Goal: Task Accomplishment & Management: Use online tool/utility

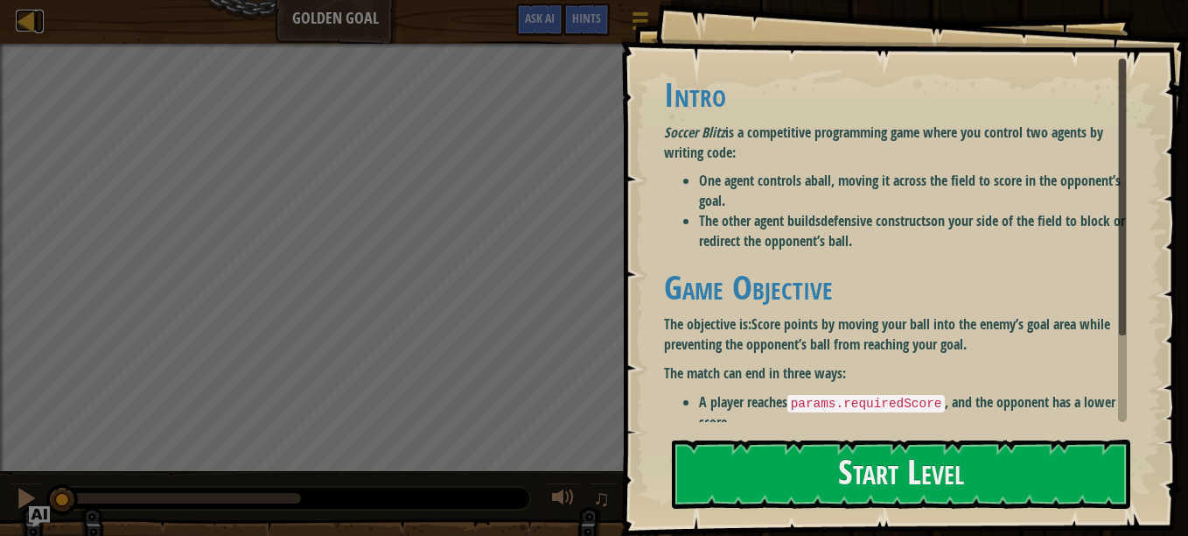
click at [25, 19] on div at bounding box center [27, 21] width 22 height 22
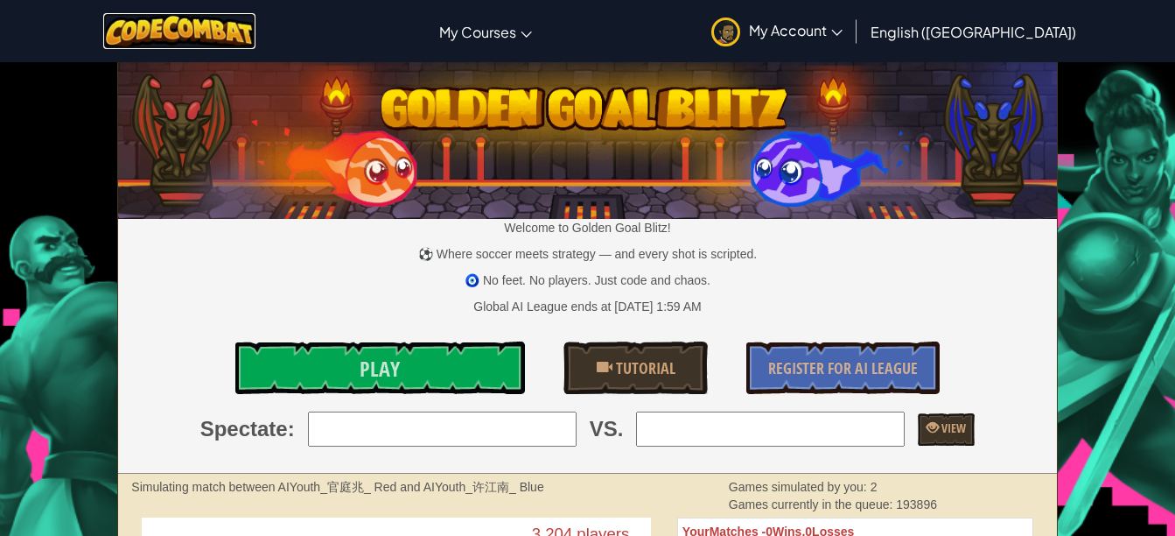
click at [234, 15] on img at bounding box center [179, 31] width 153 height 36
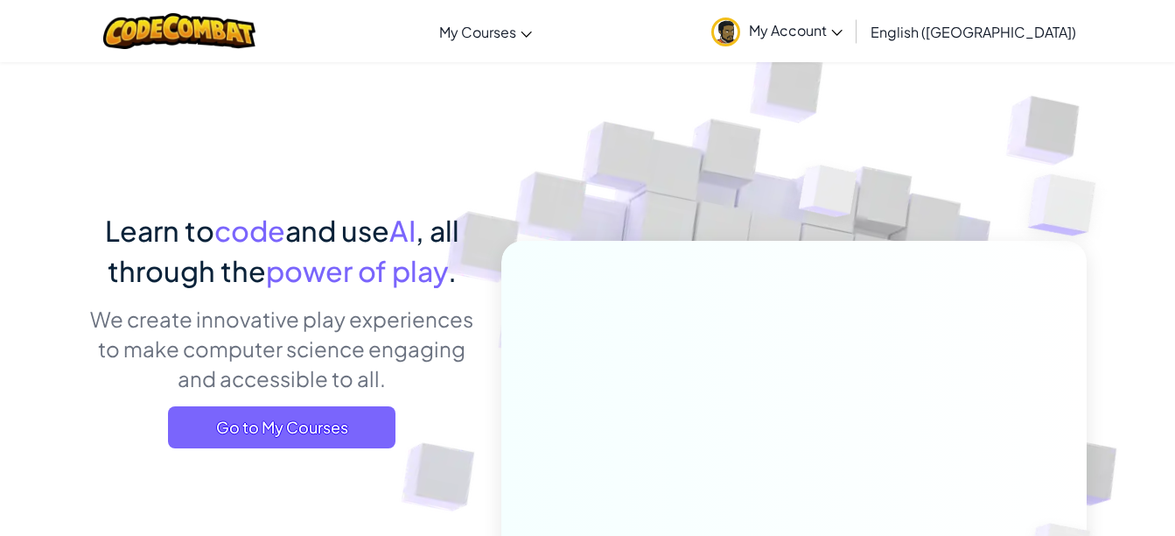
scroll to position [34, 0]
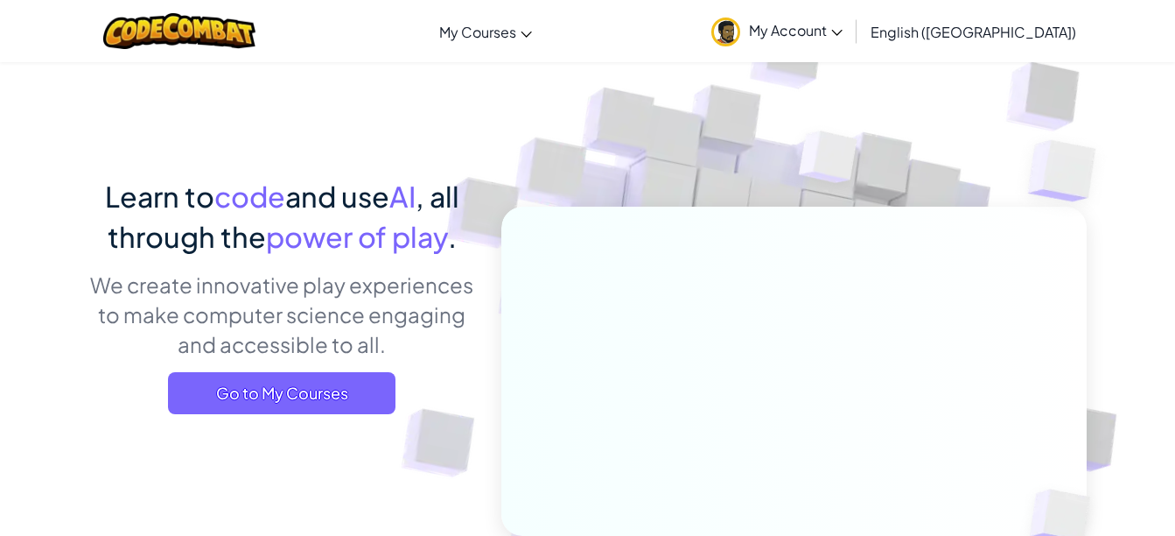
click at [797, 4] on div "Toggle navigation My Courses CodeCombat Classroom Ozaria Classroom AI League Es…" at bounding box center [588, 31] width 1184 height 62
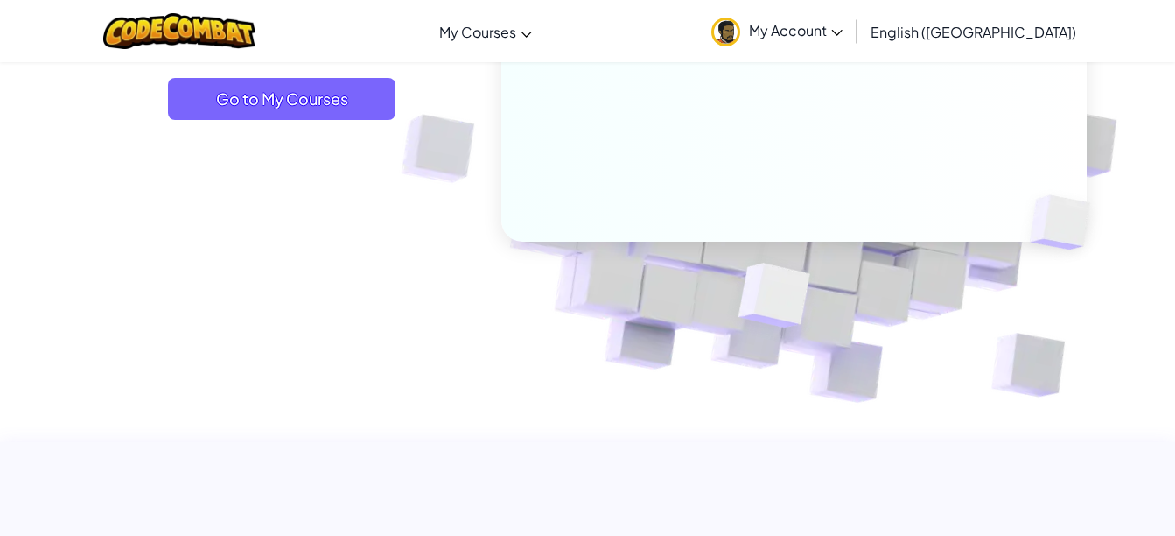
scroll to position [330, 0]
click at [851, 50] on link "My Account" at bounding box center [777, 31] width 149 height 55
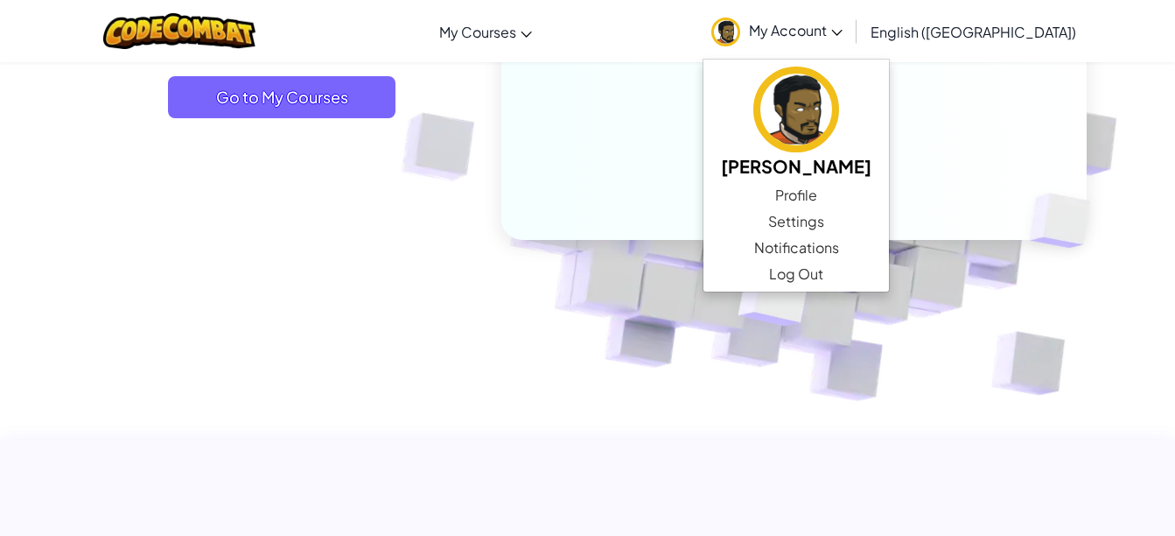
click at [717, 263] on img at bounding box center [773, 296] width 157 height 145
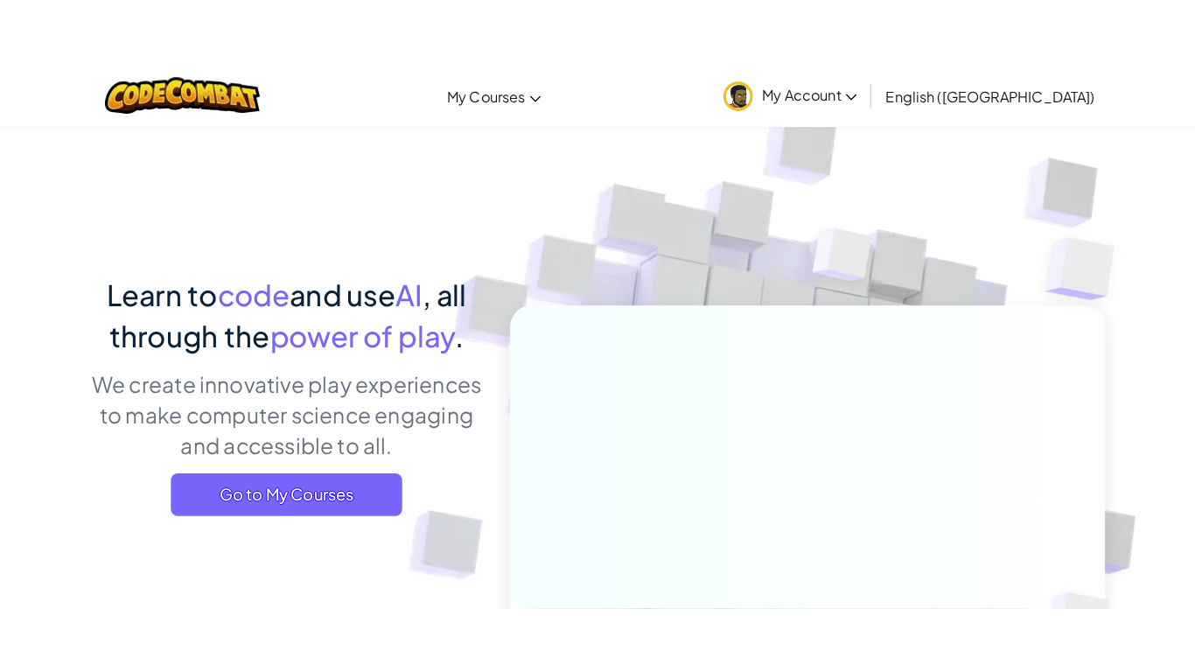
scroll to position [0, 0]
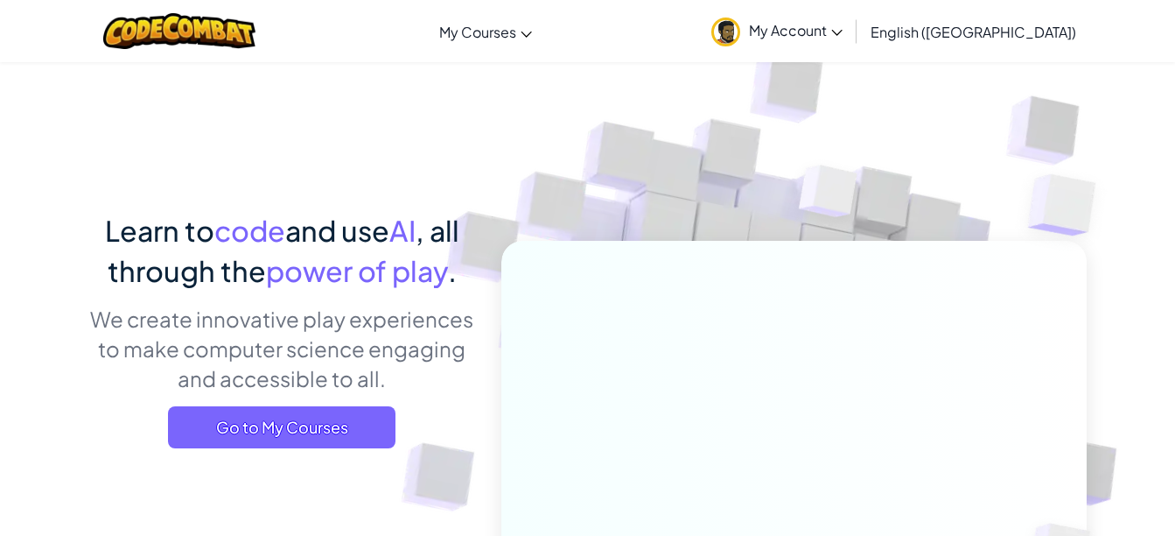
click at [516, 31] on span "My Courses" at bounding box center [477, 32] width 77 height 18
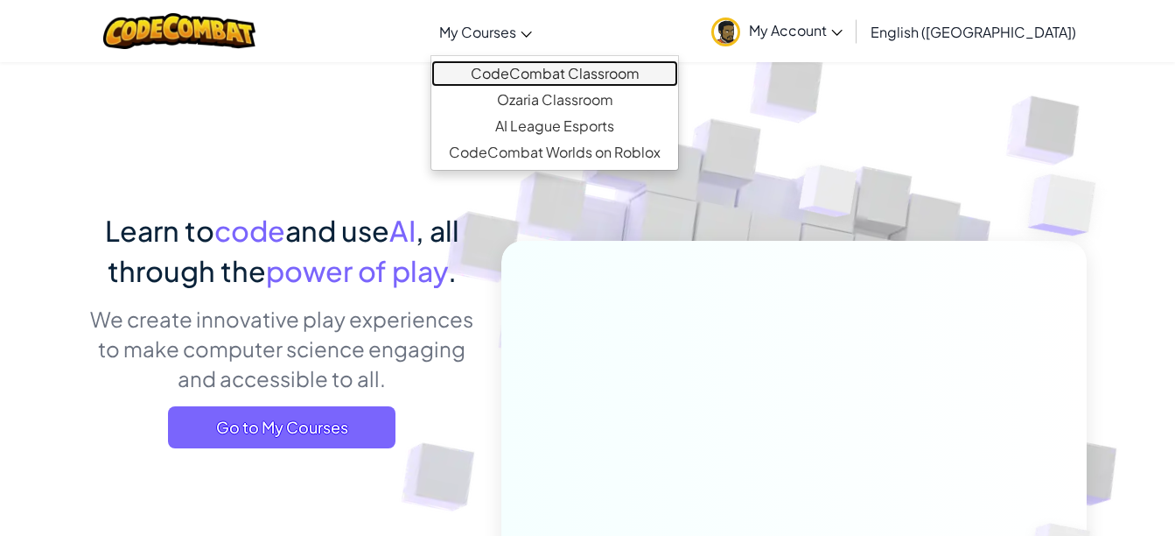
click at [629, 68] on link "CodeCombat Classroom" at bounding box center [554, 73] width 247 height 26
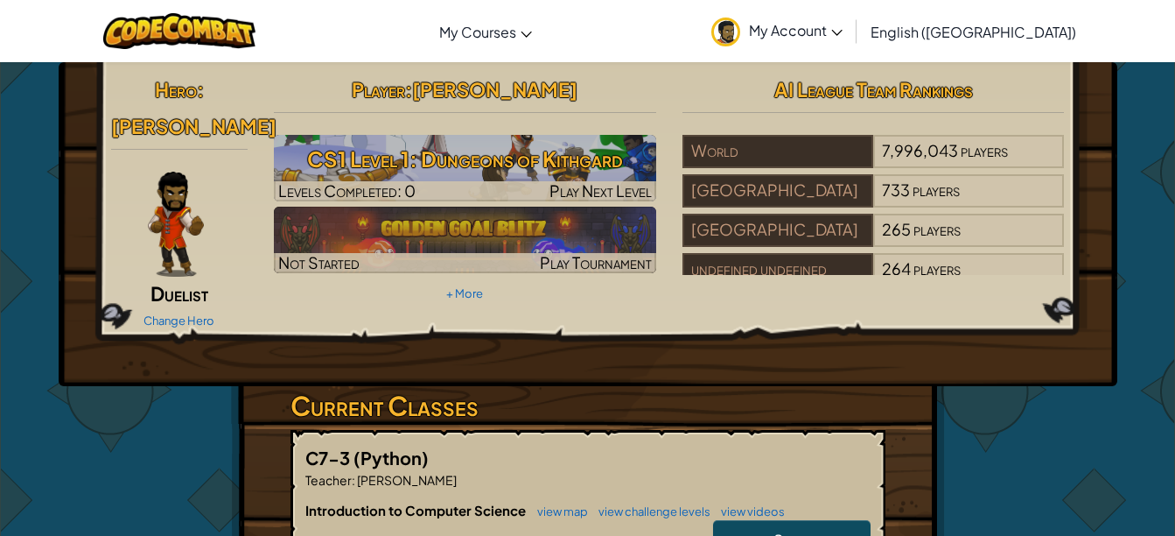
click at [562, 157] on h3 "CS1 Level 1: Dungeons of Kithgard" at bounding box center [465, 158] width 382 height 39
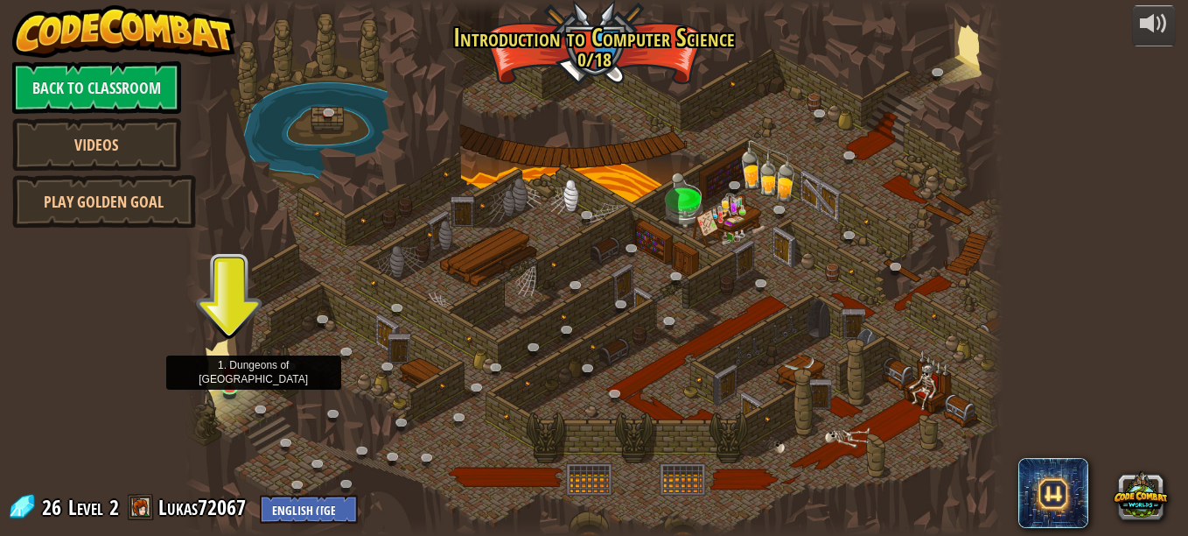
click at [228, 382] on img at bounding box center [229, 373] width 19 height 32
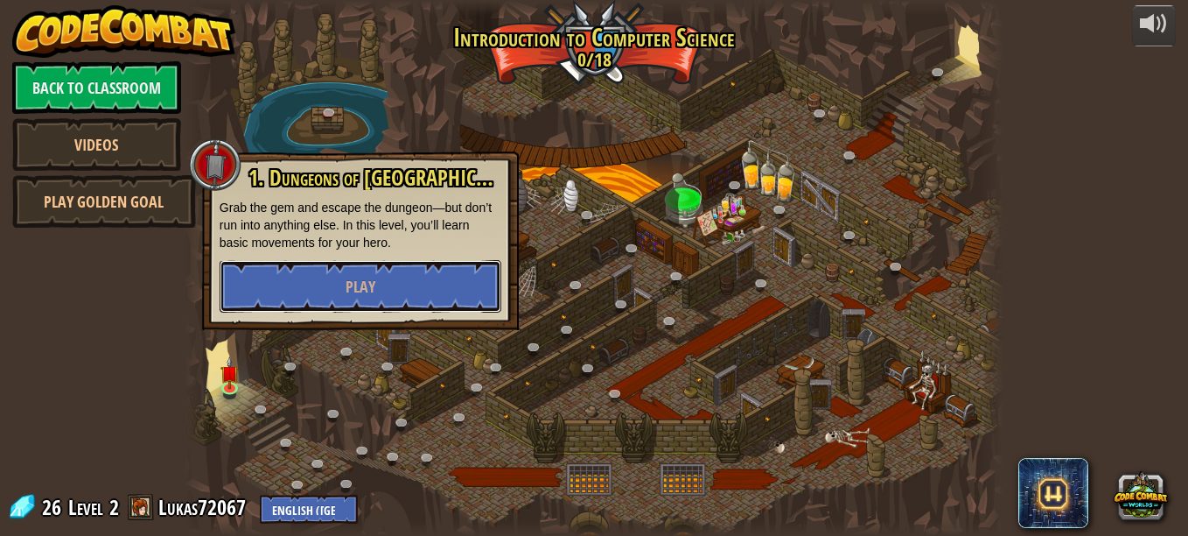
click at [441, 278] on button "Play" at bounding box center [361, 286] width 282 height 53
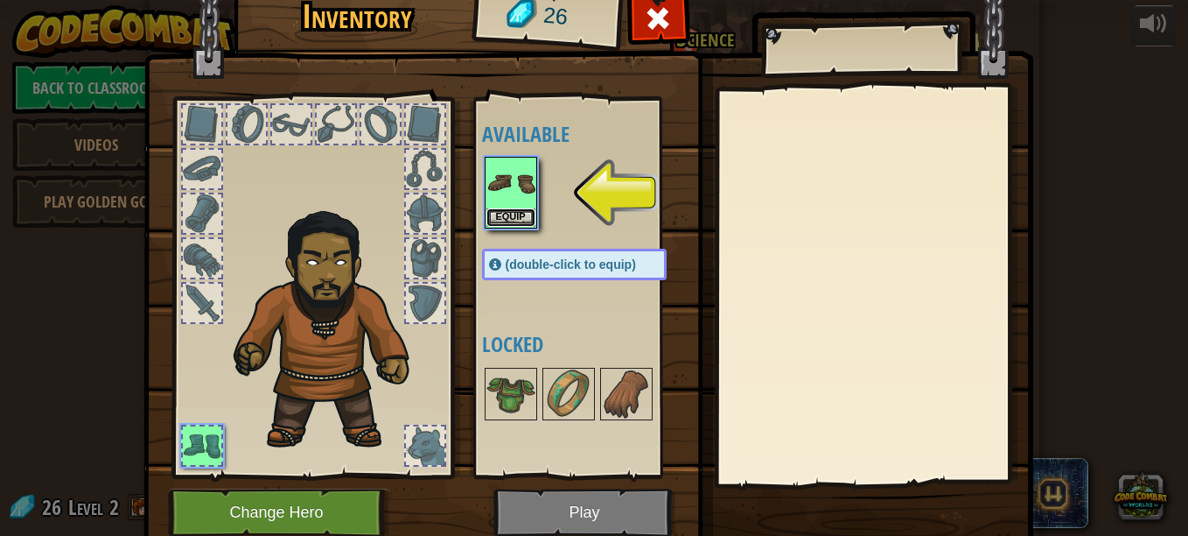
click at [499, 222] on button "Equip" at bounding box center [511, 217] width 49 height 18
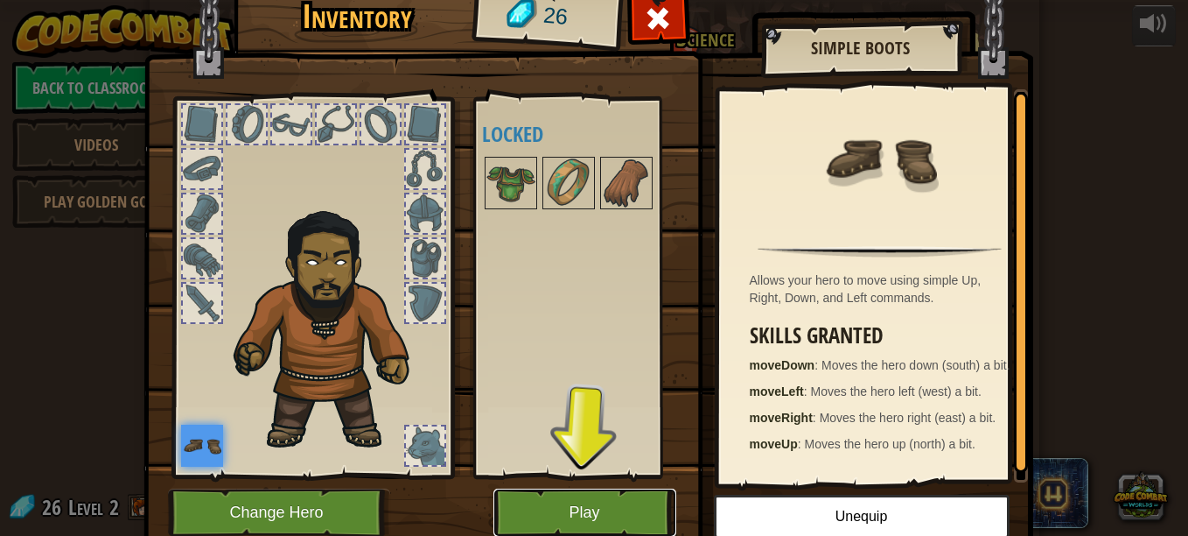
click at [581, 497] on button "Play" at bounding box center [585, 512] width 183 height 48
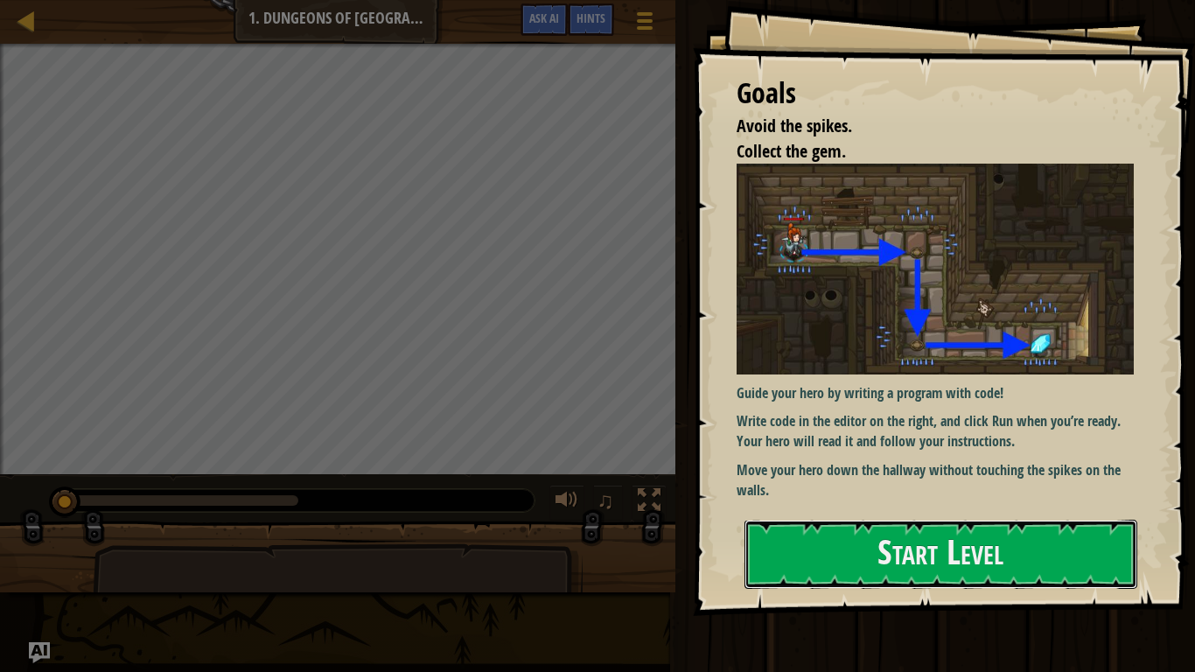
click at [1008, 535] on button "Start Level" at bounding box center [941, 554] width 393 height 69
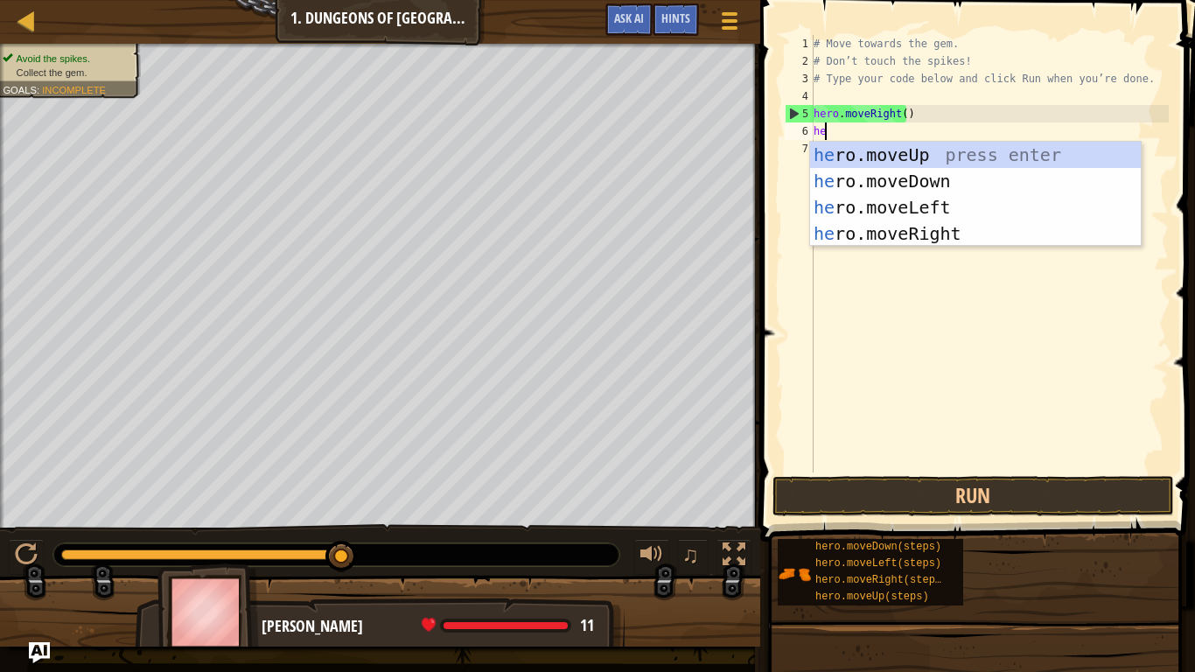
scroll to position [8, 0]
type textarea "hero"
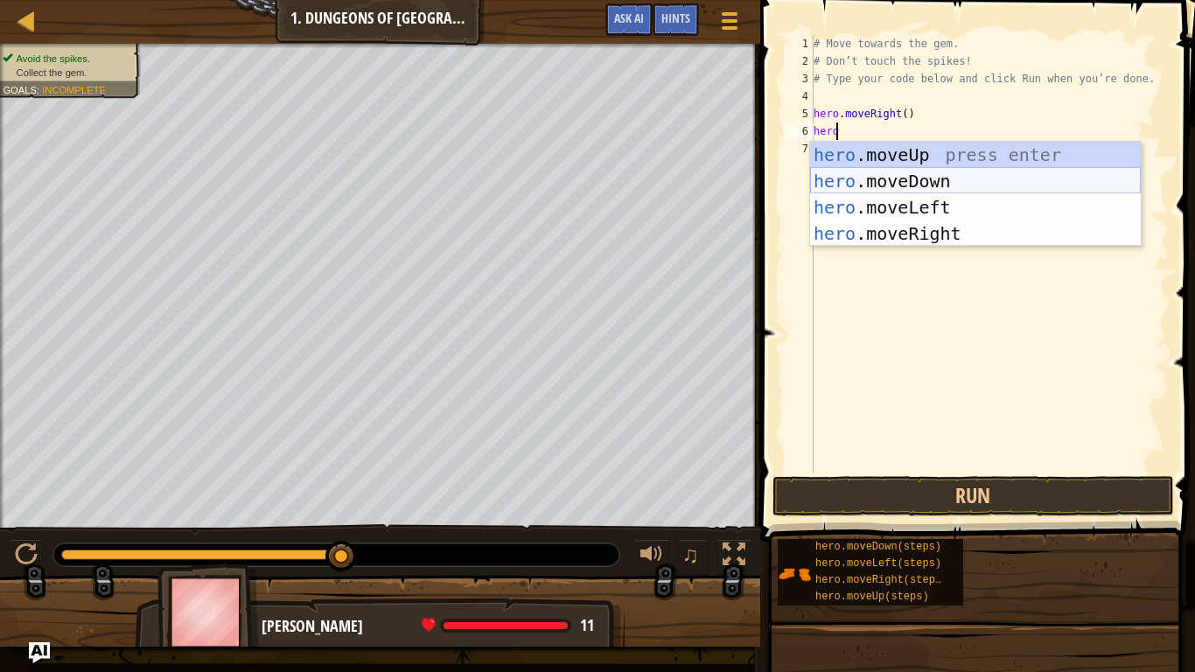
click at [880, 184] on div "hero .moveUp press enter hero .moveDown press enter hero .moveLeft press enter …" at bounding box center [975, 221] width 331 height 158
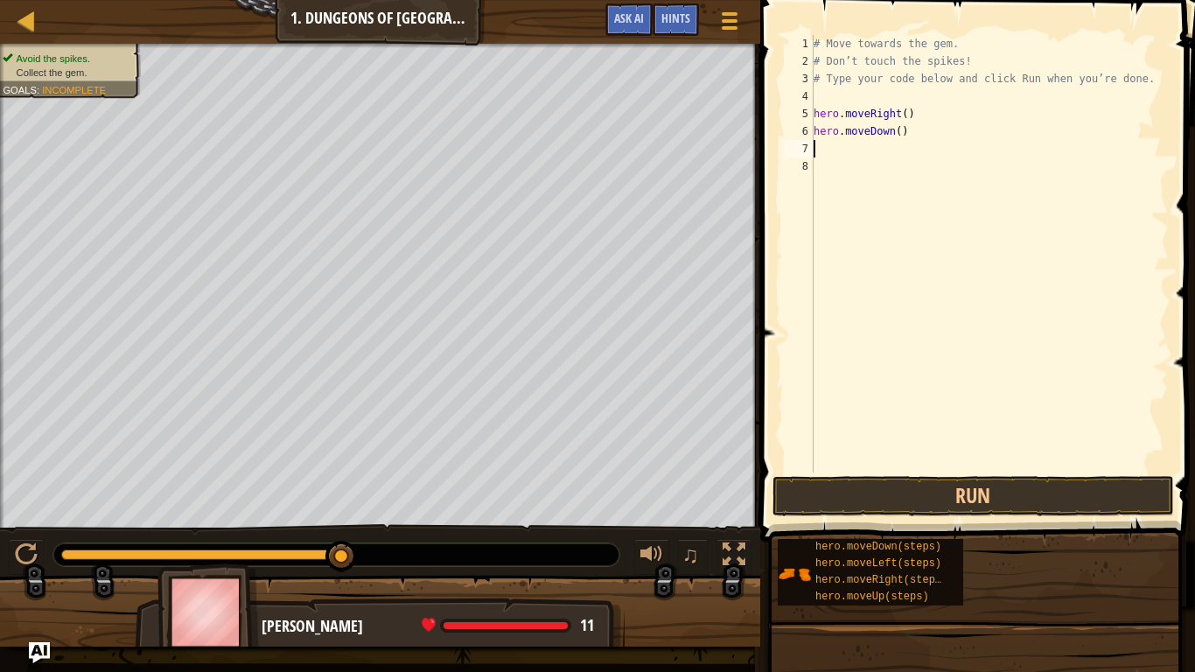
scroll to position [8, 0]
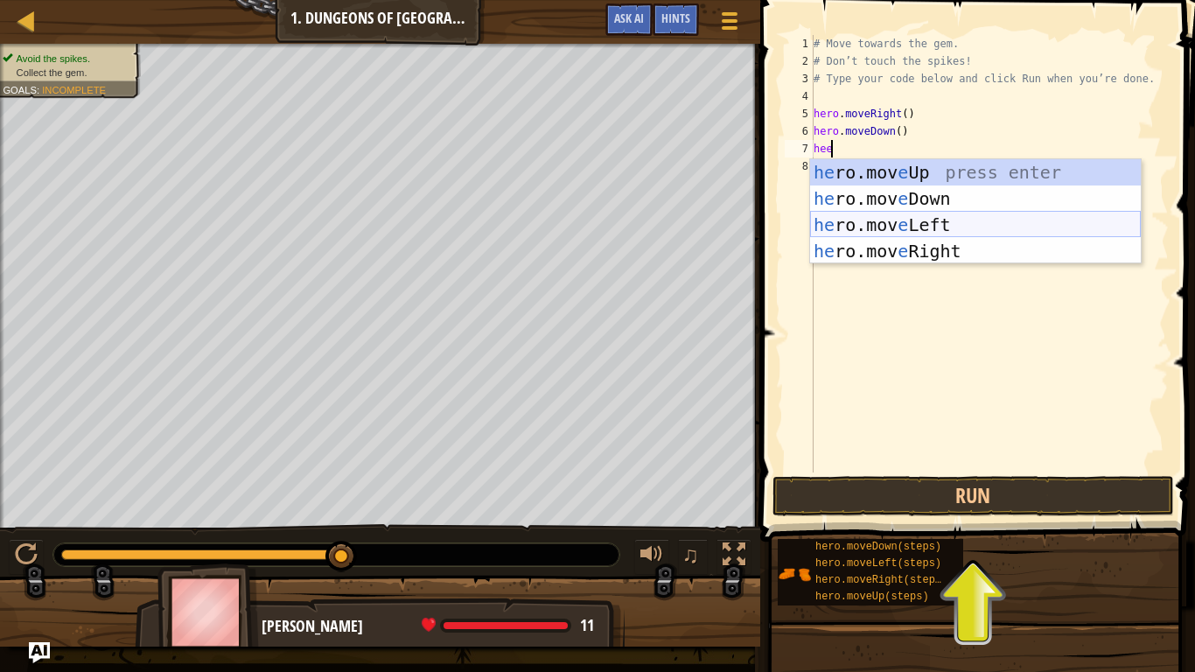
type textarea "he"
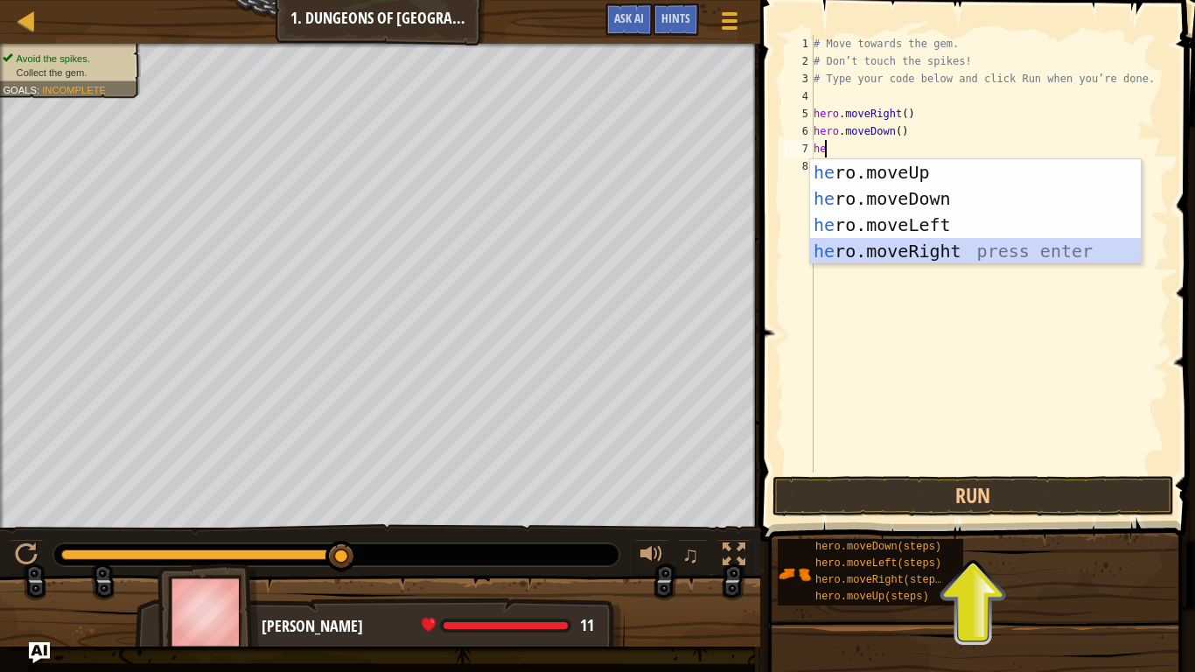
click at [934, 251] on div "he ro.moveUp press enter he ro.moveDown press enter he ro.moveLeft press enter …" at bounding box center [975, 238] width 331 height 158
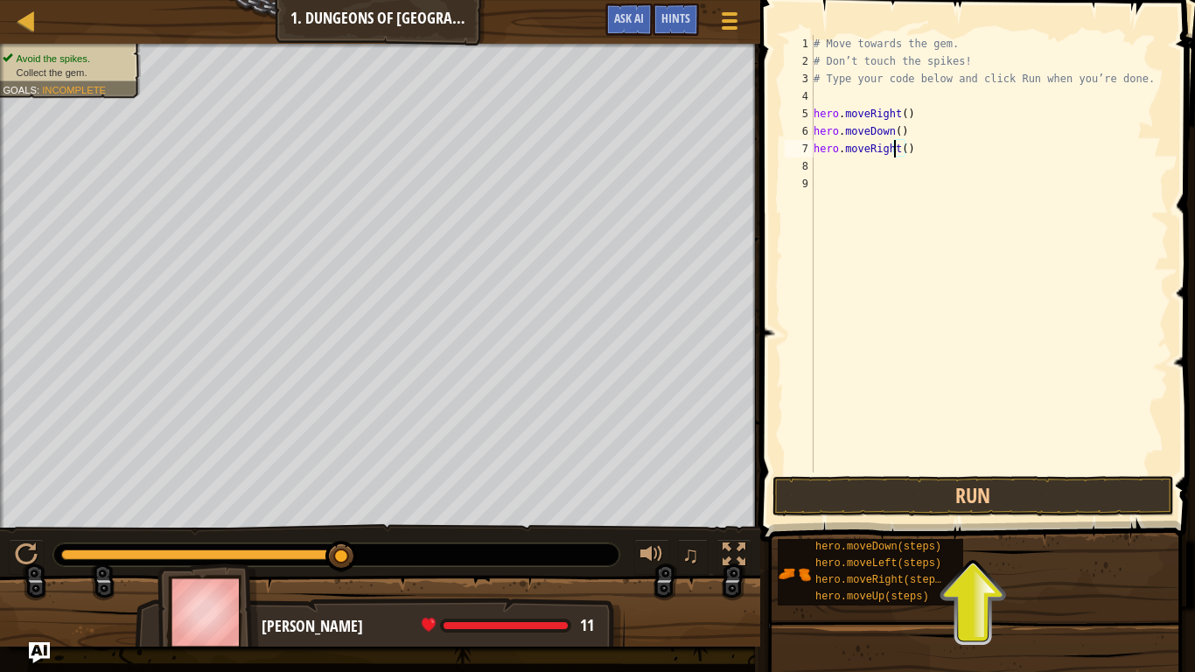
click at [894, 149] on div "# Move towards the gem. # Don’t touch the spikes! # Type your code below and cl…" at bounding box center [989, 271] width 359 height 473
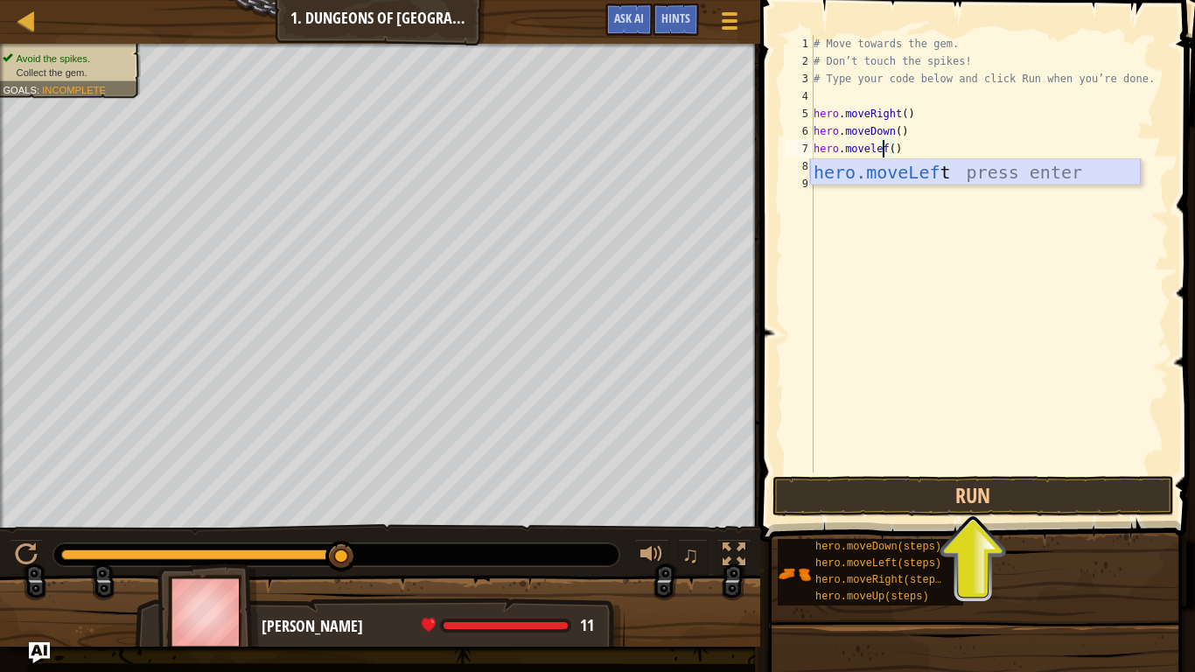
click at [909, 173] on div "hero.moveLef t press enter" at bounding box center [975, 198] width 331 height 79
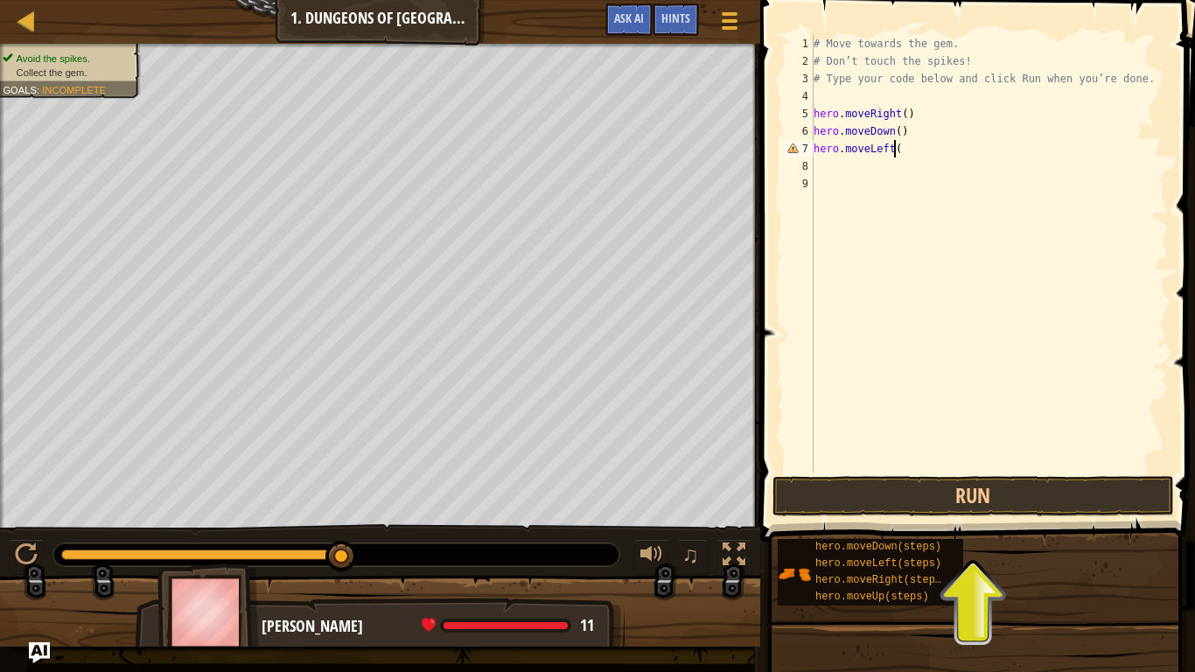
type textarea "hero.moveLeft()"
click at [869, 211] on div "# Move towards the gem. # Don’t touch the spikes! # Type your code below and cl…" at bounding box center [989, 271] width 359 height 473
click at [859, 174] on div "# Move towards the gem. # Don’t touch the spikes! # Type your code below and cl…" at bounding box center [989, 271] width 359 height 473
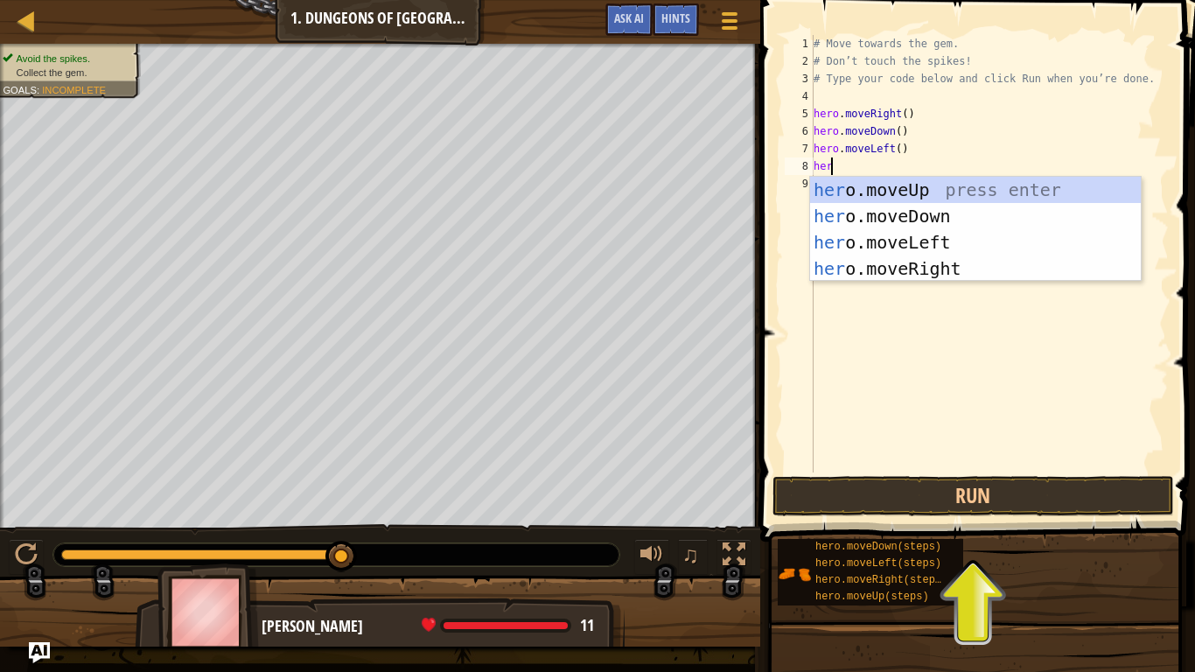
type textarea "hero"
click at [1017, 199] on div "hero .moveUp press enter hero .moveDown press enter hero .moveLeft press enter …" at bounding box center [975, 256] width 331 height 158
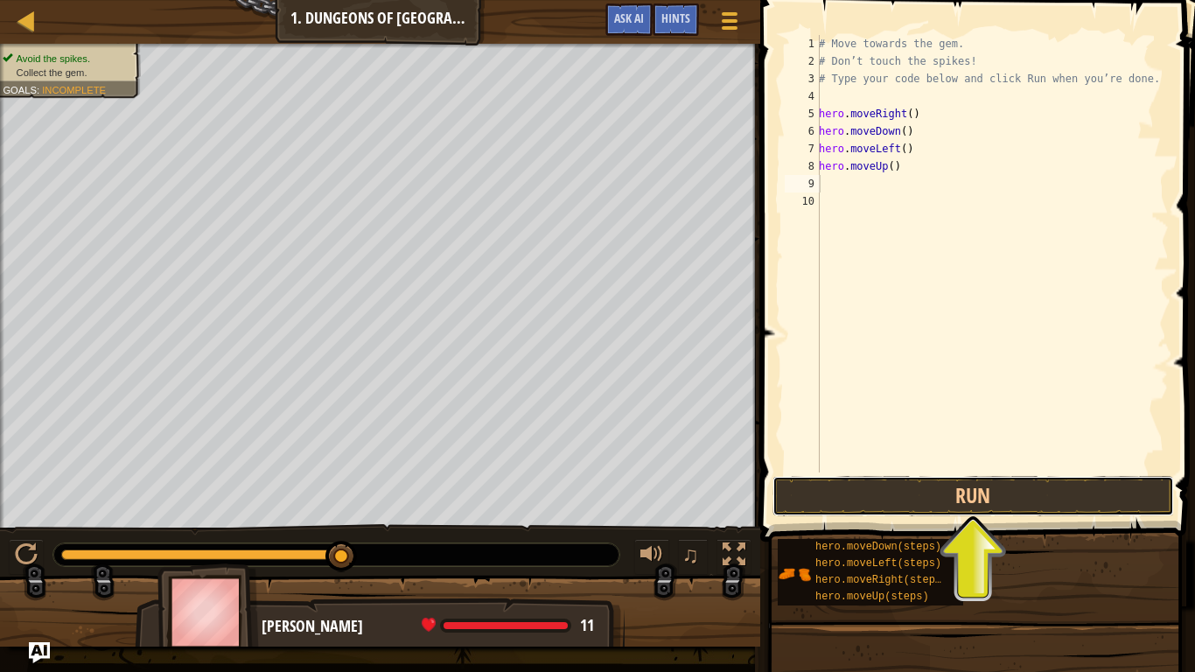
click at [1002, 493] on button "Run" at bounding box center [974, 496] width 402 height 40
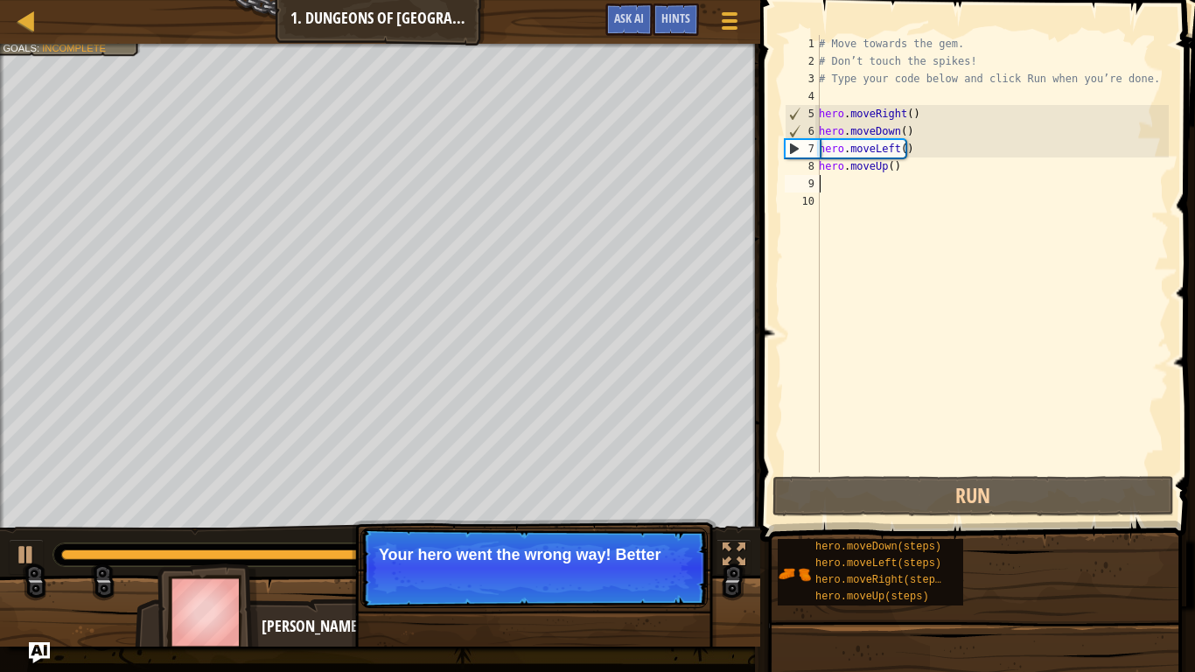
click at [858, 173] on div "# Move towards the gem. # Don’t touch the spikes! # Type your code below and cl…" at bounding box center [993, 271] width 354 height 473
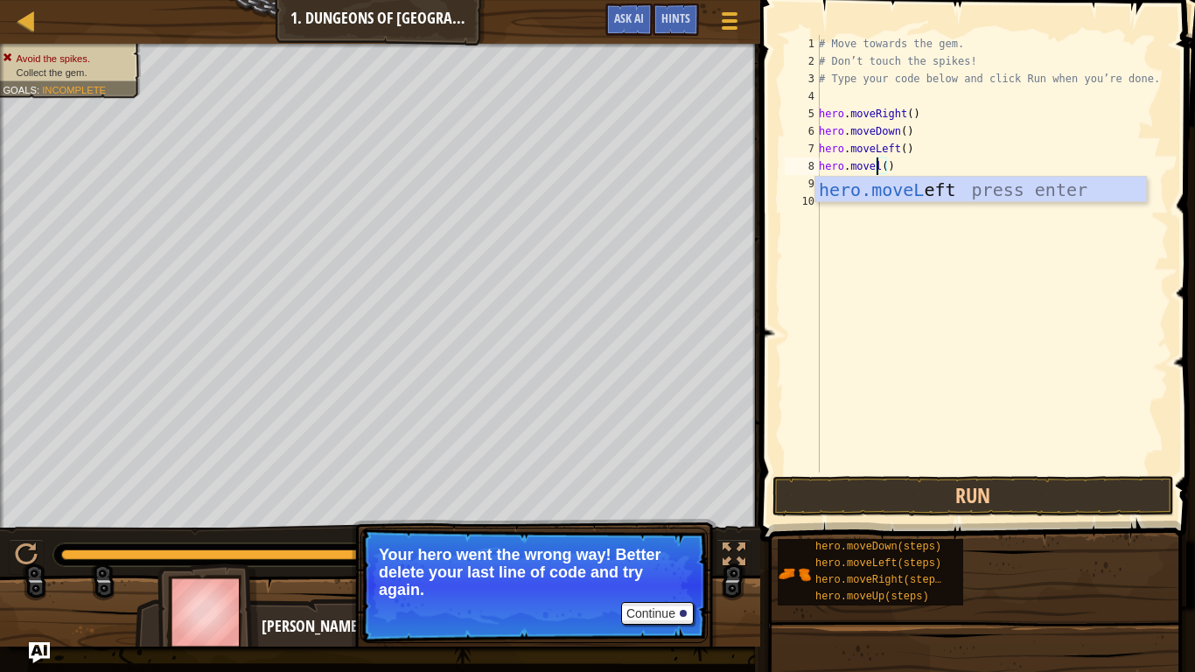
scroll to position [8, 5]
click at [904, 200] on div "hero.moveLe ft press enter" at bounding box center [981, 216] width 331 height 79
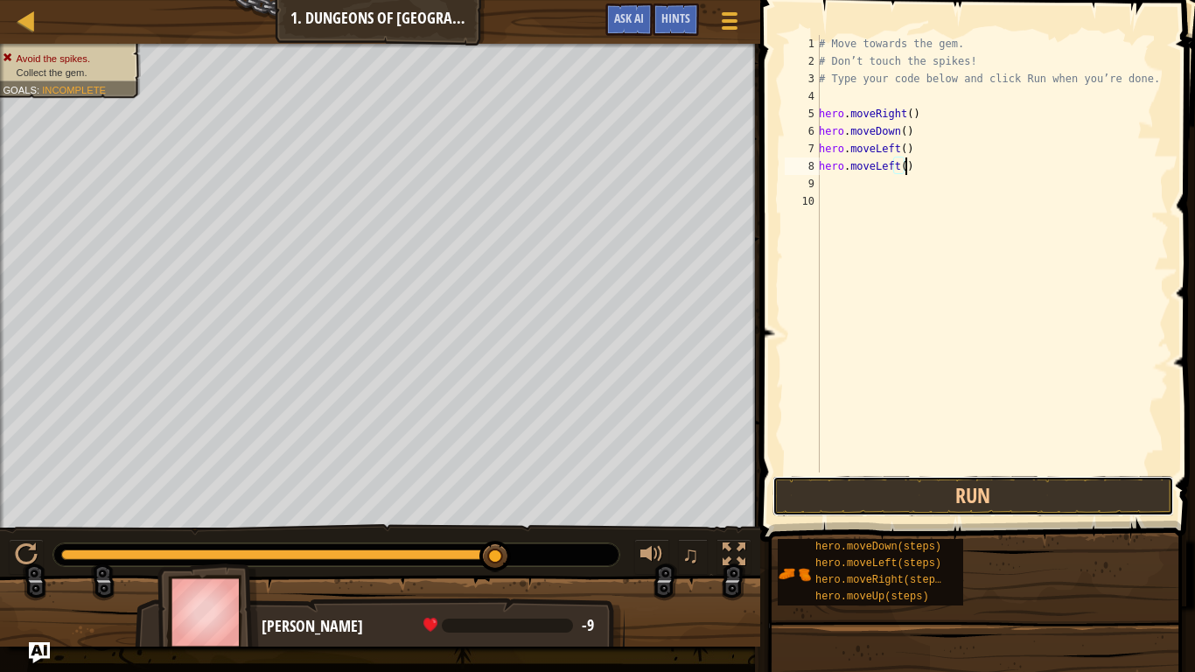
click at [958, 499] on button "Run" at bounding box center [974, 496] width 402 height 40
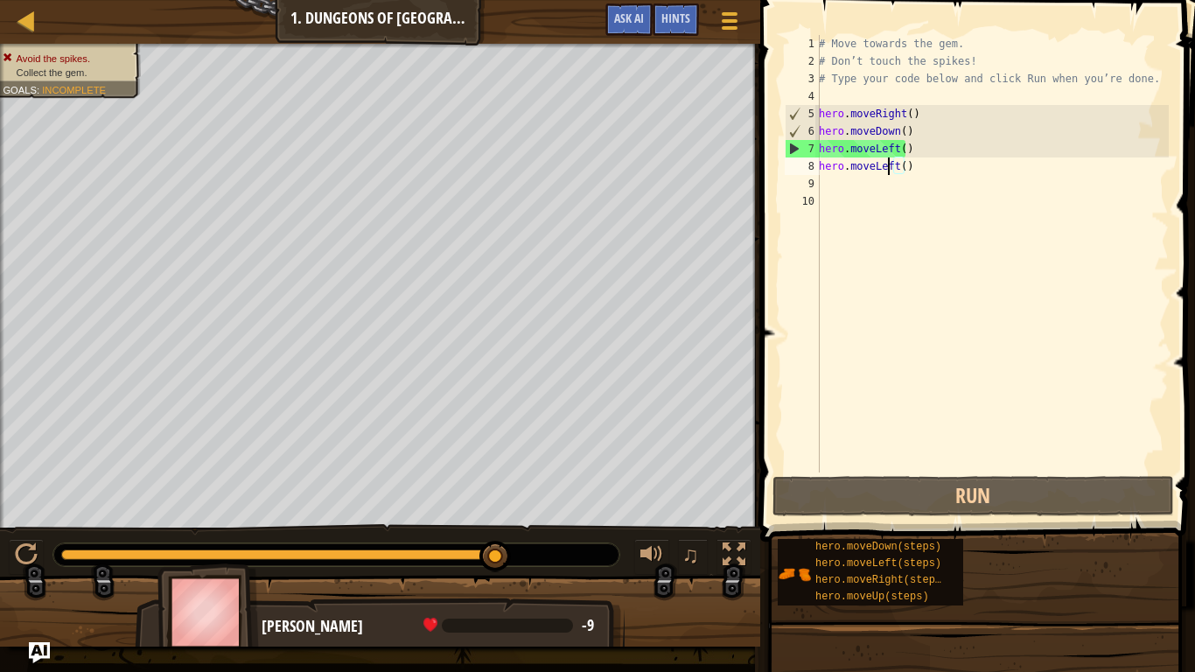
click at [890, 162] on div "# Move towards the gem. # Don’t touch the spikes! # Type your code below and cl…" at bounding box center [993, 271] width 354 height 473
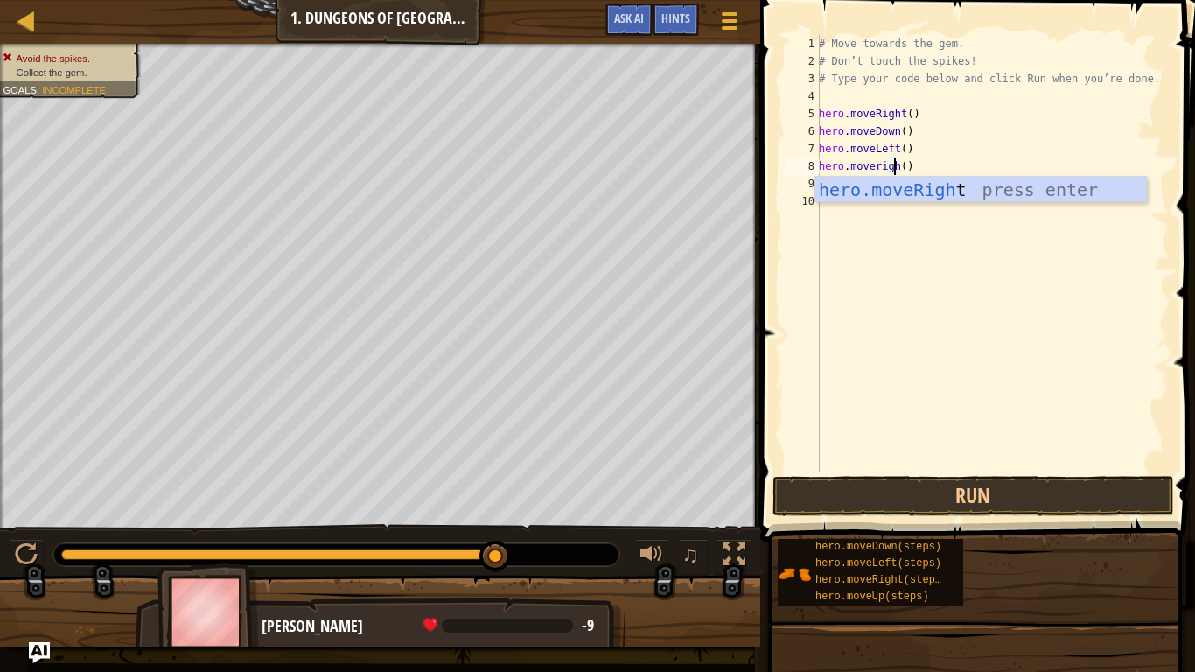
scroll to position [8, 6]
click at [906, 198] on div "hero.moveRight press enter" at bounding box center [981, 216] width 331 height 79
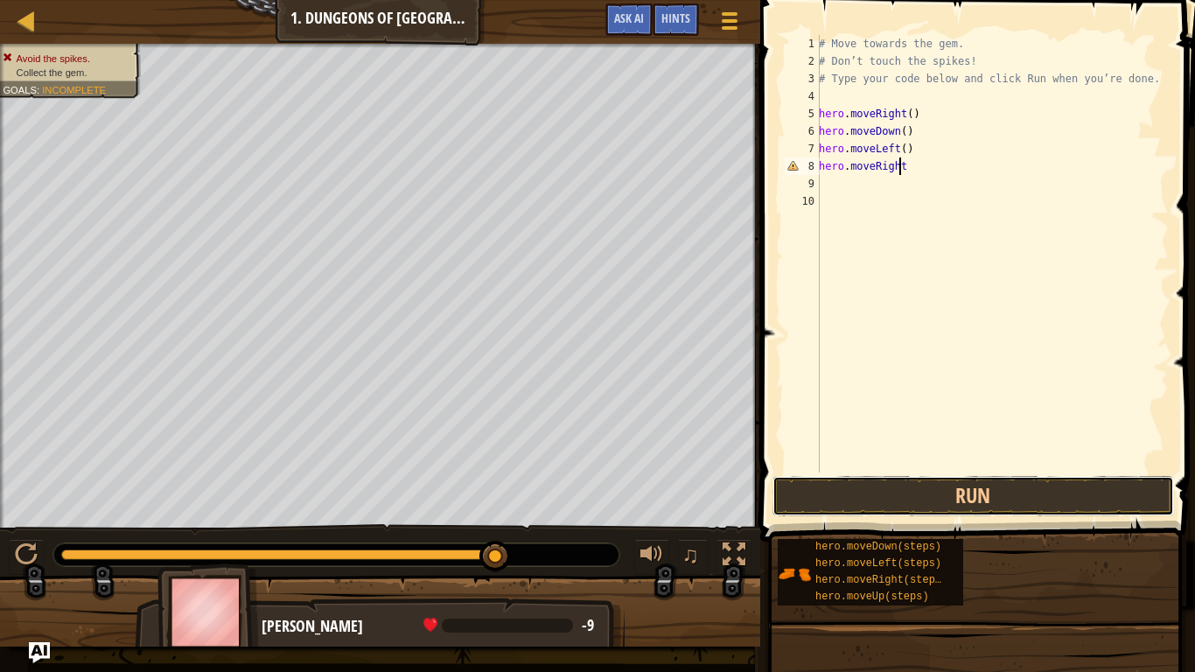
click at [950, 503] on button "Run" at bounding box center [974, 496] width 402 height 40
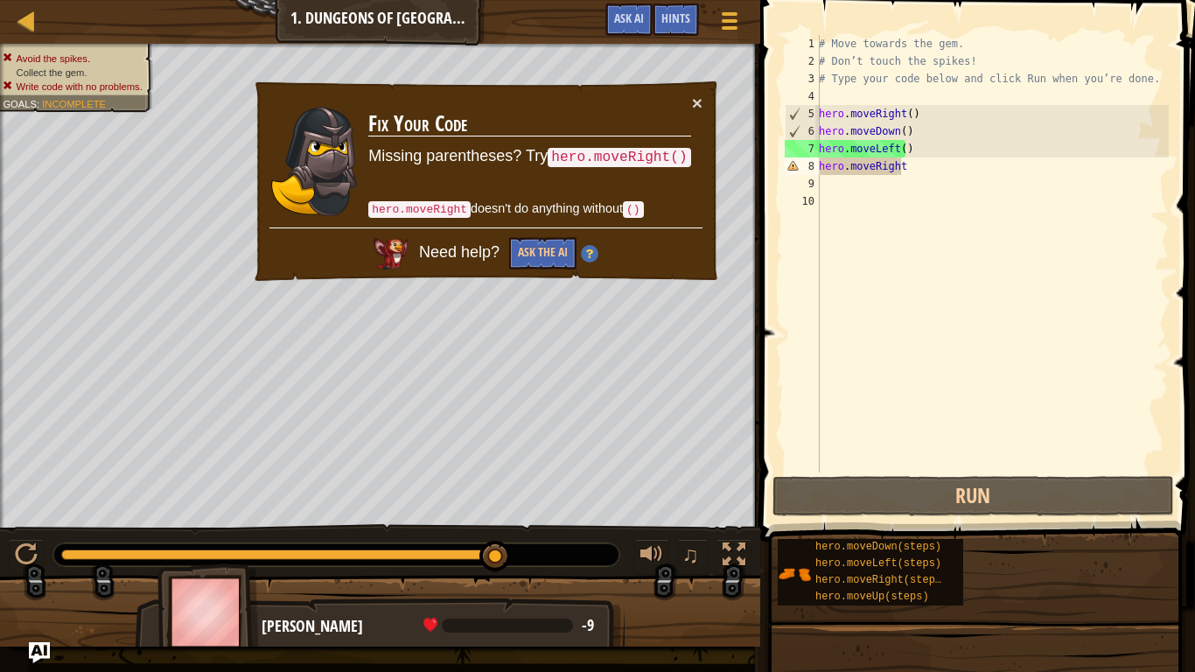
click at [587, 158] on code "hero.moveRight()" at bounding box center [619, 157] width 143 height 19
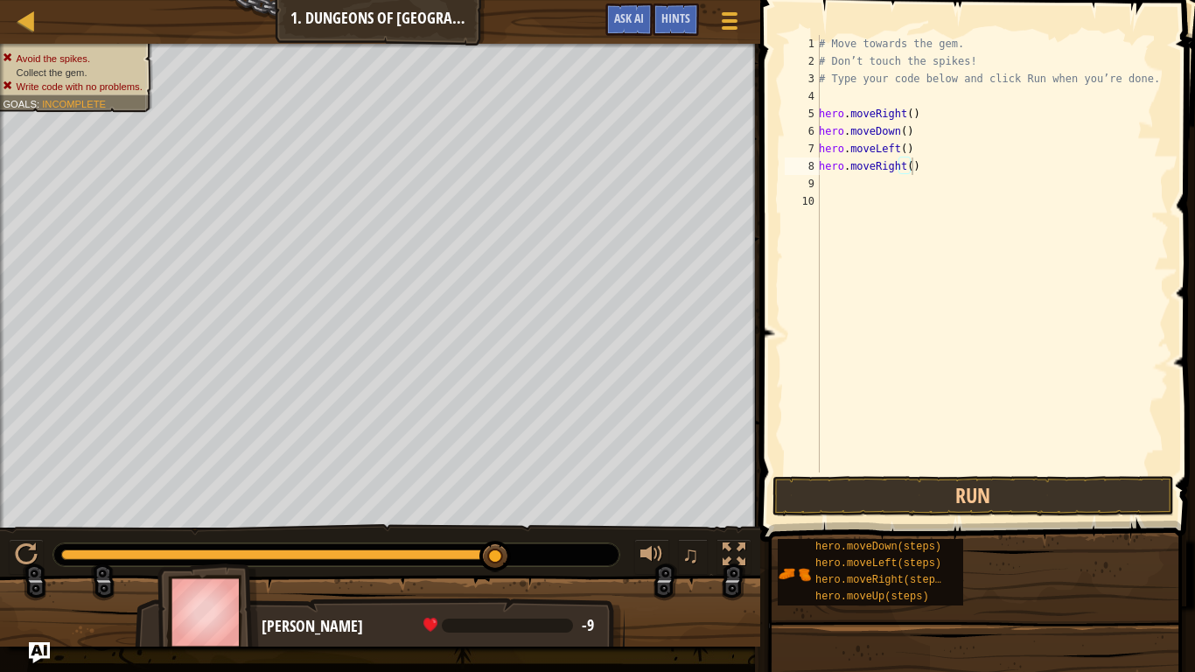
click at [943, 499] on button "Run" at bounding box center [974, 496] width 402 height 40
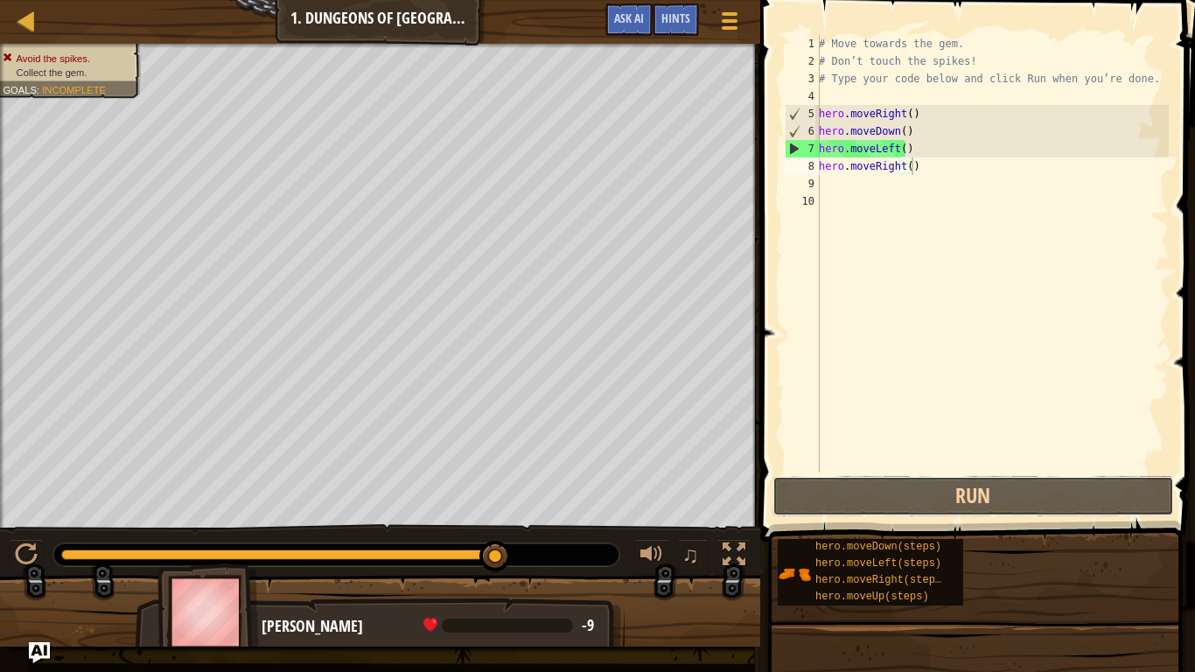
click at [884, 483] on button "Run" at bounding box center [974, 496] width 402 height 40
click at [893, 148] on div "# Move towards the gem. # Don’t touch the spikes! # Type your code below and cl…" at bounding box center [993, 271] width 354 height 473
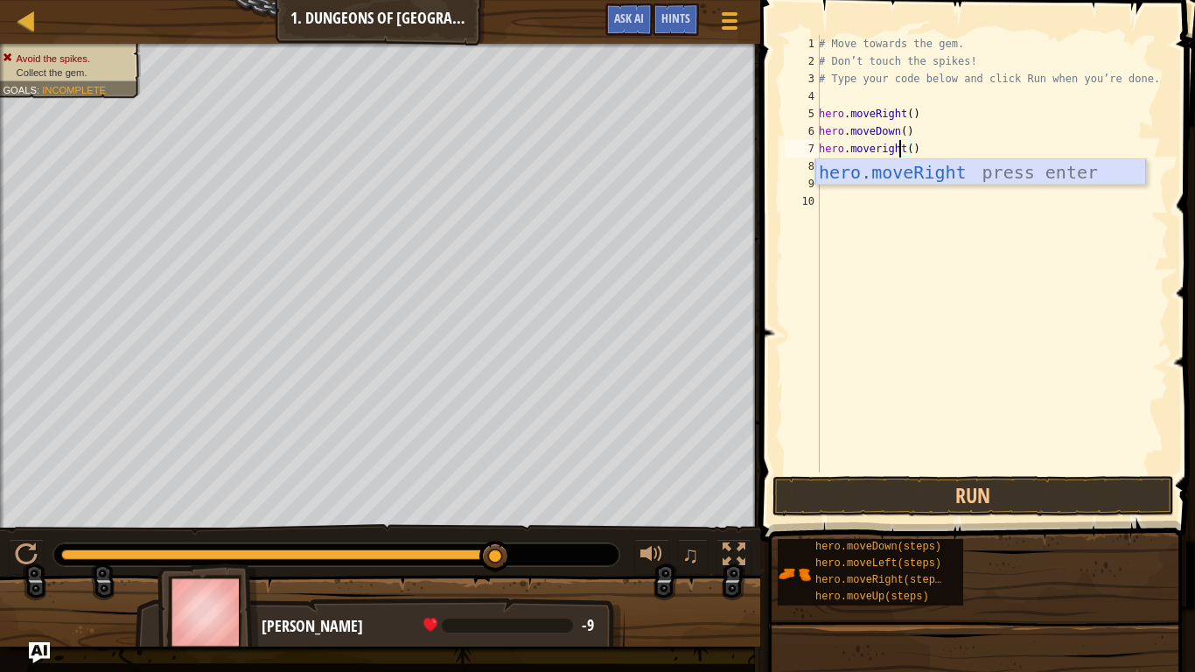
click at [914, 177] on div "hero.moveRight press enter" at bounding box center [981, 198] width 331 height 79
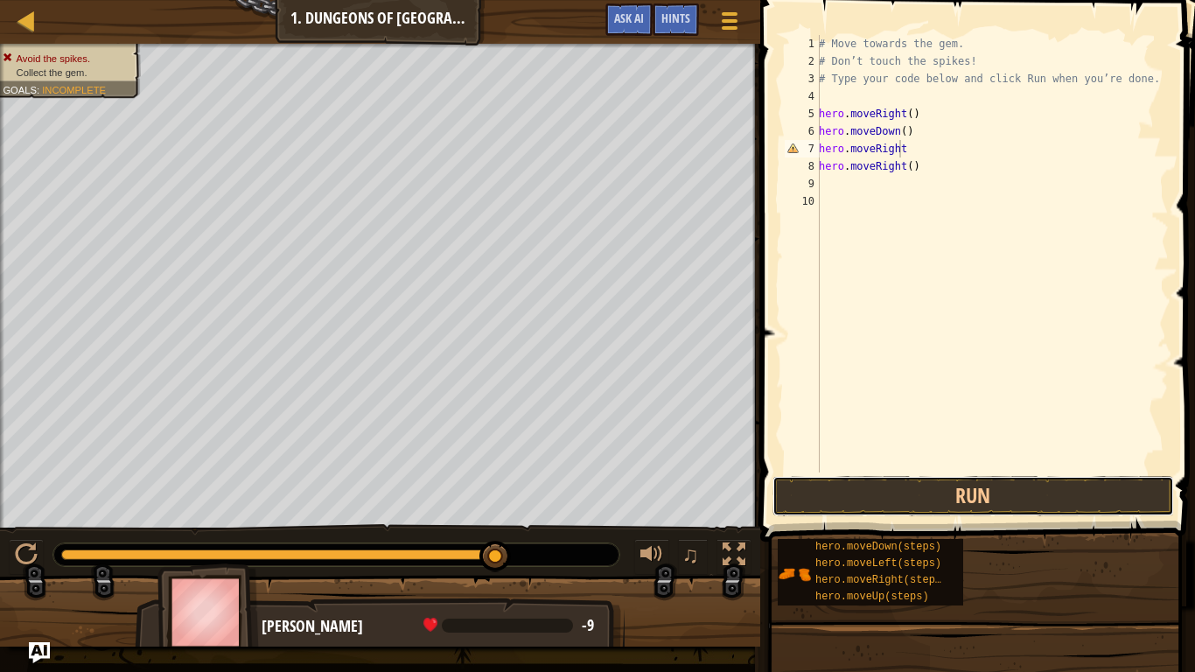
click at [985, 511] on button "Run" at bounding box center [974, 496] width 402 height 40
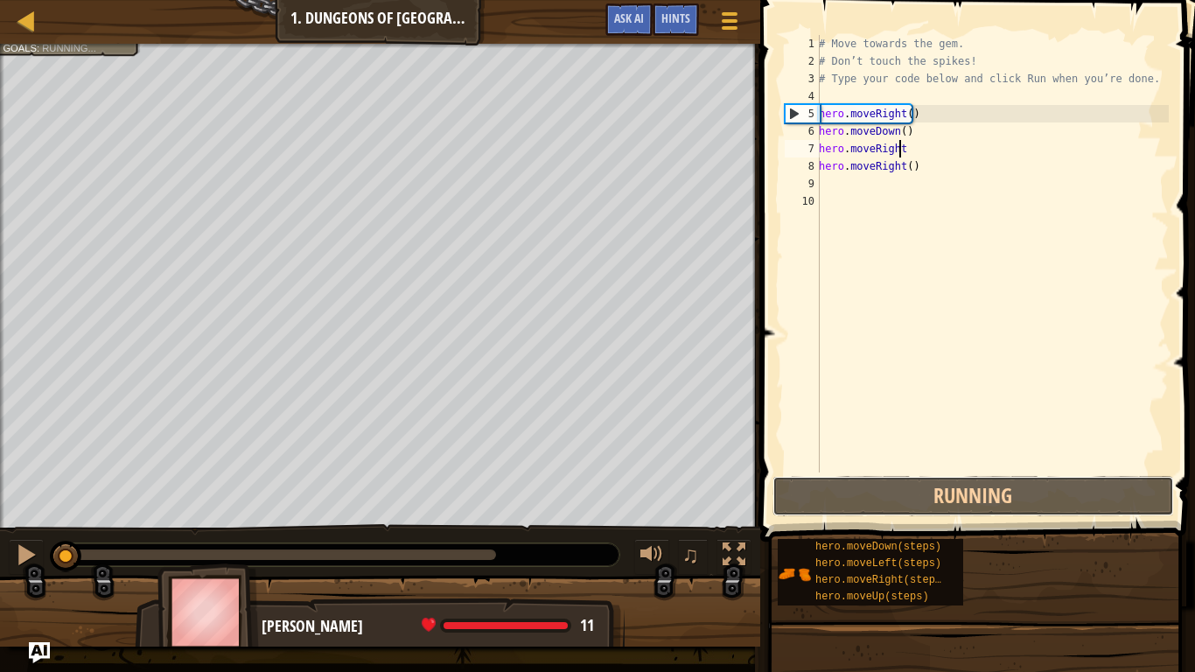
click at [991, 511] on button "Running" at bounding box center [974, 496] width 402 height 40
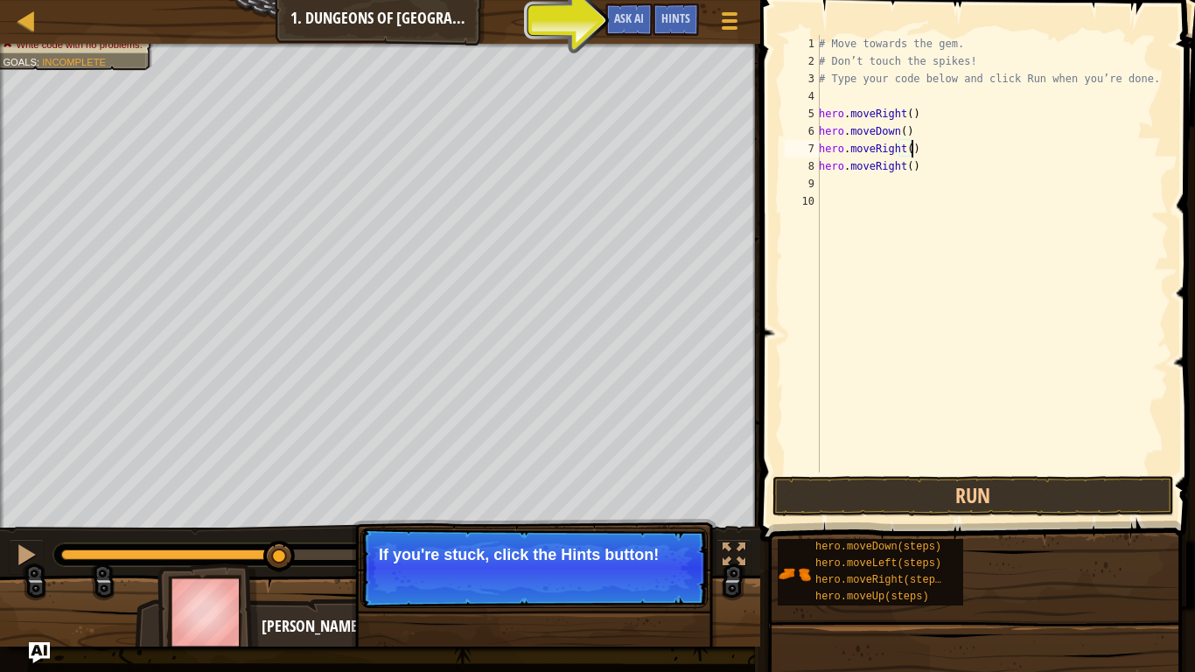
type textarea "hero.moveRight()"
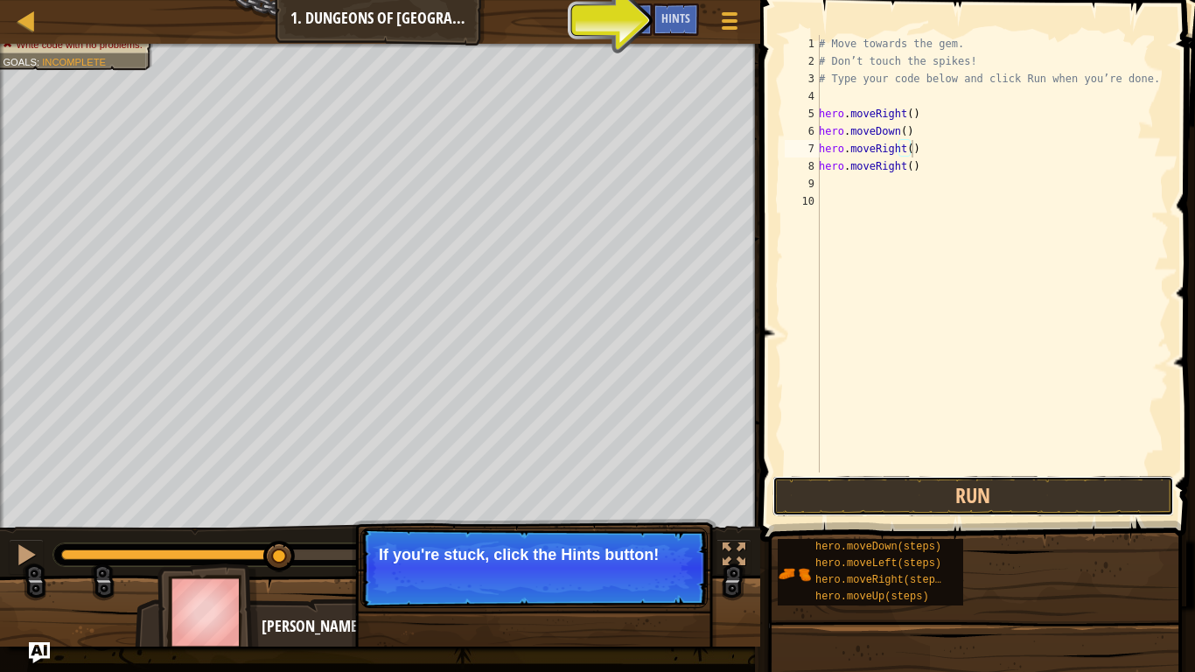
click at [964, 502] on button "Run" at bounding box center [974, 496] width 402 height 40
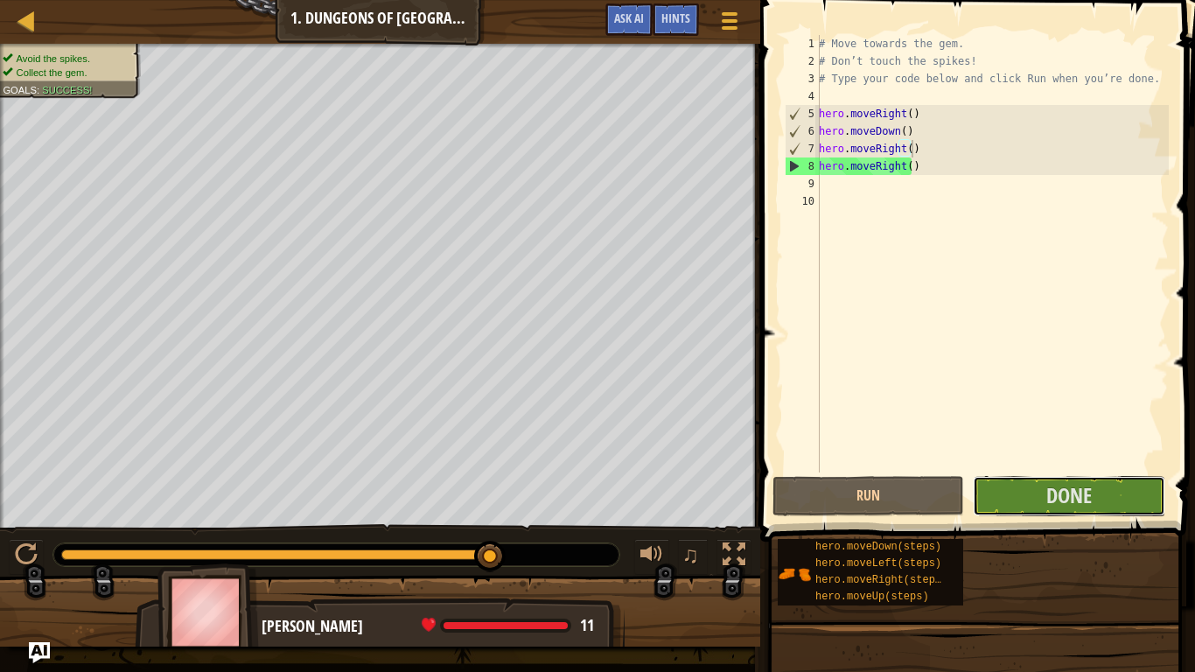
click at [1087, 503] on span "Done" at bounding box center [1070, 495] width 46 height 28
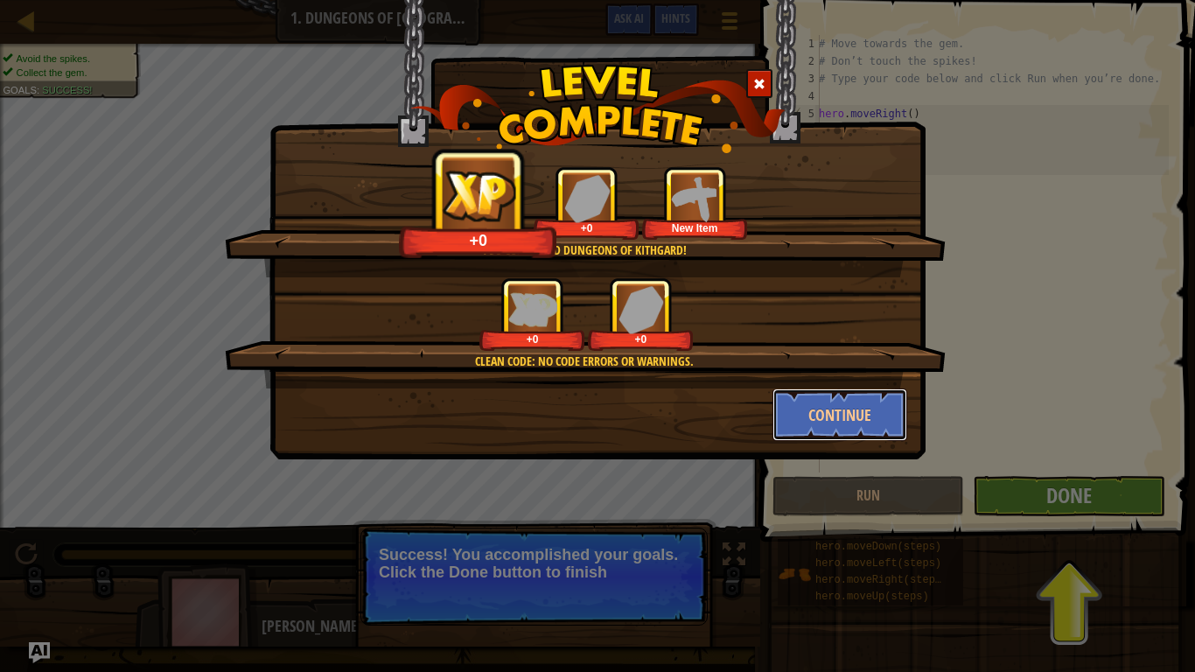
click at [865, 401] on button "Continue" at bounding box center [841, 415] width 136 height 53
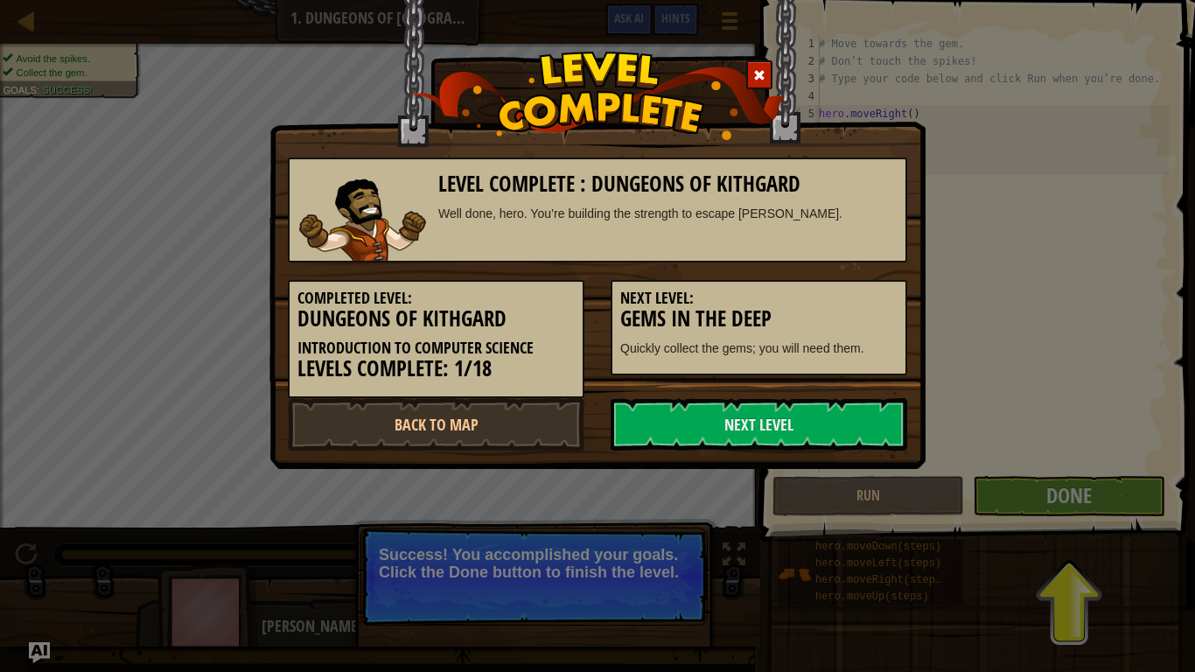
click at [896, 417] on link "Next Level" at bounding box center [759, 424] width 297 height 53
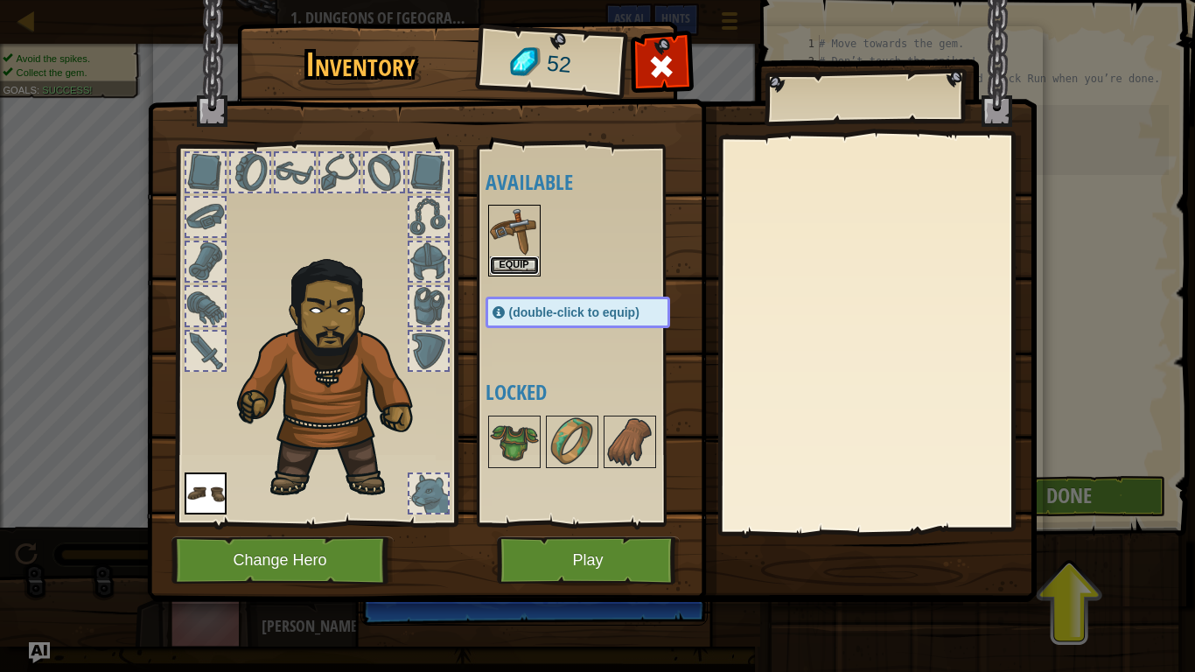
click at [501, 256] on button "Equip" at bounding box center [514, 265] width 49 height 18
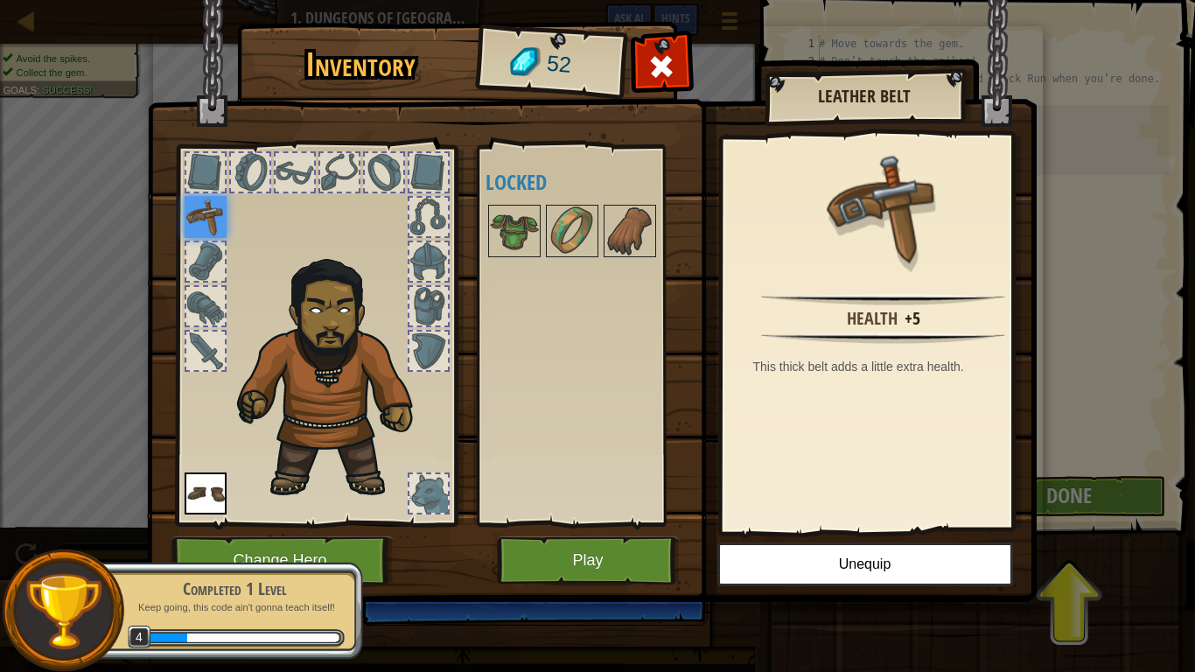
click at [579, 225] on img at bounding box center [572, 231] width 49 height 49
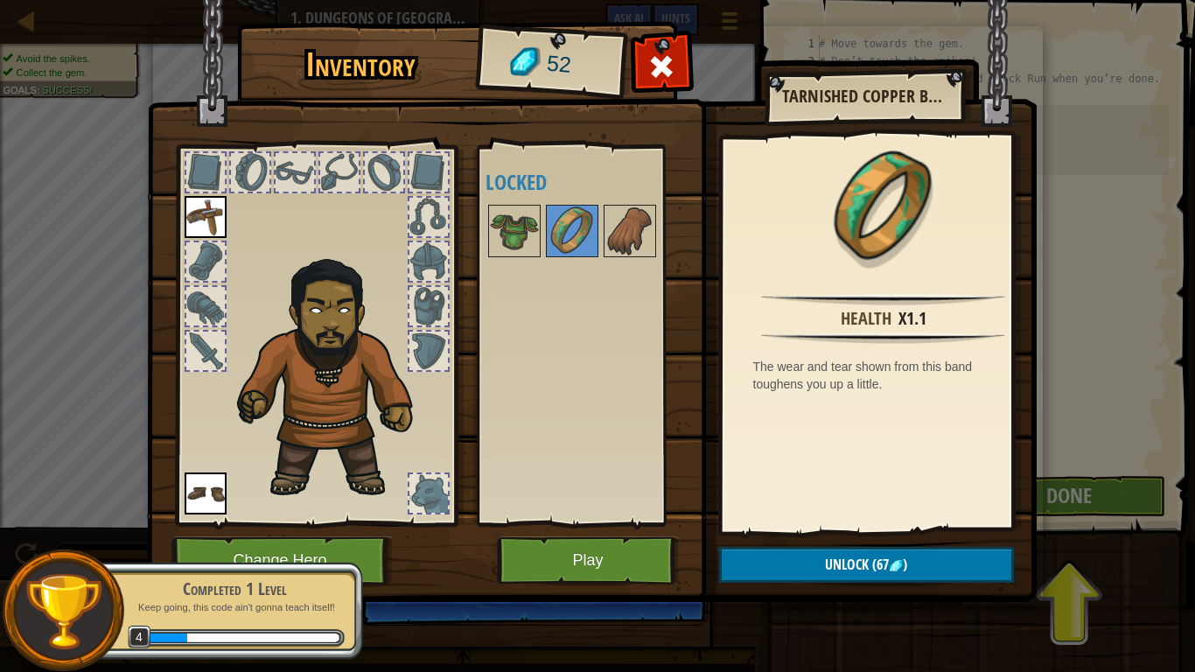
click at [478, 233] on div "Available Equip Equip (double-click to equip) Locked" at bounding box center [585, 335] width 214 height 381
click at [493, 233] on img at bounding box center [514, 231] width 49 height 49
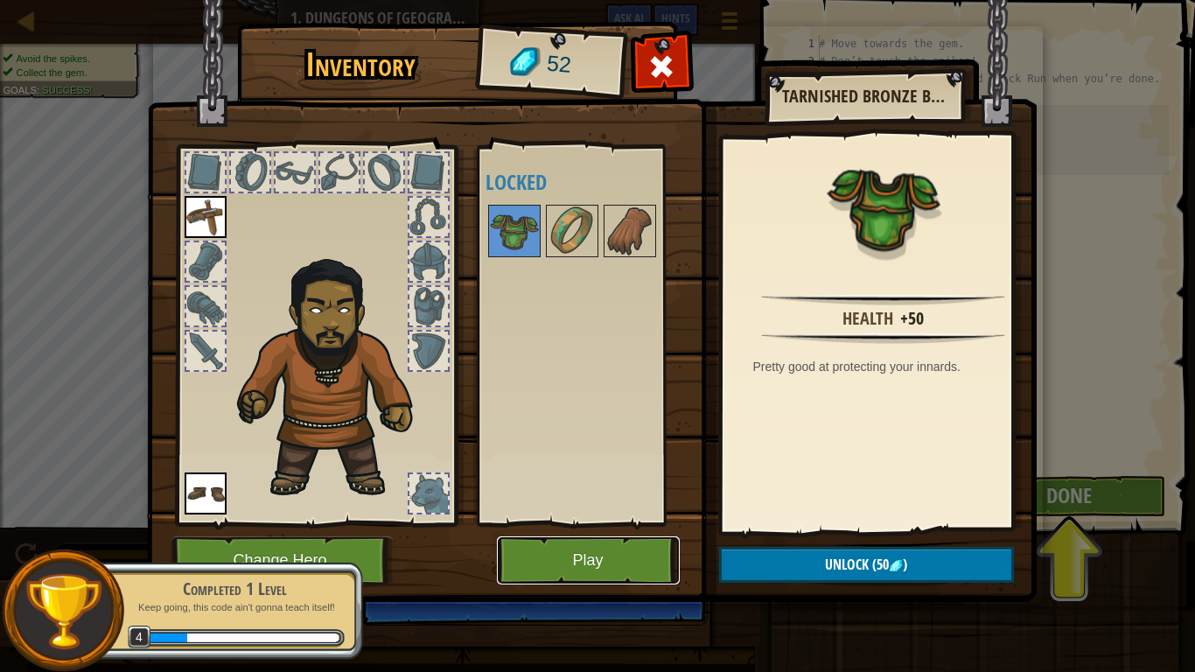
click at [597, 535] on button "Play" at bounding box center [588, 560] width 183 height 48
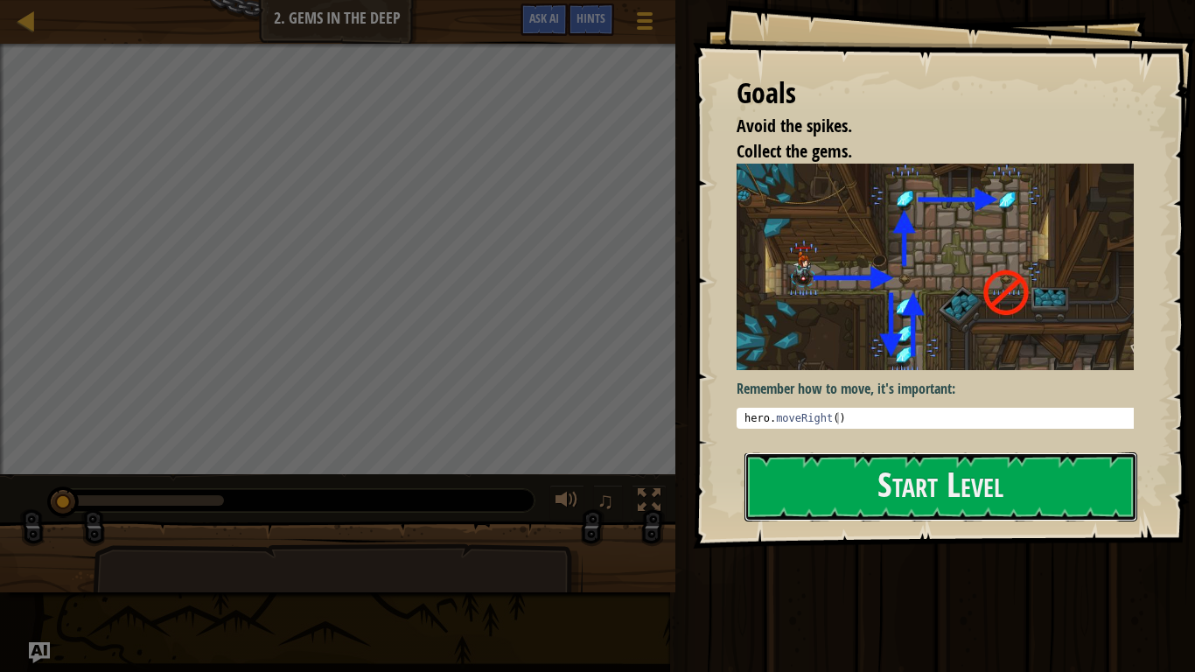
click at [817, 496] on button "Start Level" at bounding box center [941, 486] width 393 height 69
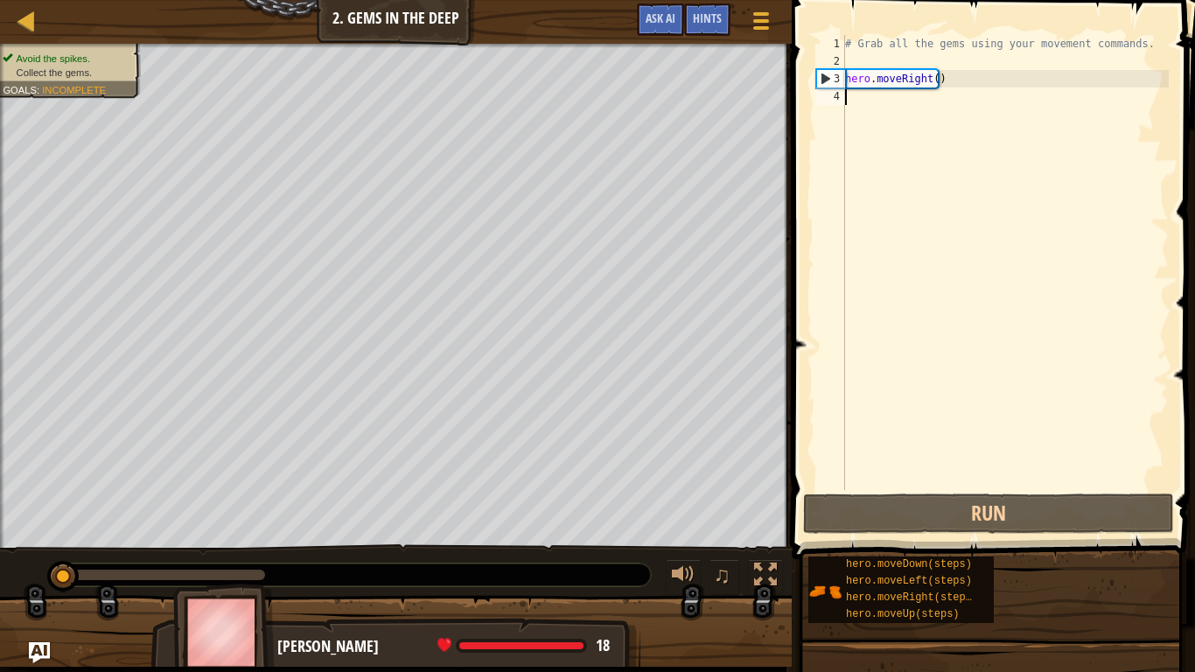
click at [902, 102] on div "# Grab all the gems using your movement commands. hero . moveRight ( )" at bounding box center [1005, 280] width 327 height 490
click at [899, 80] on div "# Grab all the gems using your movement commands. hero . moveRight ( )" at bounding box center [1005, 280] width 327 height 490
type textarea "hero.moveRight()"
click at [907, 155] on div "# Grab all the gems using your movement commands. hero . moveRight ( )" at bounding box center [1005, 280] width 327 height 490
click at [938, 504] on button "Run" at bounding box center [988, 514] width 371 height 40
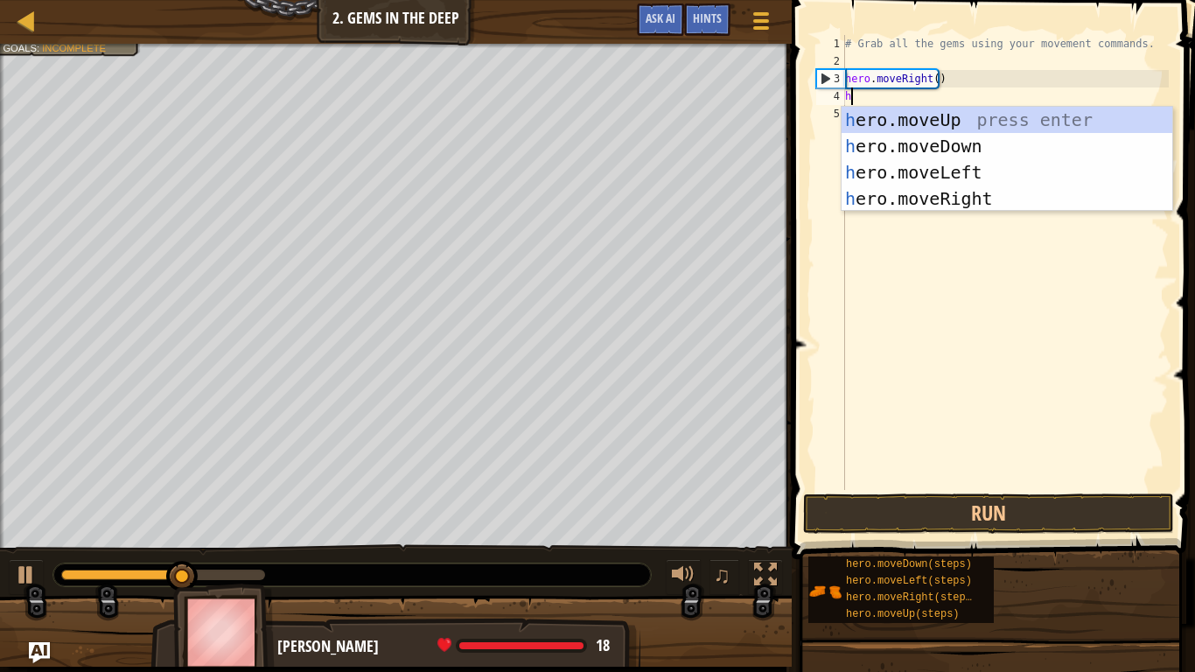
scroll to position [8, 0]
type textarea "hero"
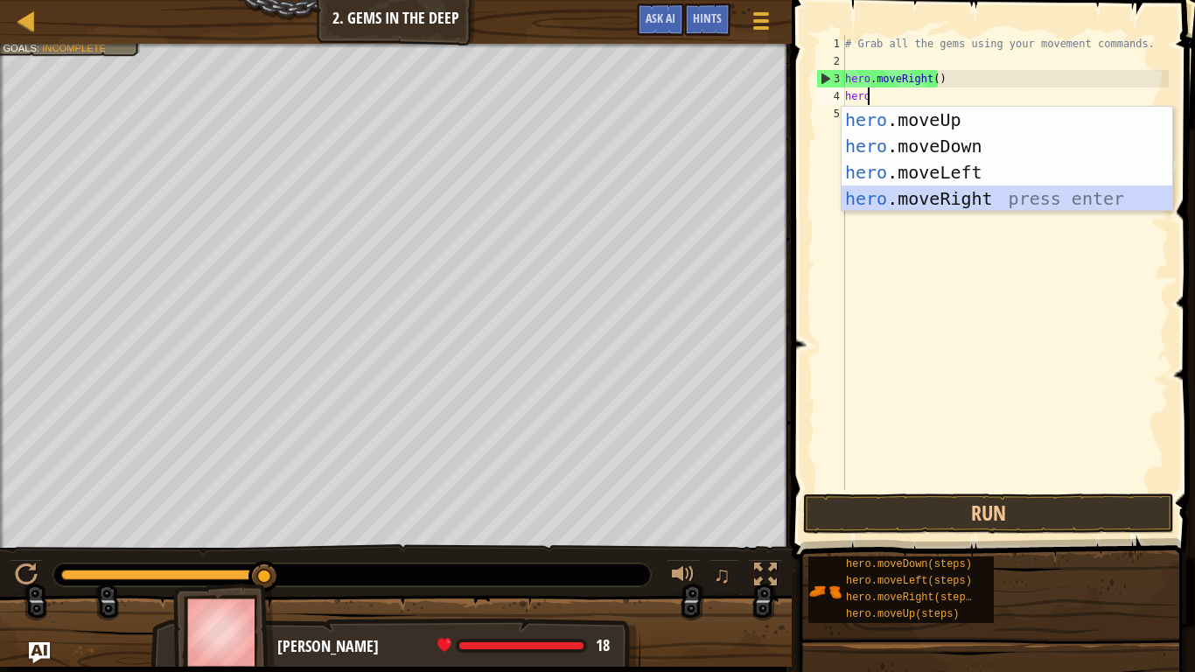
click at [957, 190] on div "hero .moveUp press enter hero .moveDown press enter hero .moveLeft press enter …" at bounding box center [1007, 186] width 331 height 158
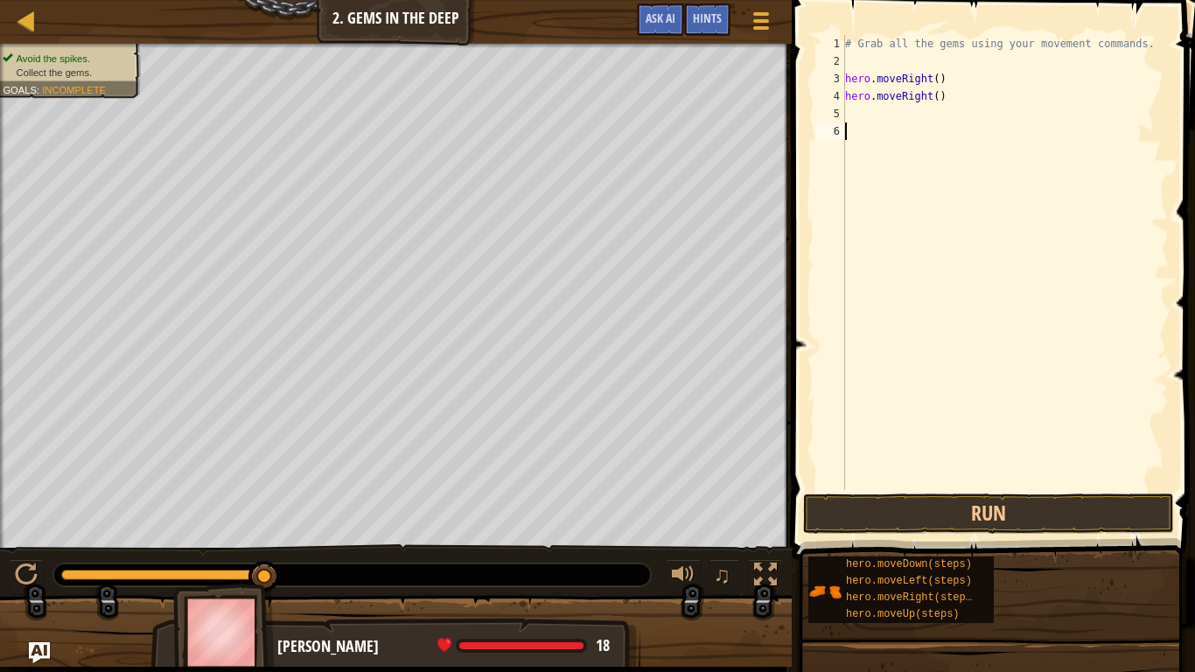
click at [963, 472] on div "# Grab all the gems using your movement commands. hero . moveRight ( ) hero . m…" at bounding box center [1005, 280] width 327 height 490
click at [979, 519] on button "Run" at bounding box center [988, 514] width 371 height 40
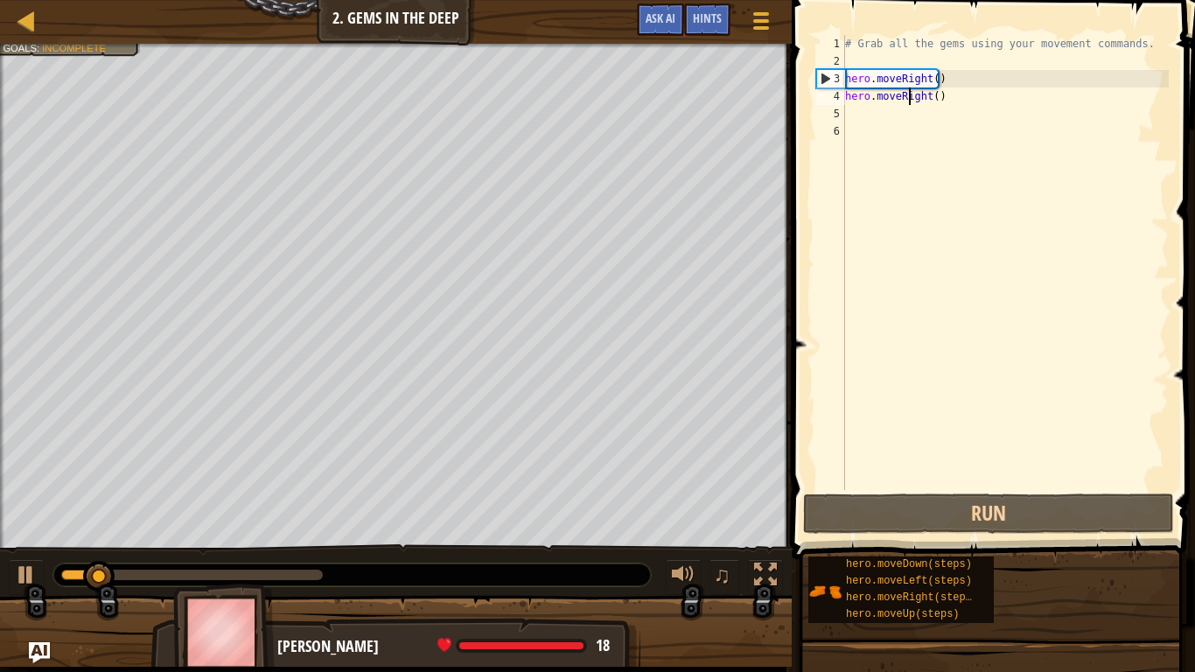
click at [913, 91] on div "# Grab all the gems using your movement commands. hero . moveRight ( ) hero . m…" at bounding box center [1005, 280] width 327 height 490
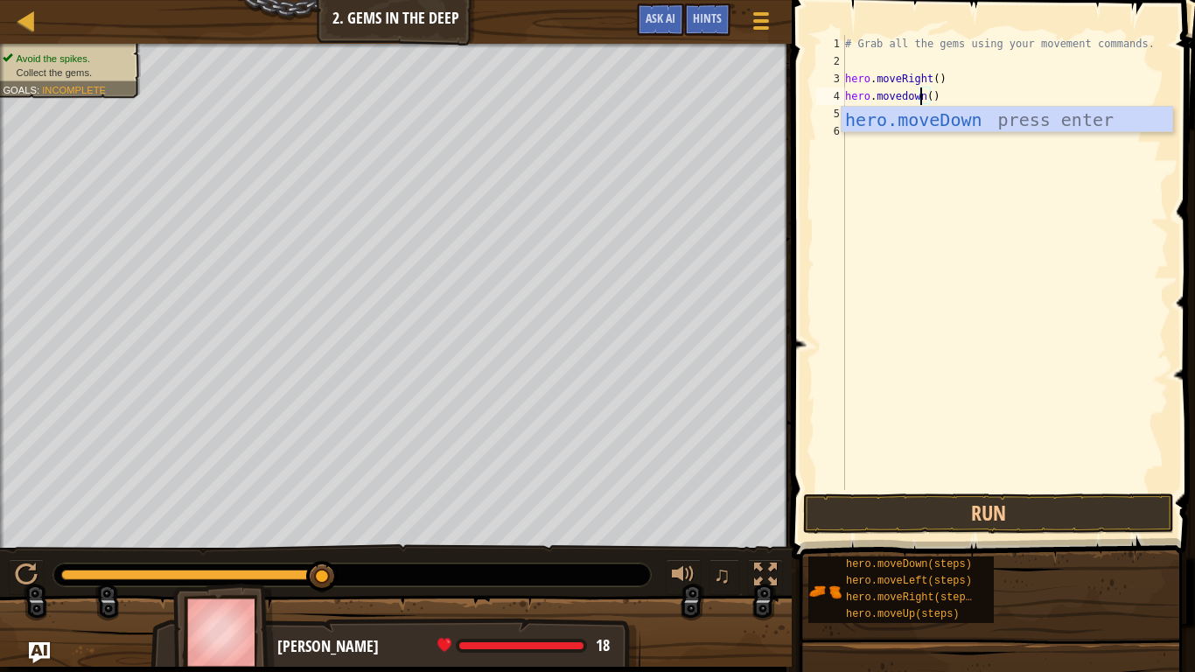
scroll to position [8, 6]
click at [1034, 130] on div "hero.moveDown press enter" at bounding box center [1007, 146] width 331 height 79
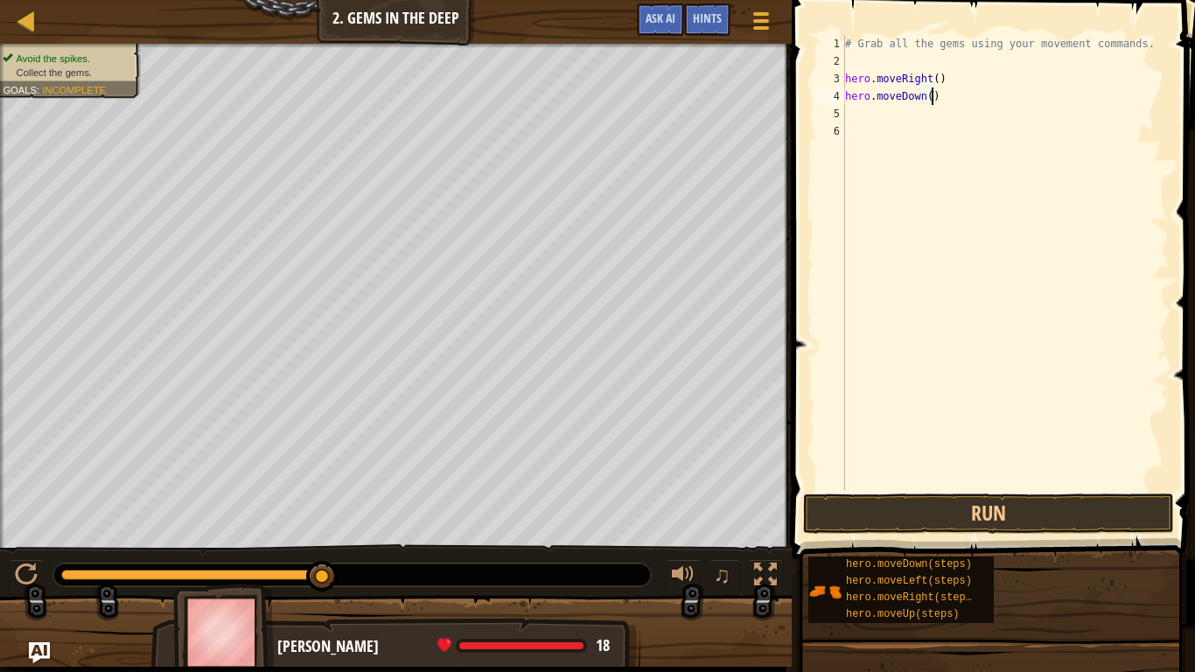
type textarea "hero.moveDown()"
click at [1064, 508] on button "Run" at bounding box center [988, 514] width 371 height 40
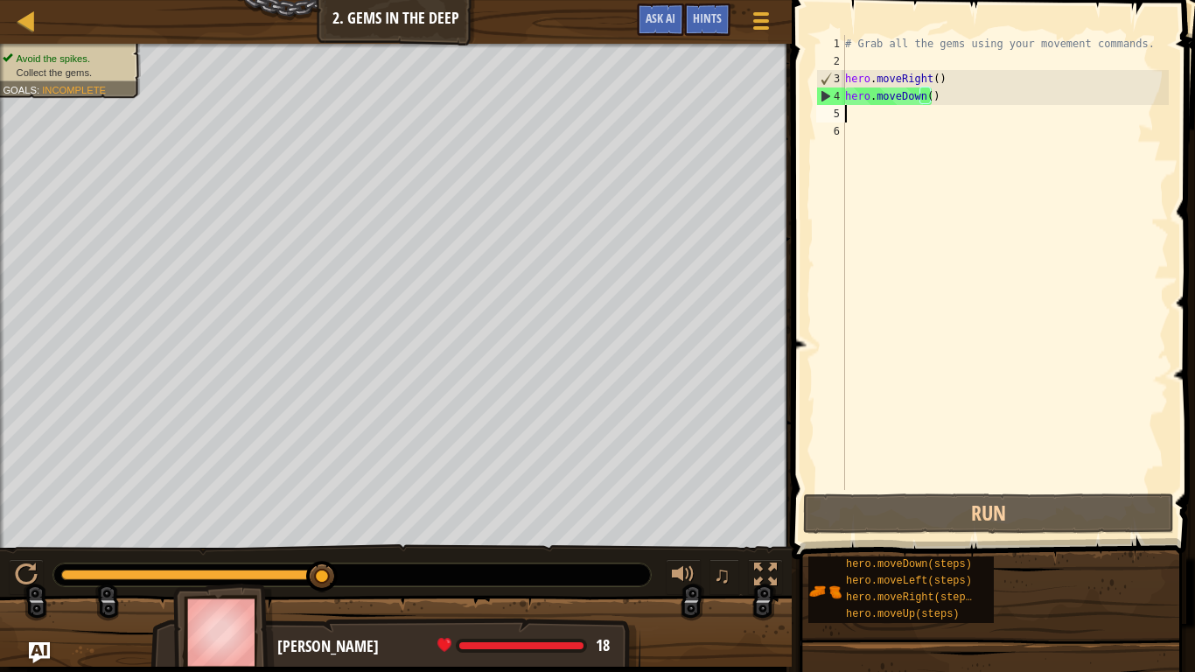
click at [907, 119] on div "# Grab all the gems using your movement commands. hero . moveRight ( ) hero . m…" at bounding box center [1005, 280] width 327 height 490
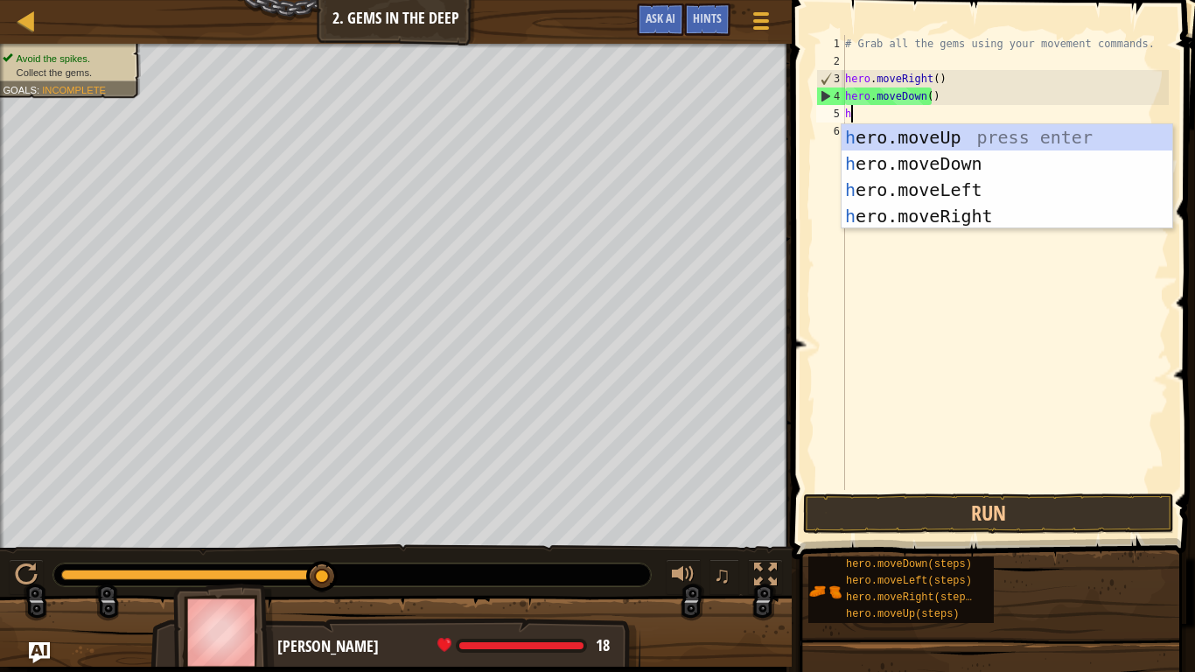
drag, startPoint x: 998, startPoint y: 116, endPoint x: 955, endPoint y: 91, distance: 49.4
click at [955, 91] on div "# Grab all the gems using your movement commands. hero . moveRight ( ) hero . m…" at bounding box center [1005, 280] width 327 height 490
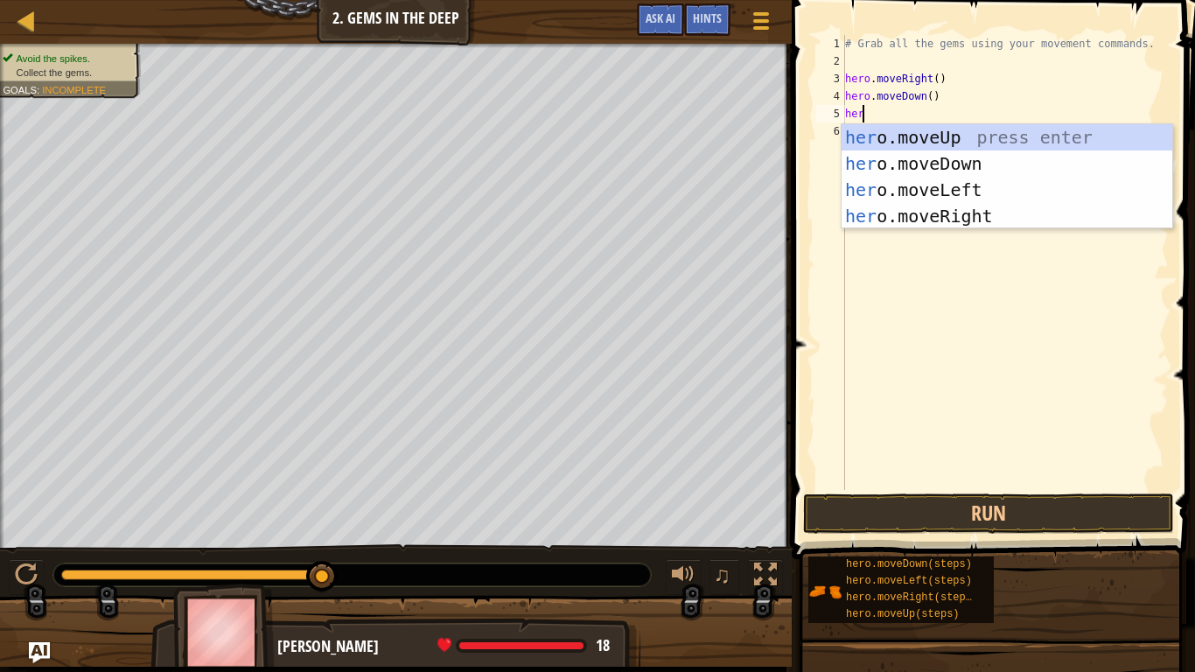
scroll to position [8, 1]
type textarea "hero"
click at [986, 131] on div "hero .moveUp press enter hero .moveDown press enter hero .moveLeft press enter …" at bounding box center [1007, 203] width 331 height 158
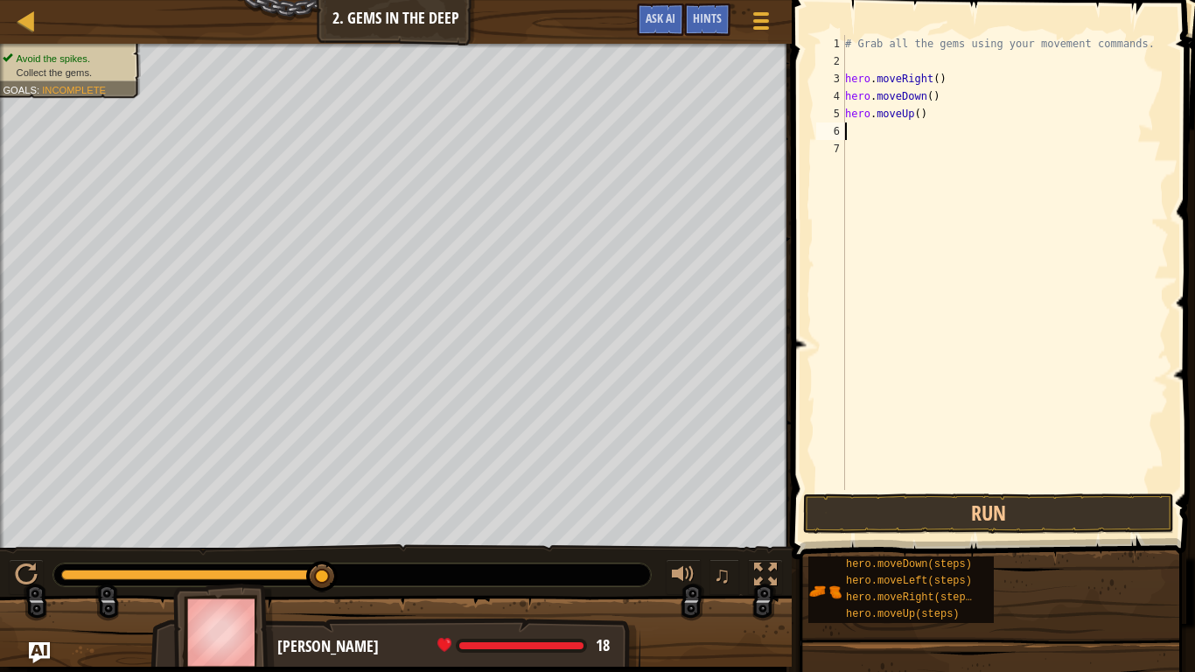
scroll to position [8, 0]
click at [985, 522] on button "Run" at bounding box center [988, 514] width 371 height 40
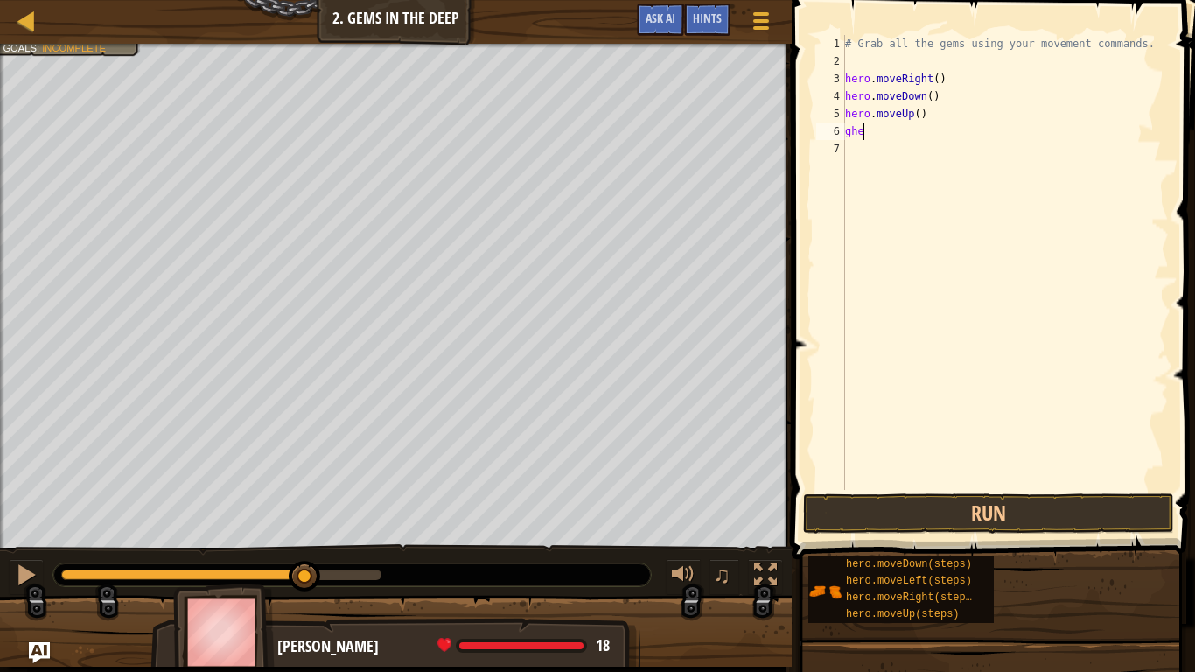
type textarea "g"
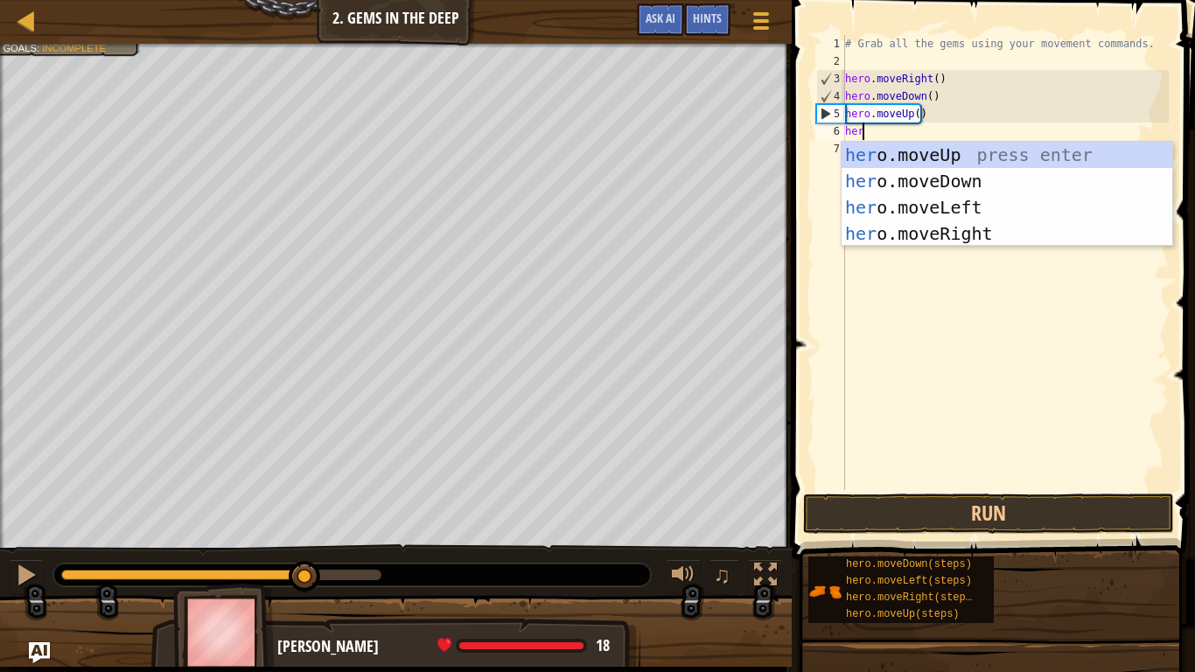
type textarea "her"
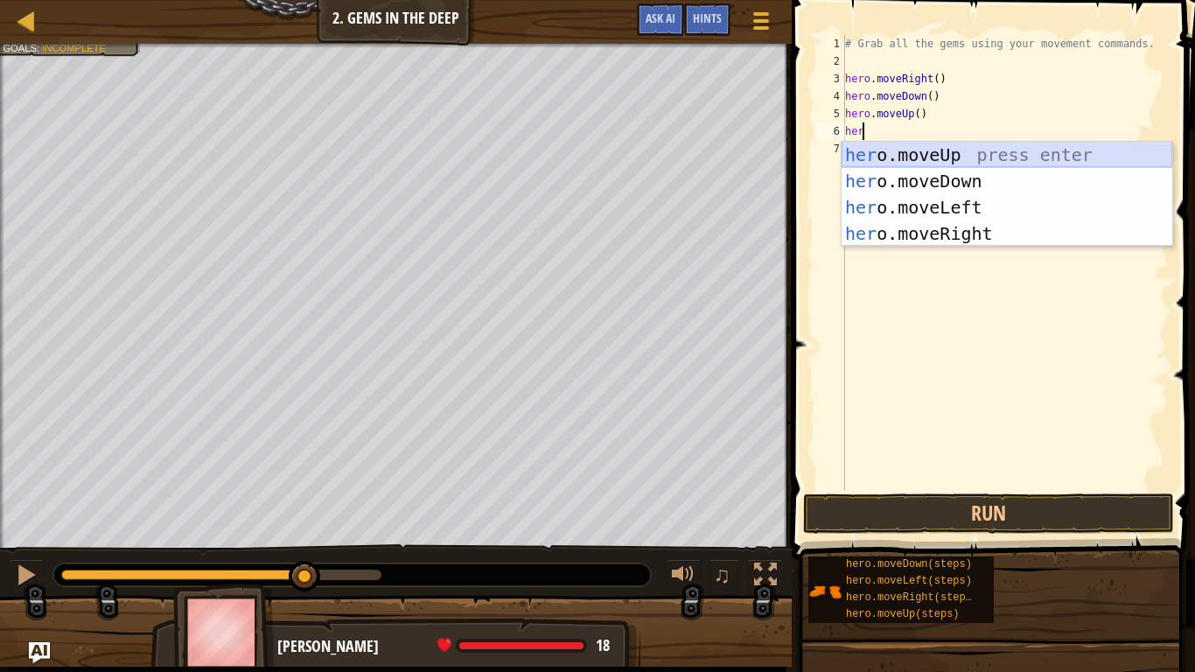
click at [1044, 144] on div "her o.moveUp press enter her o.moveDown press enter her o.moveLeft press enter …" at bounding box center [1007, 221] width 331 height 158
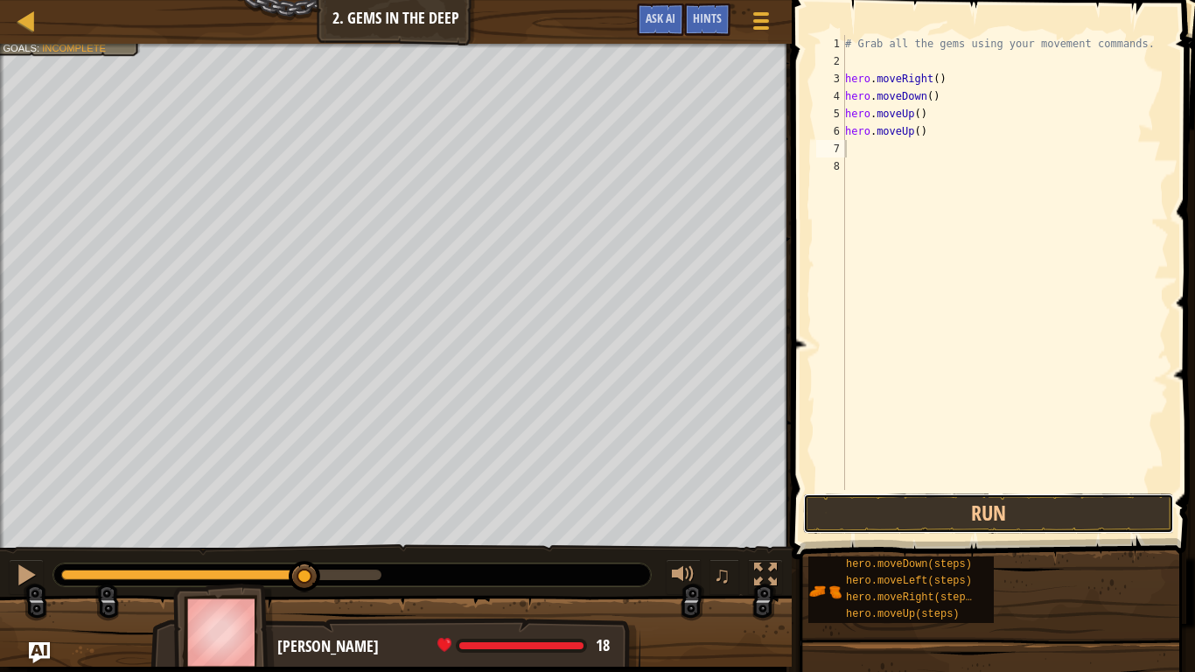
click at [1069, 521] on button "Run" at bounding box center [988, 514] width 371 height 40
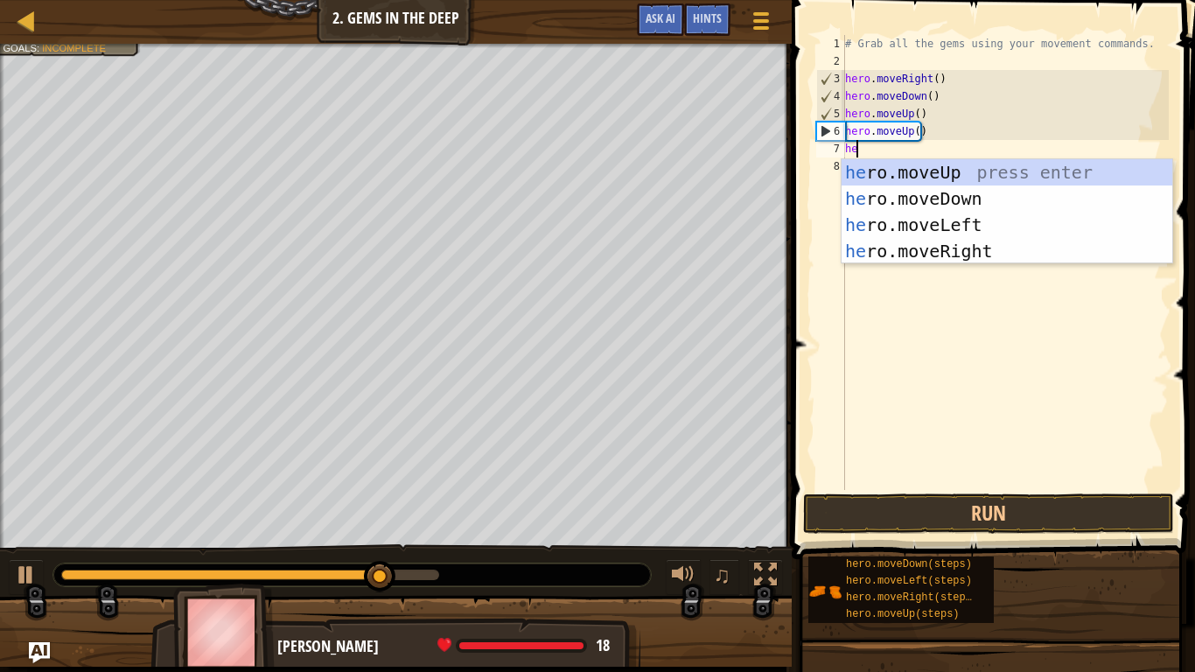
type textarea "hero"
click at [962, 239] on div "hero .moveUp press enter hero .moveDown press enter hero .moveLeft press enter …" at bounding box center [1007, 238] width 331 height 158
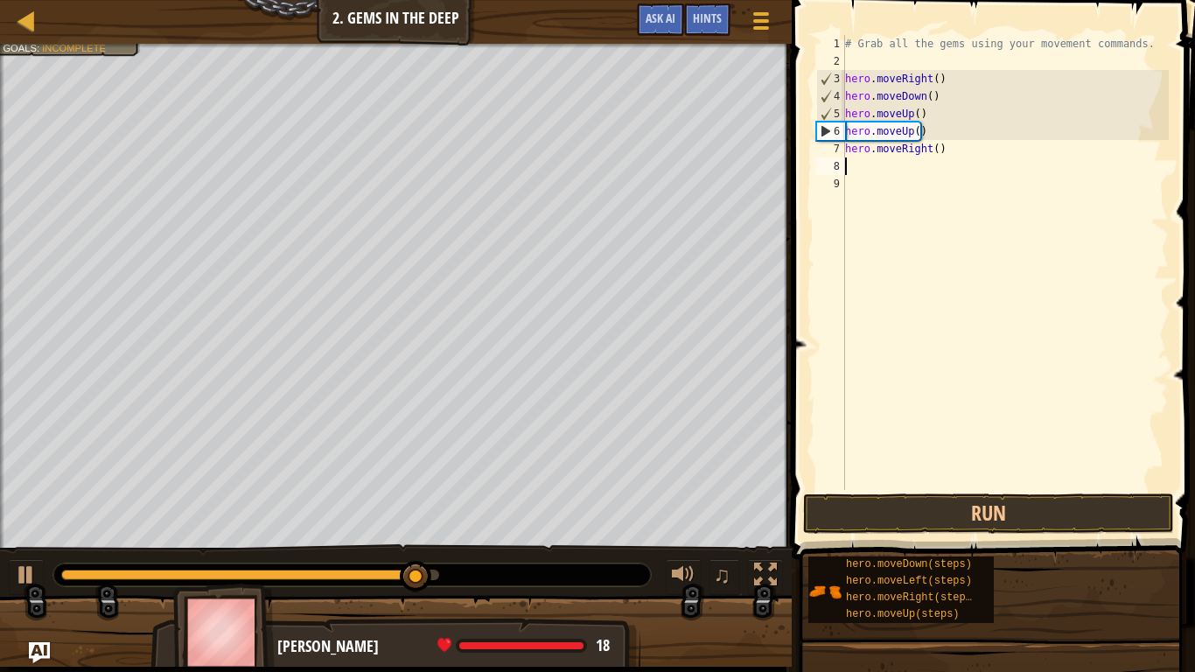
scroll to position [8, 0]
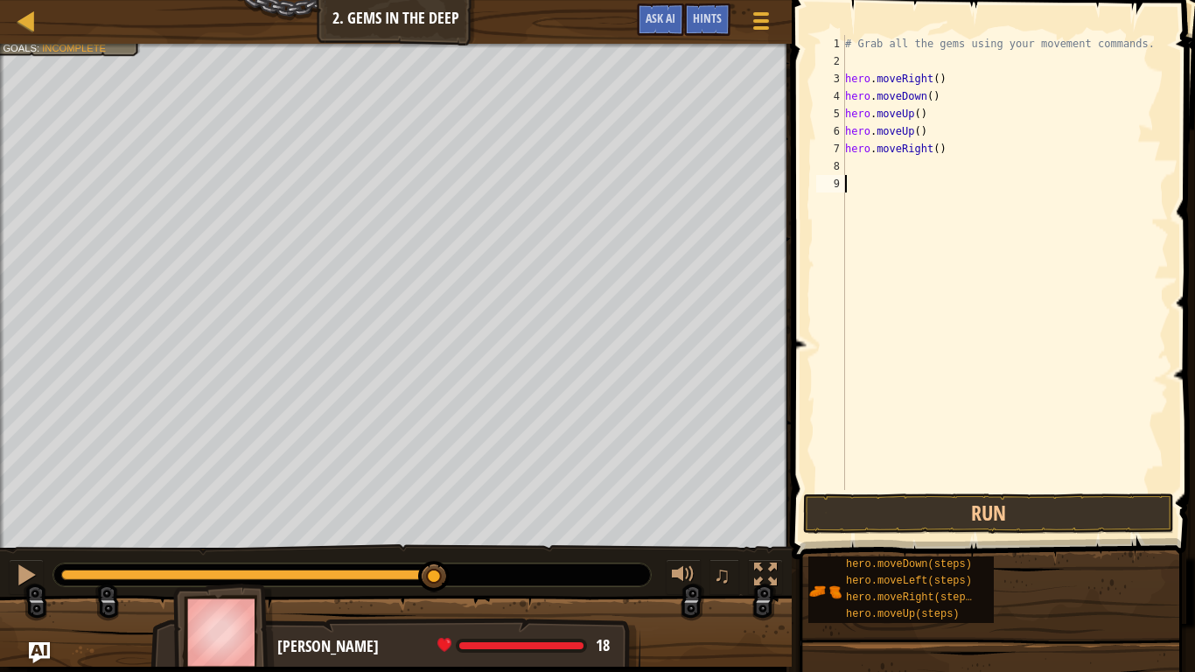
click at [1010, 486] on div "# Grab all the gems using your movement commands. hero . moveRight ( ) hero . m…" at bounding box center [1005, 280] width 327 height 490
click at [1024, 511] on button "Run" at bounding box center [988, 514] width 371 height 40
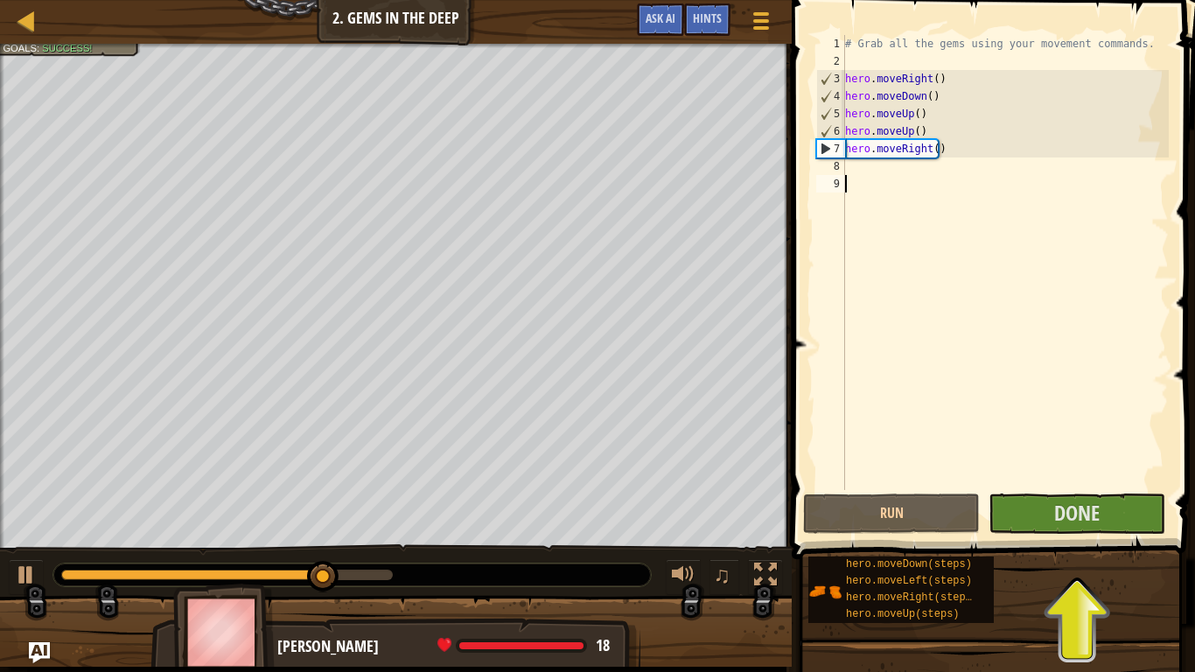
click at [862, 162] on div "# Grab all the gems using your movement commands. hero . moveRight ( ) hero . m…" at bounding box center [1005, 280] width 327 height 490
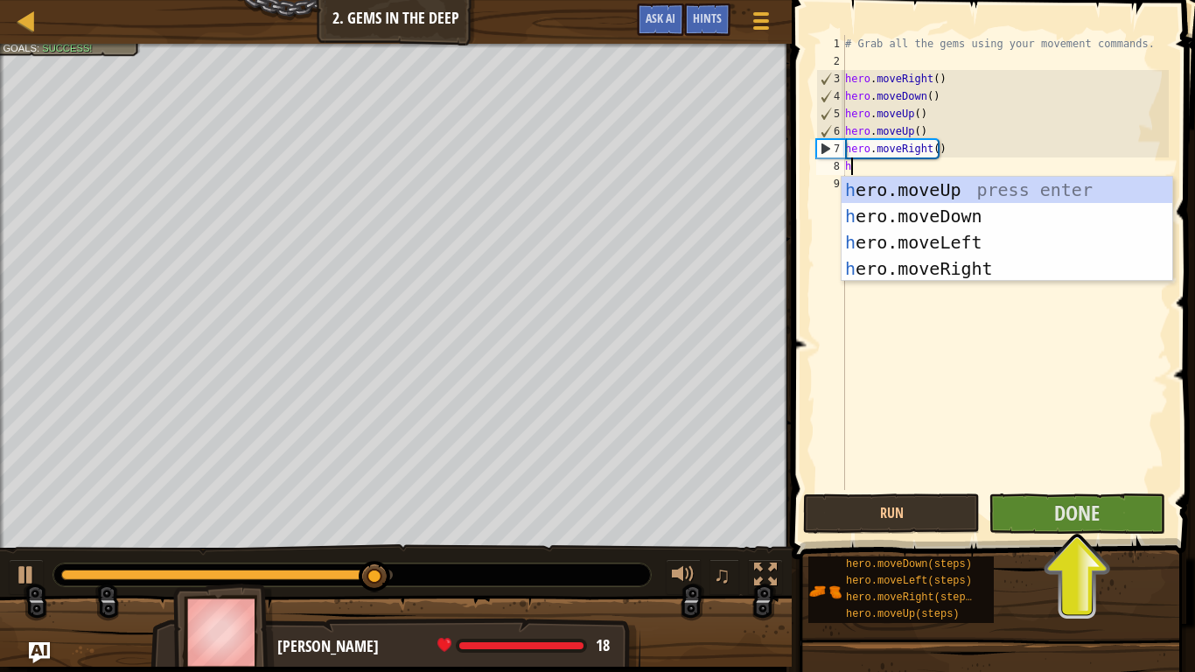
type textarea "he"
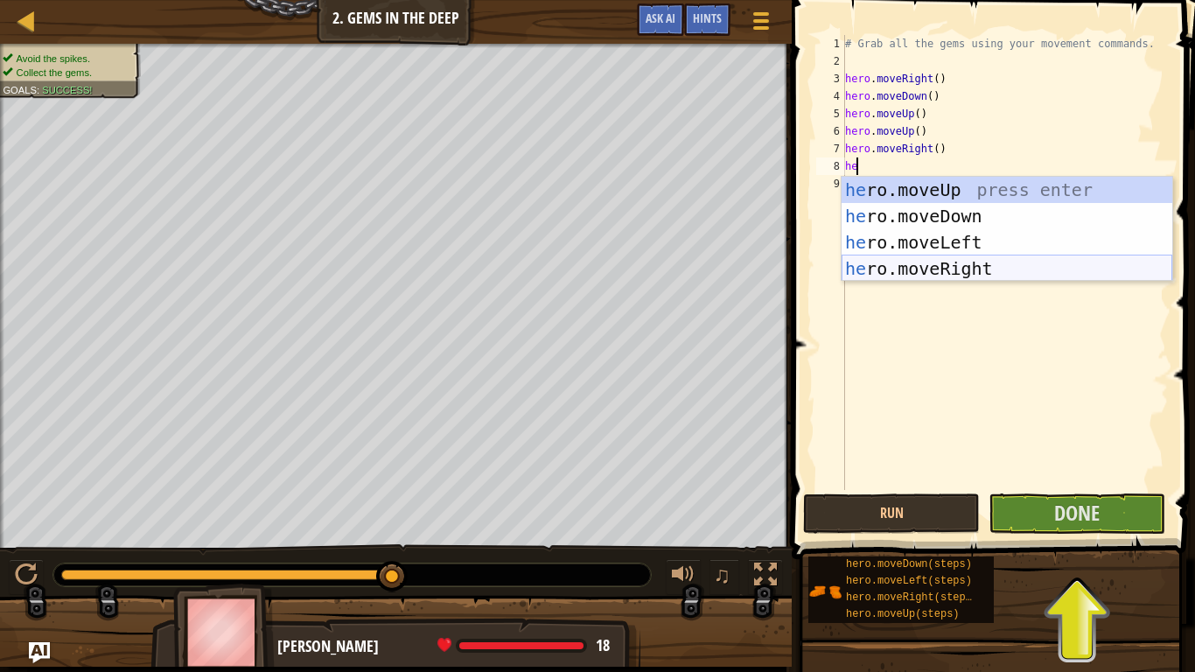
click at [994, 264] on div "he ro.moveUp press enter he ro.moveDown press enter he ro.moveLeft press enter …" at bounding box center [1007, 256] width 331 height 158
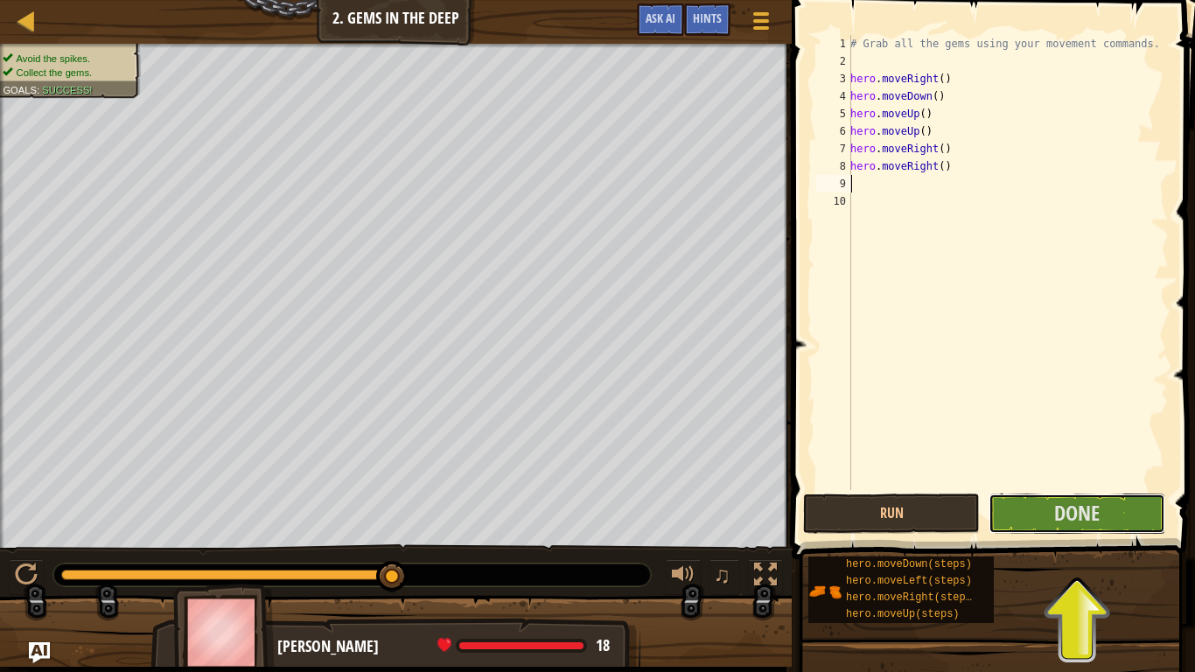
click at [1091, 517] on span "Done" at bounding box center [1078, 513] width 46 height 28
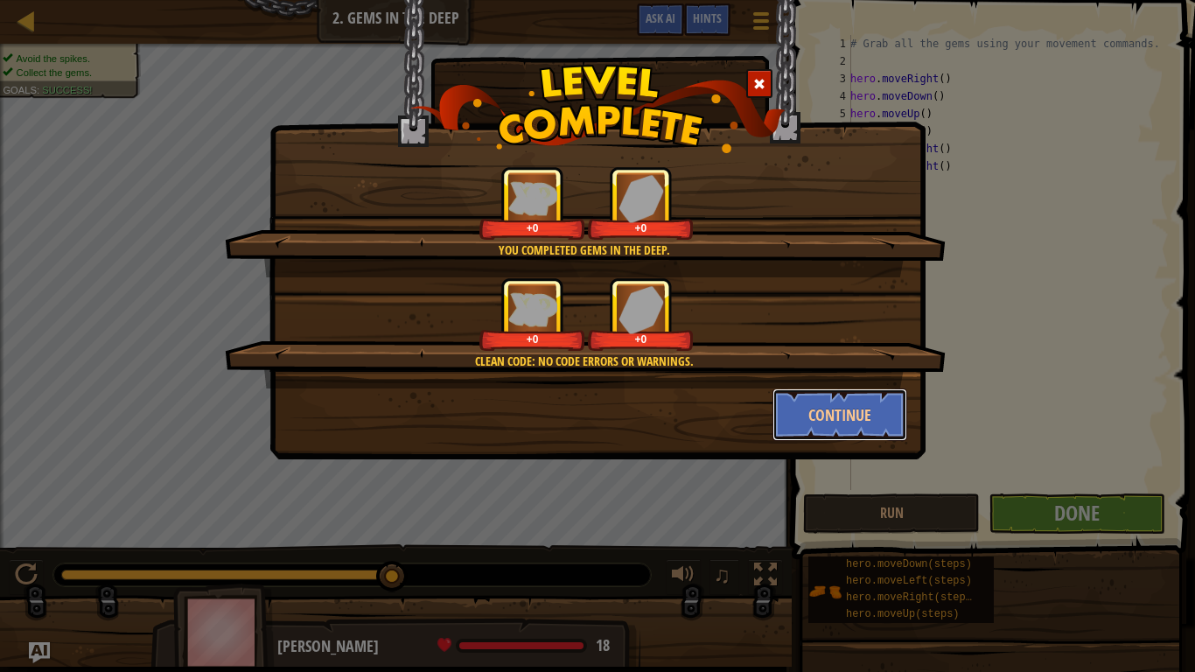
click at [803, 410] on button "Continue" at bounding box center [841, 415] width 136 height 53
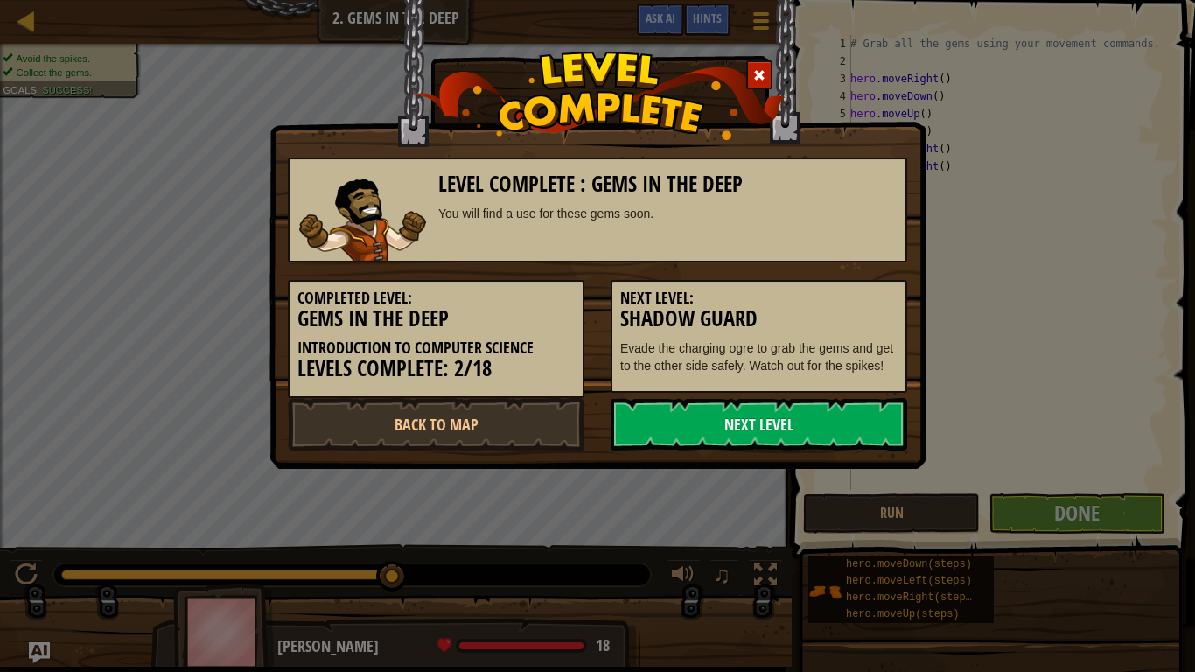
click at [674, 420] on link "Next Level" at bounding box center [759, 424] width 297 height 53
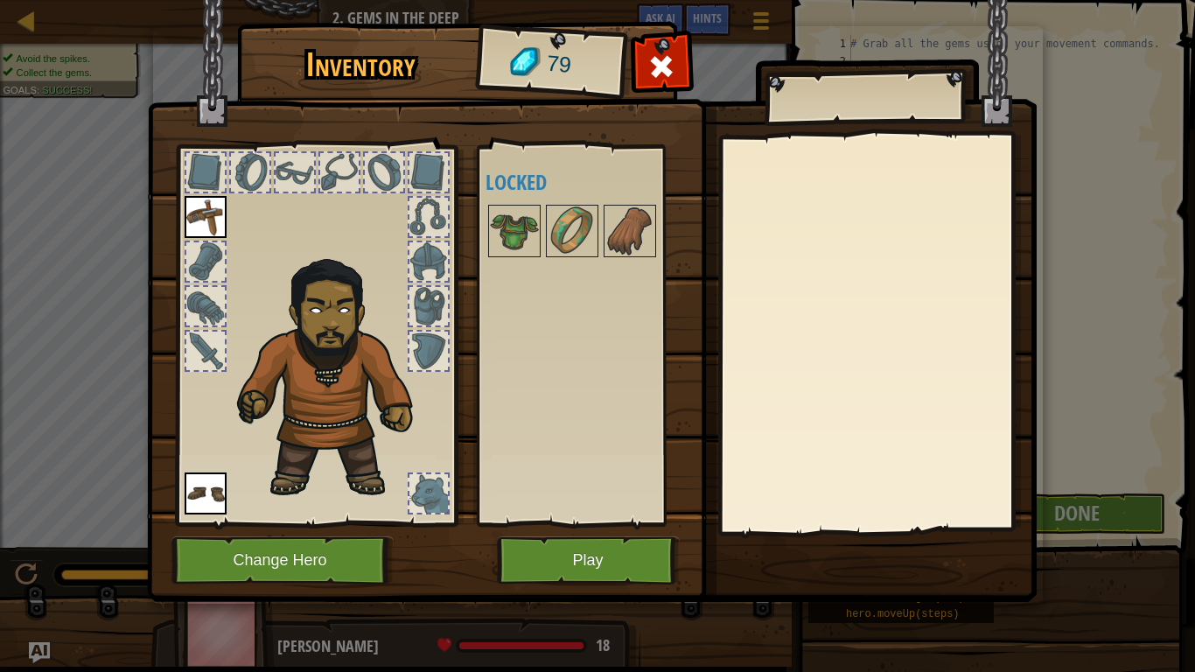
click at [524, 239] on img at bounding box center [514, 231] width 49 height 49
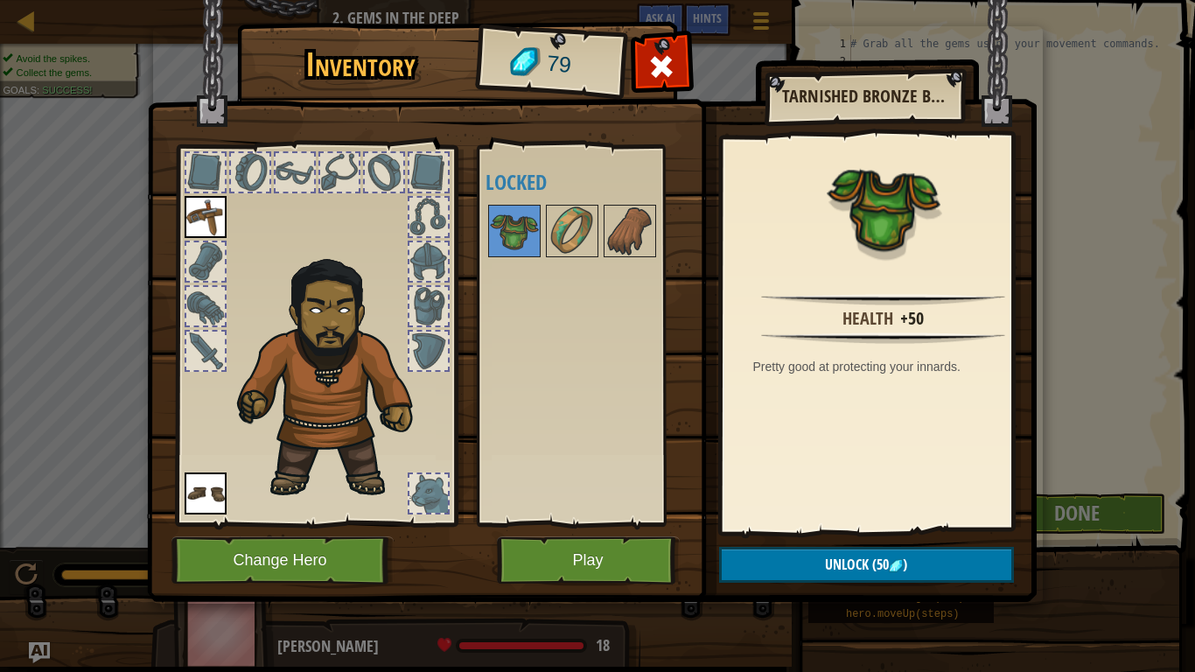
click at [552, 529] on img at bounding box center [592, 284] width 890 height 635
click at [591, 529] on img at bounding box center [592, 284] width 890 height 635
click at [599, 535] on button "Play" at bounding box center [588, 560] width 183 height 48
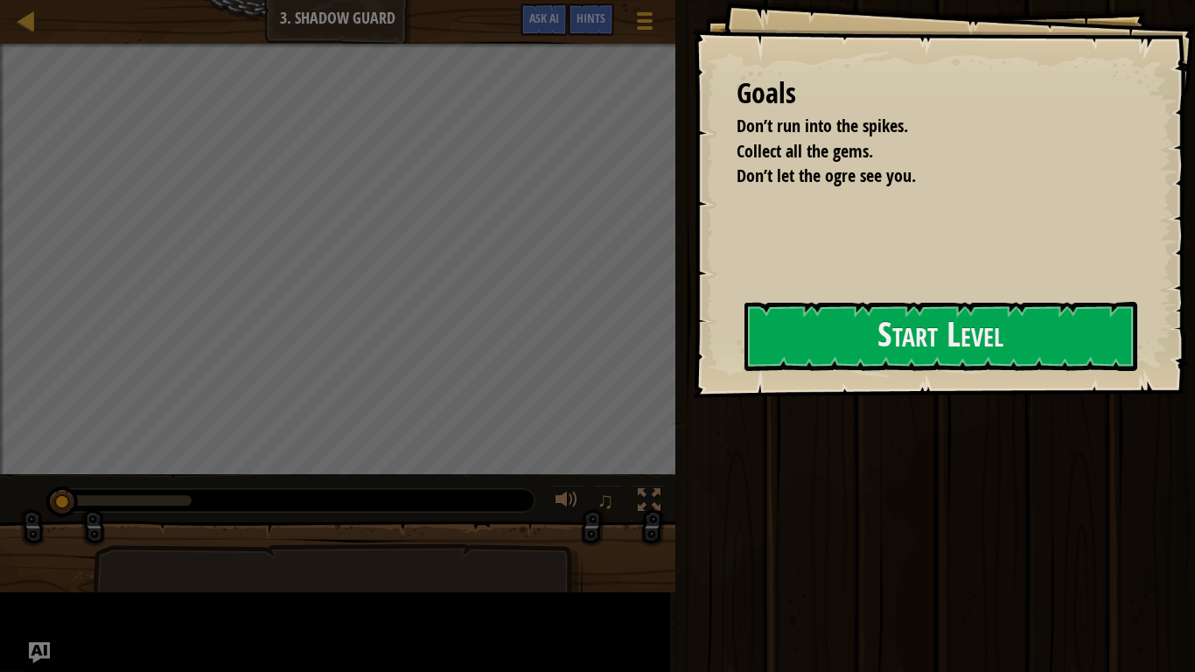
click at [1131, 535] on div "Run Submit Done" at bounding box center [932, 331] width 525 height 663
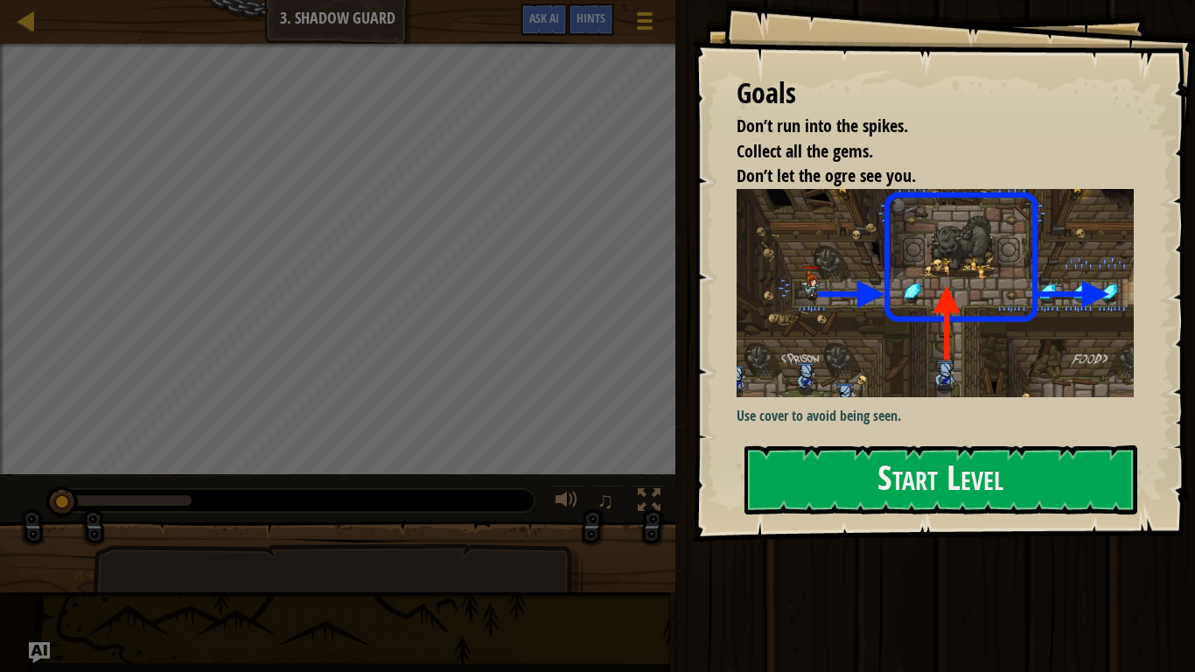
click at [1078, 395] on div "Use cover to avoid being seen." at bounding box center [942, 307] width 410 height 237
click at [1039, 446] on button "Start Level" at bounding box center [941, 479] width 393 height 69
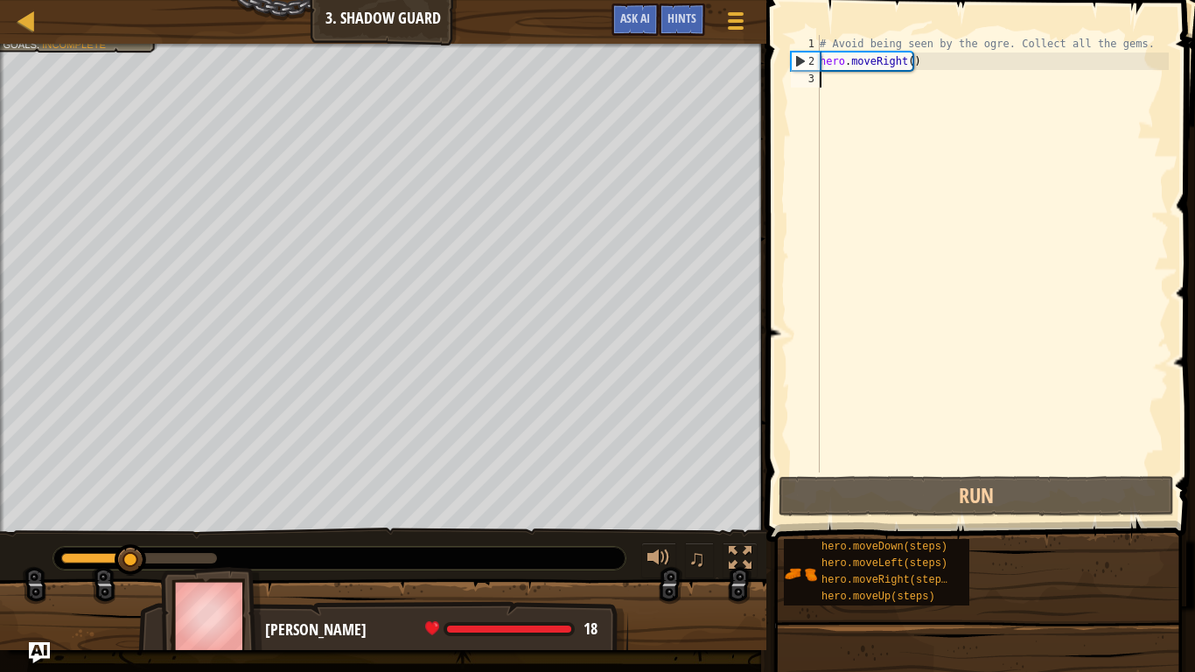
click at [837, 76] on div "# Avoid being seen by the ogre. Collect all the gems. hero . moveRight ( )" at bounding box center [992, 271] width 353 height 473
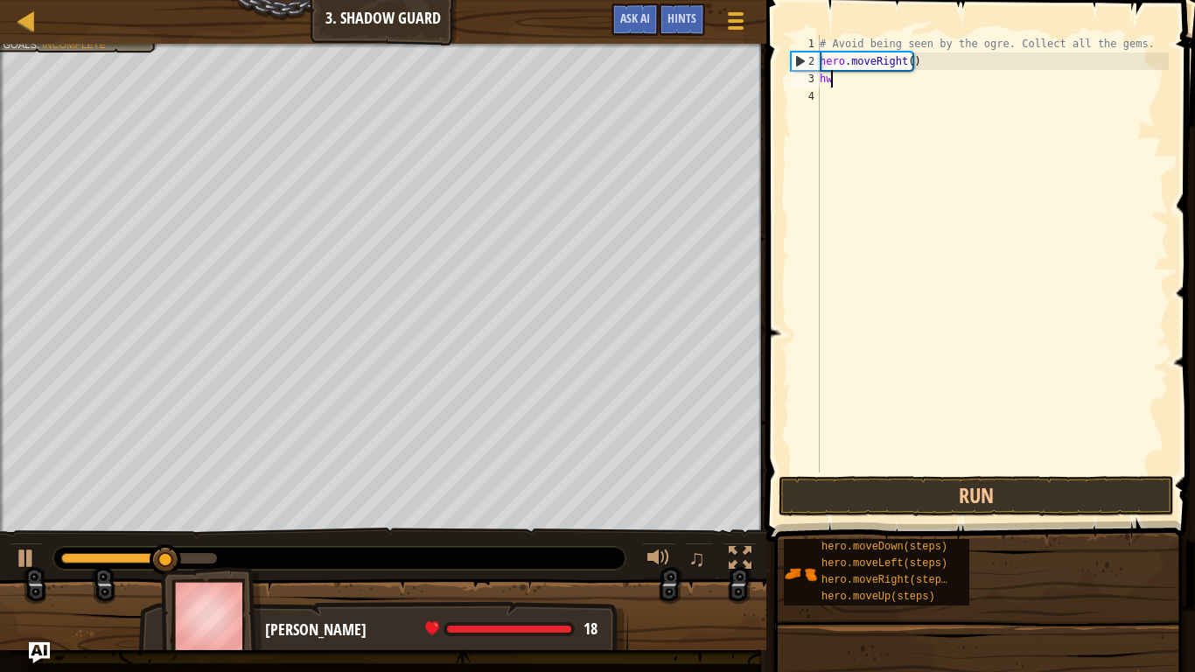
scroll to position [8, 0]
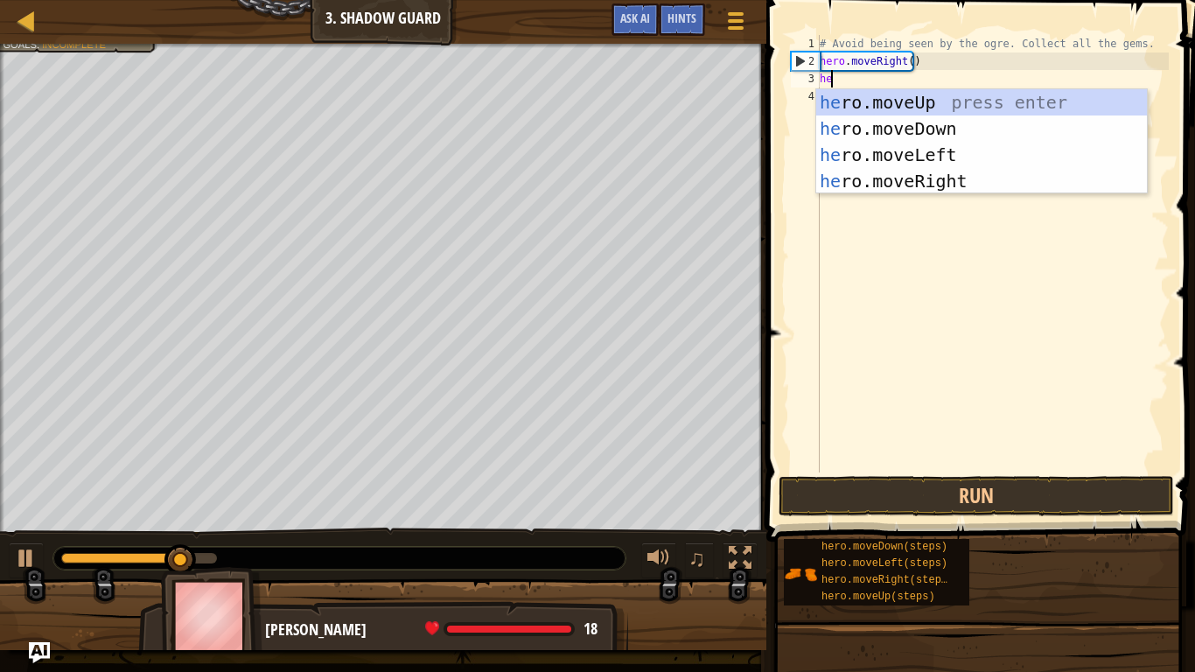
type textarea "heor"
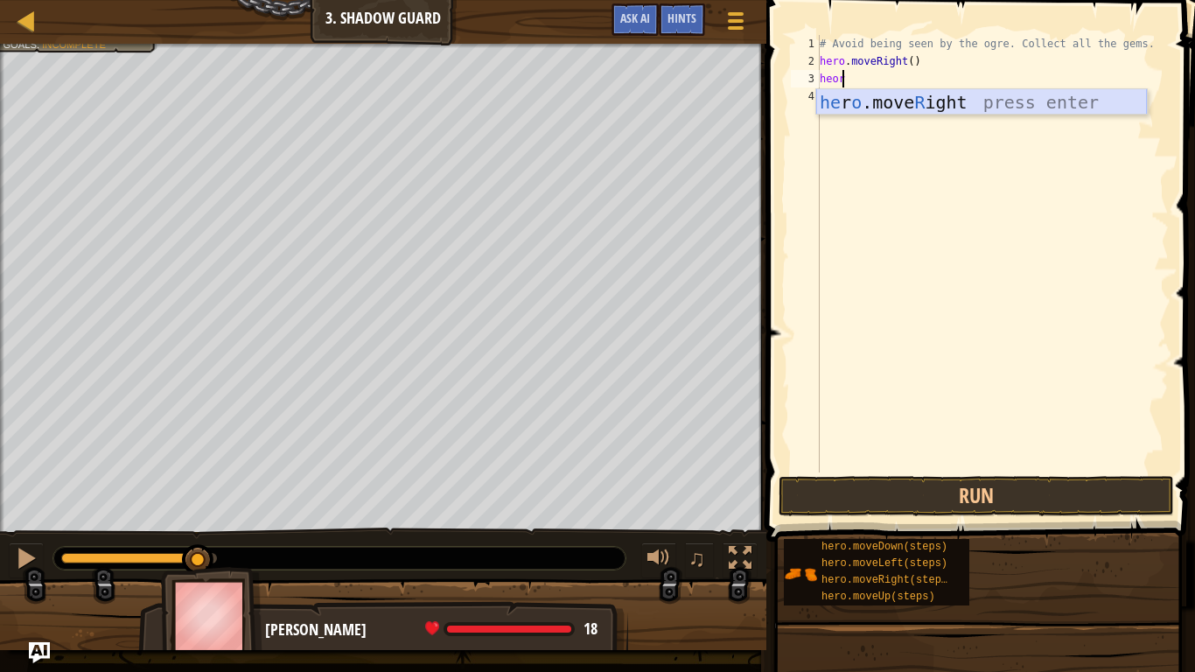
click at [879, 109] on div "he r o .move R ight press enter" at bounding box center [981, 128] width 331 height 79
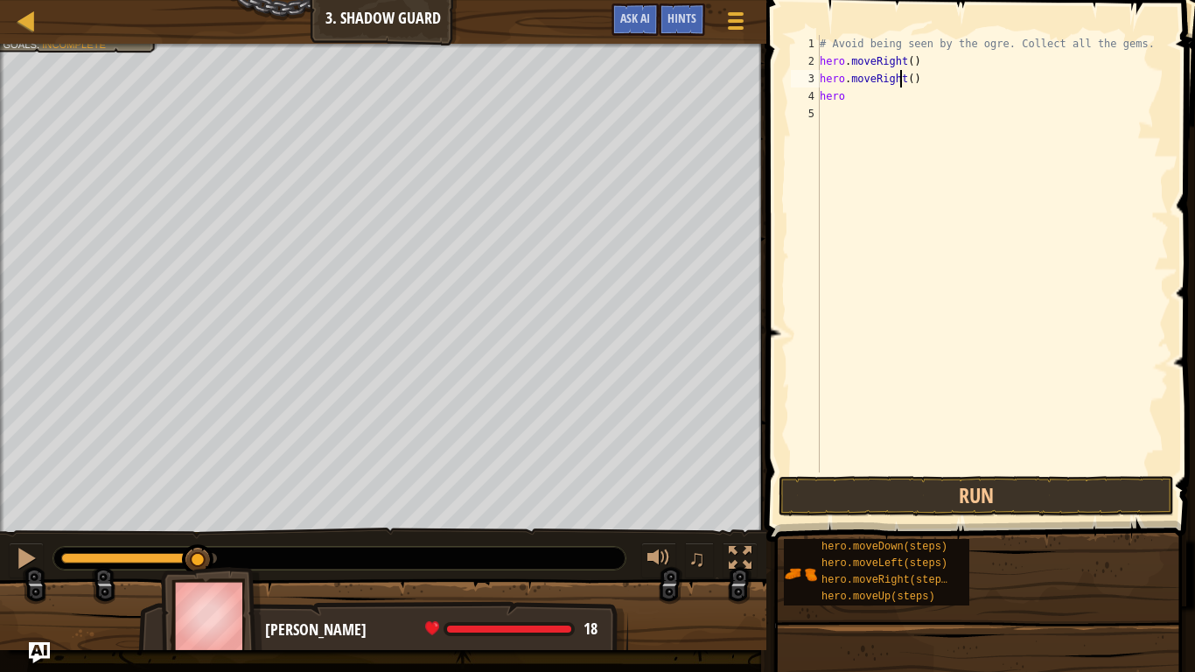
click at [900, 81] on div "# Avoid being seen by the ogre. Collect all the gems. hero . moveRight ( ) hero…" at bounding box center [992, 271] width 353 height 473
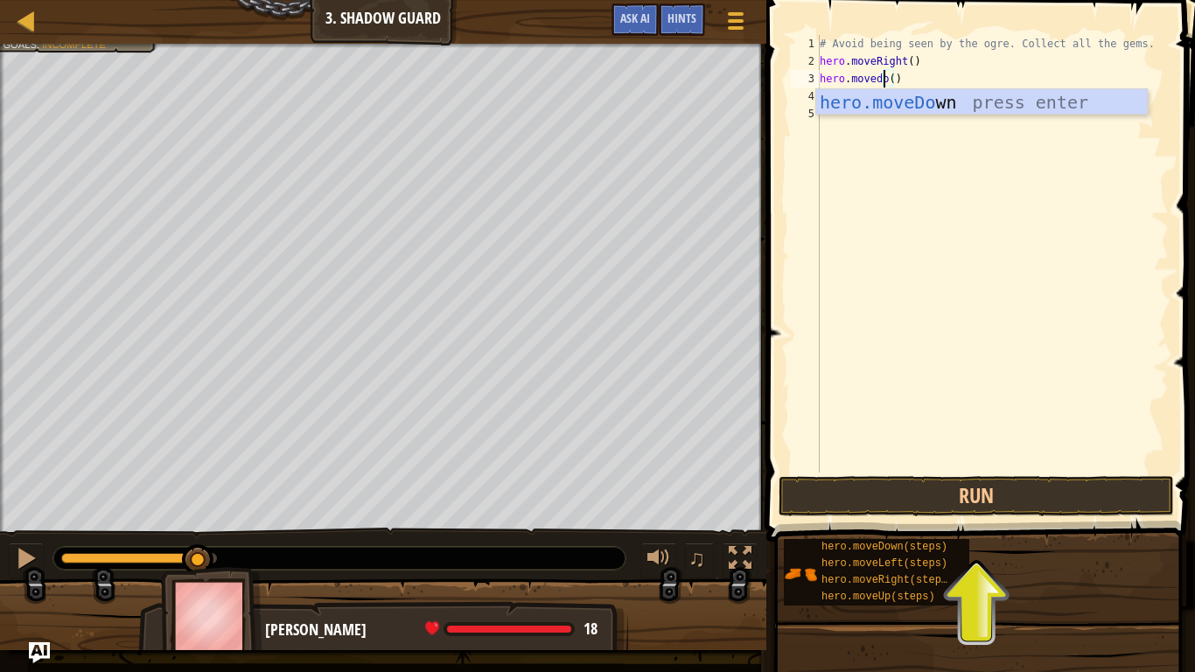
scroll to position [8, 6]
click at [907, 106] on div "hero.moveDown press enter" at bounding box center [981, 128] width 331 height 79
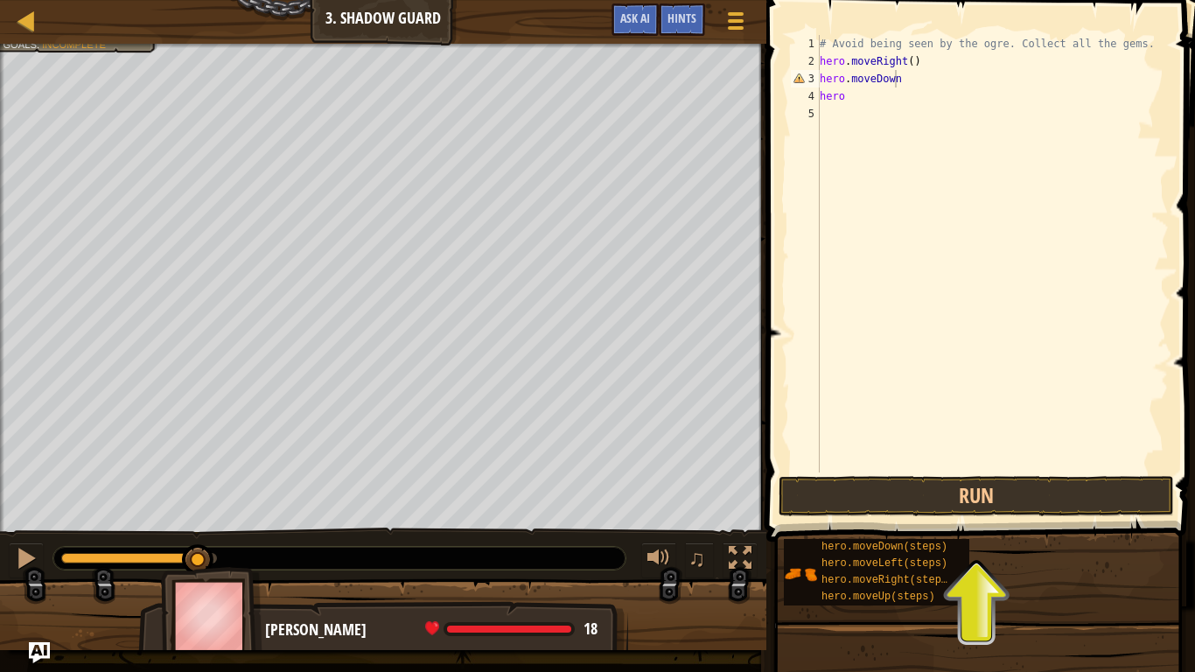
click at [1017, 520] on span at bounding box center [982, 245] width 443 height 593
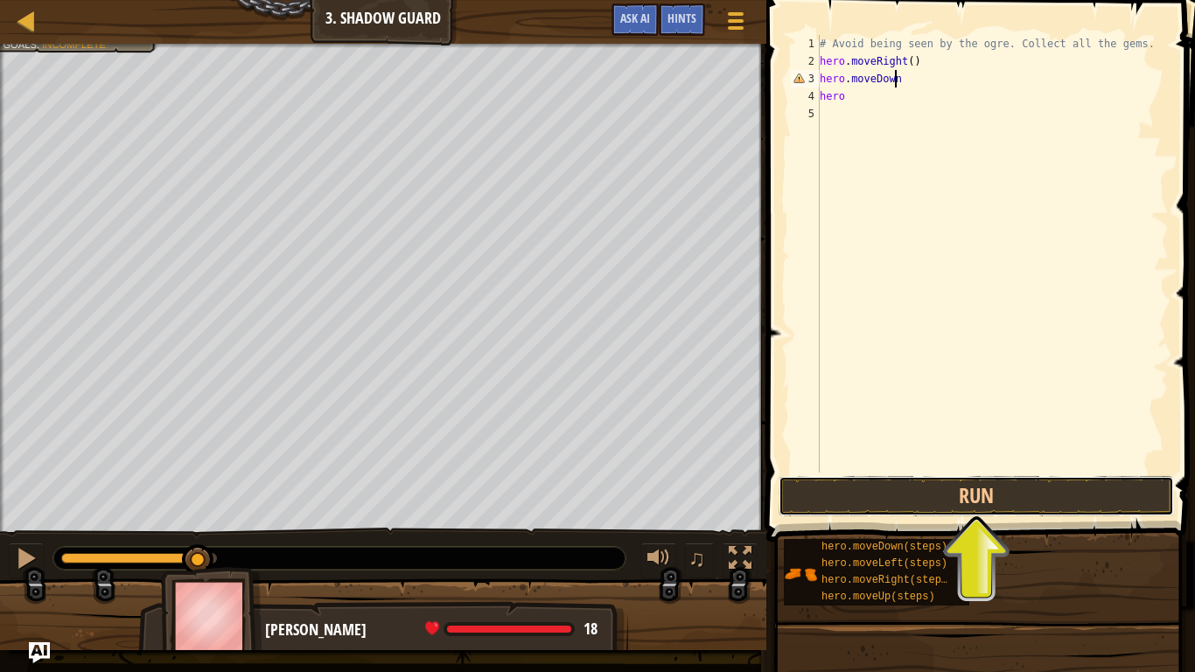
click at [1016, 491] on button "Run" at bounding box center [977, 496] width 396 height 40
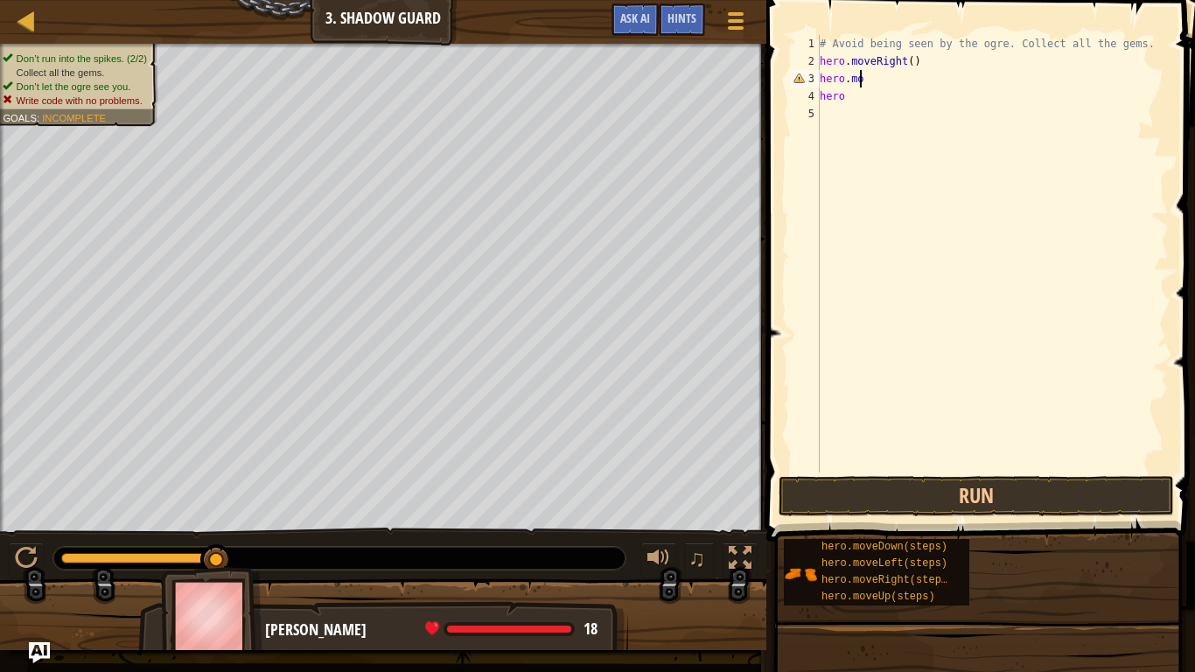
scroll to position [8, 2]
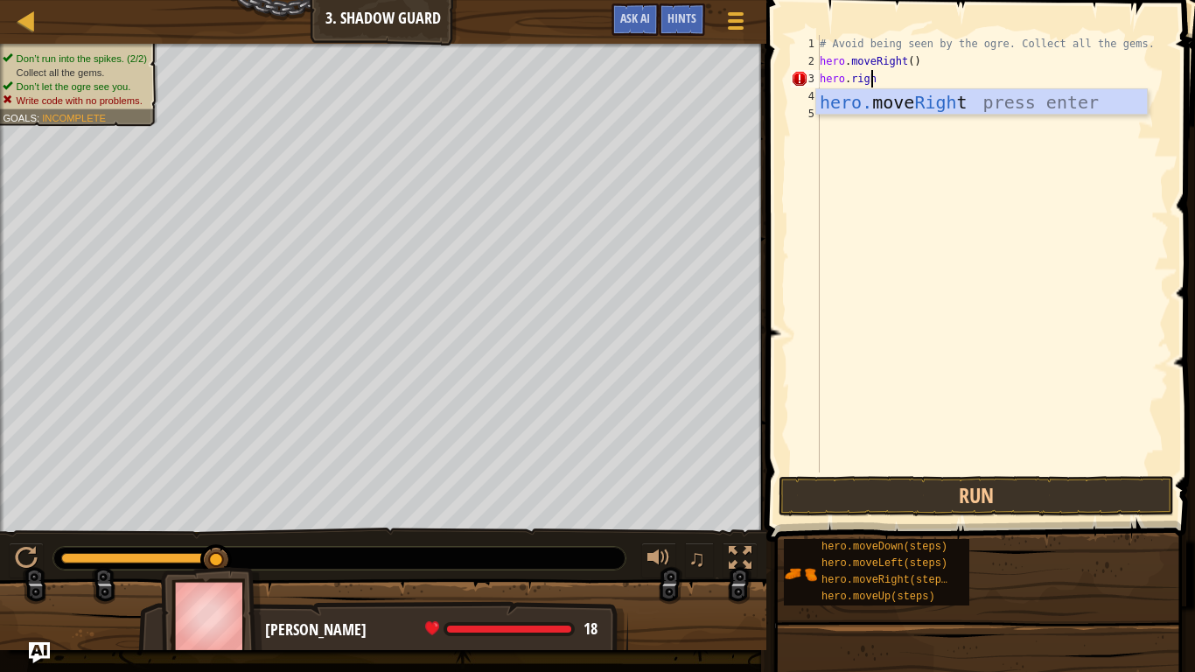
type textarea "hero.right"
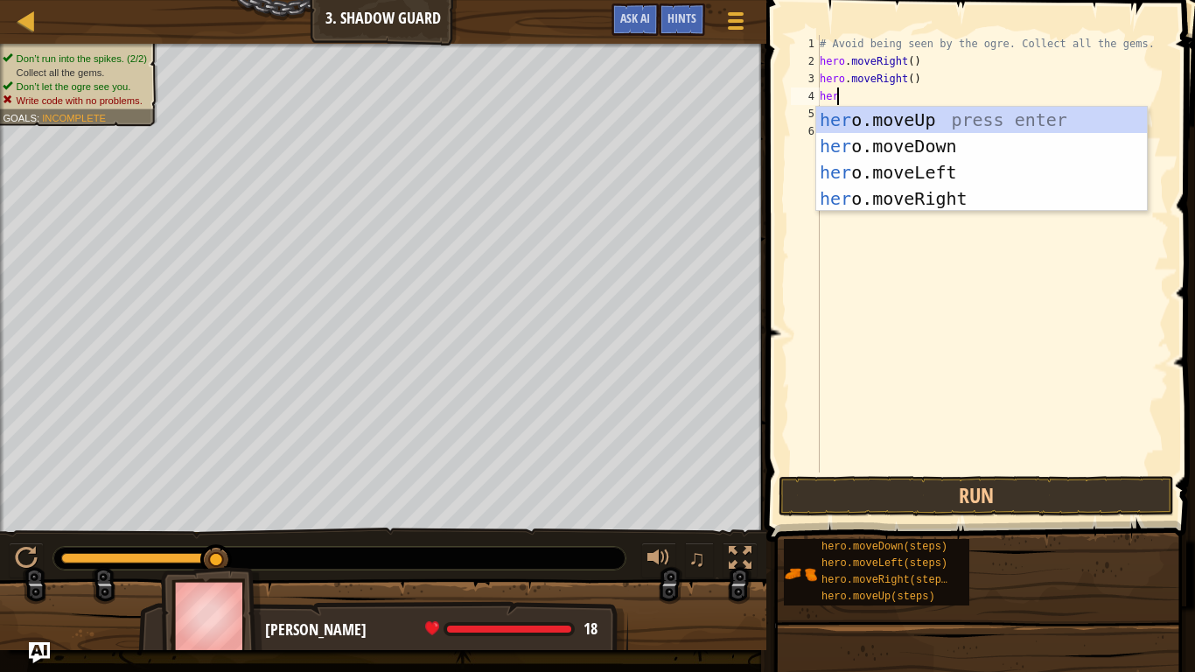
scroll to position [8, 1]
type textarea "hero"
click at [907, 178] on div "hero .moveUp press enter hero .moveDown press enter hero .moveLeft press enter …" at bounding box center [981, 186] width 331 height 158
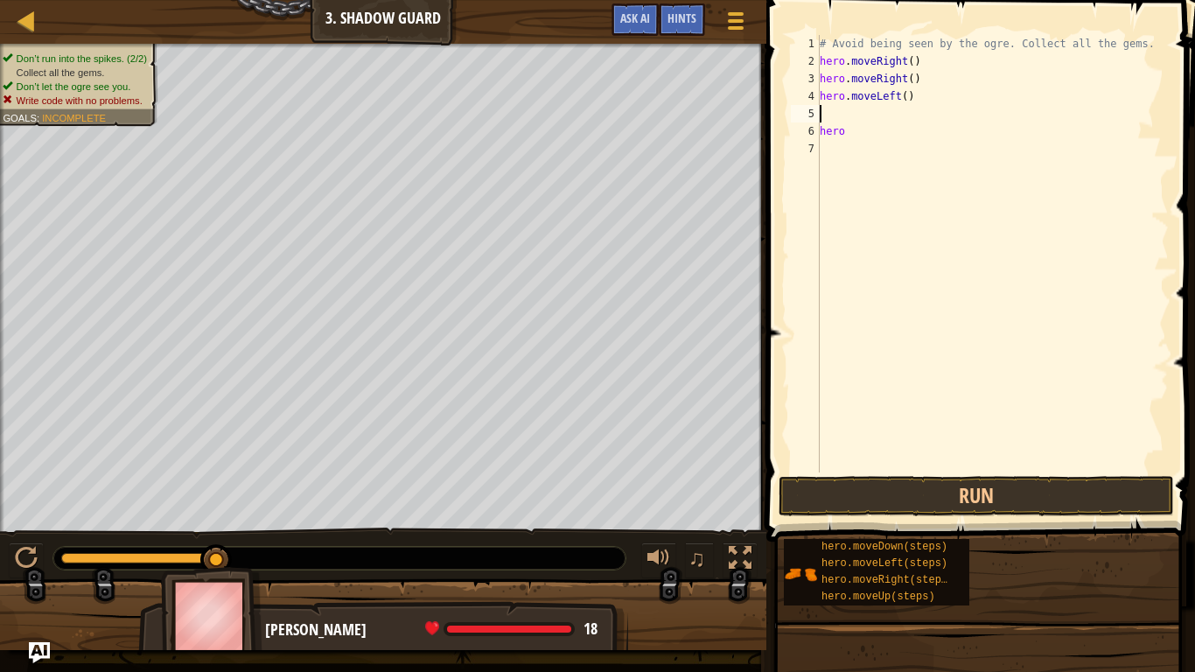
scroll to position [8, 0]
click at [859, 131] on div "# Avoid being seen by the ogre. Collect all the gems. hero . moveRight ( ) hero…" at bounding box center [992, 271] width 353 height 473
type textarea "hero"
click at [840, 115] on div "# Avoid being seen by the ogre. Collect all the gems. hero . moveRight ( ) hero…" at bounding box center [992, 271] width 353 height 473
type textarea "hero.moveLeft()"
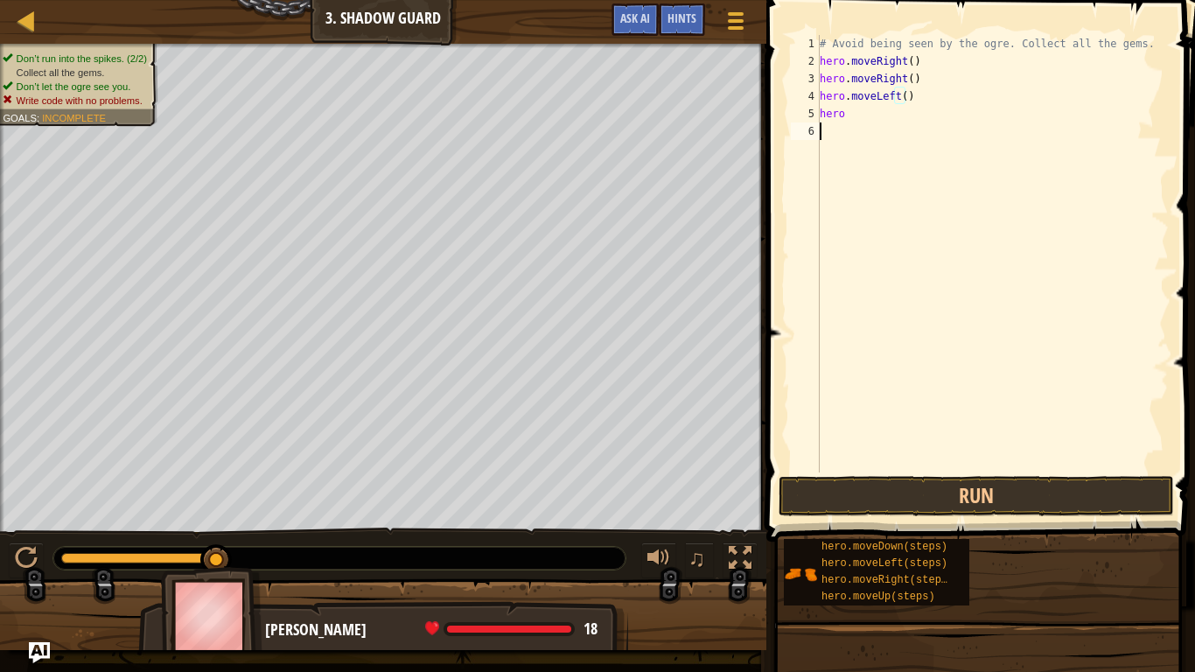
click at [862, 128] on div "# Avoid being seen by the ogre. Collect all the gems. hero . moveRight ( ) hero…" at bounding box center [992, 271] width 353 height 473
click at [862, 119] on div "# Avoid being seen by the ogre. Collect all the gems. hero . moveRight ( ) hero…" at bounding box center [992, 271] width 353 height 473
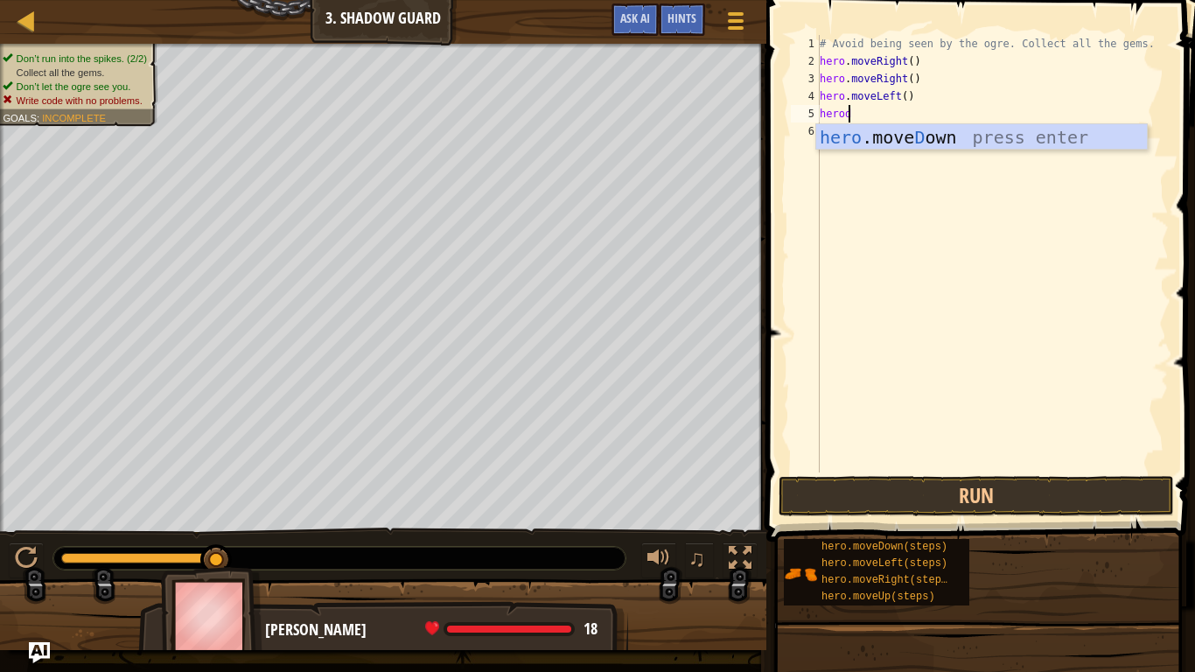
scroll to position [8, 3]
type textarea "herodown"
click at [884, 139] on div "hero .move Down press enter" at bounding box center [981, 163] width 331 height 79
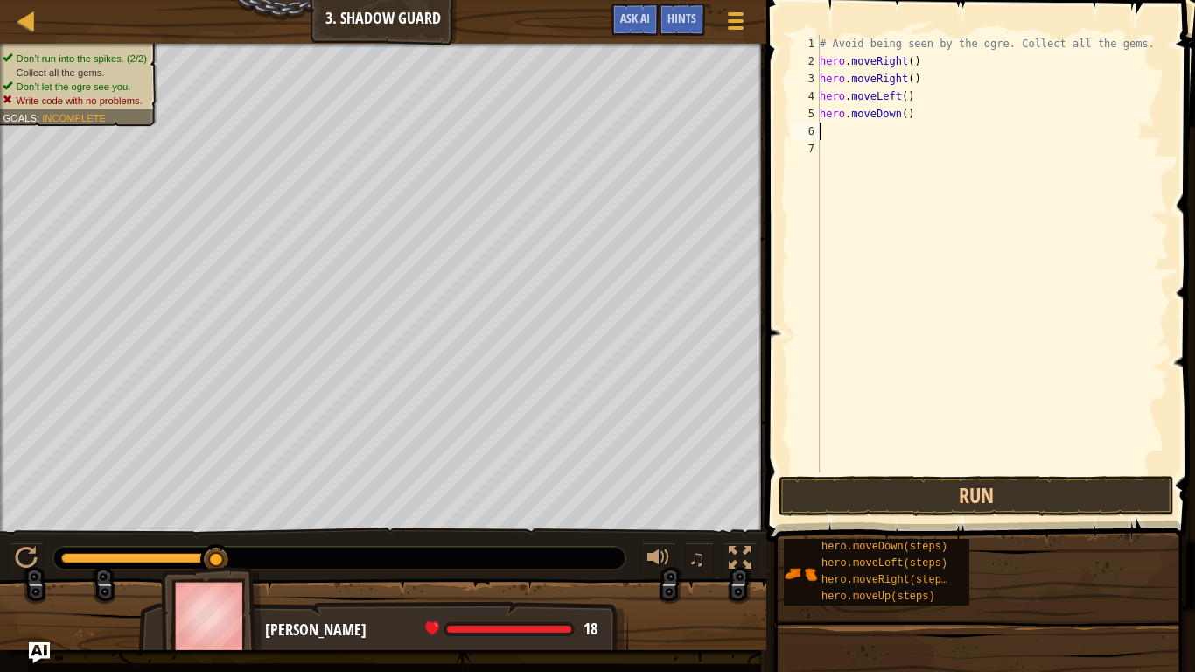
scroll to position [8, 0]
click at [1031, 498] on button "Run" at bounding box center [977, 496] width 396 height 40
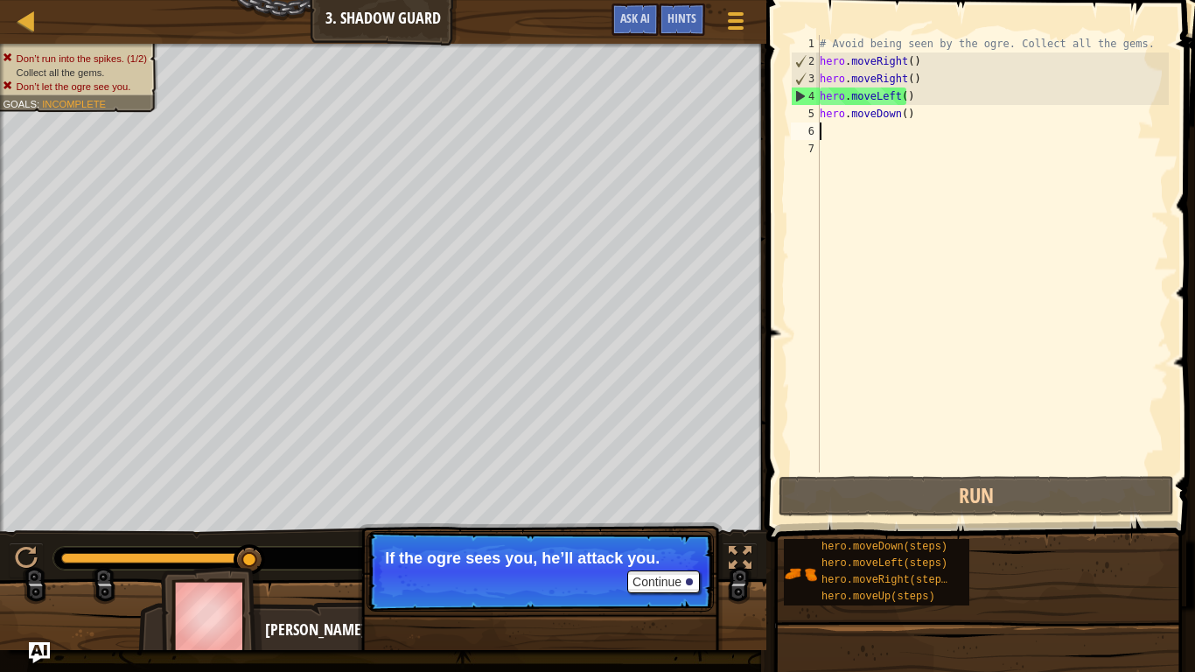
click at [844, 140] on div "# Avoid being seen by the ogre. Collect all the gems. hero . moveRight ( ) hero…" at bounding box center [992, 271] width 353 height 473
click at [893, 95] on div "# Avoid being seen by the ogre. Collect all the gems. hero . moveRight ( ) hero…" at bounding box center [992, 271] width 353 height 473
click at [914, 109] on div "# Avoid being seen by the ogre. Collect all the gems. hero . moveRight ( ) hero…" at bounding box center [992, 271] width 353 height 473
click at [897, 112] on div "# Avoid being seen by the ogre. Collect all the gems. hero . moveRight ( ) hero…" at bounding box center [992, 271] width 353 height 473
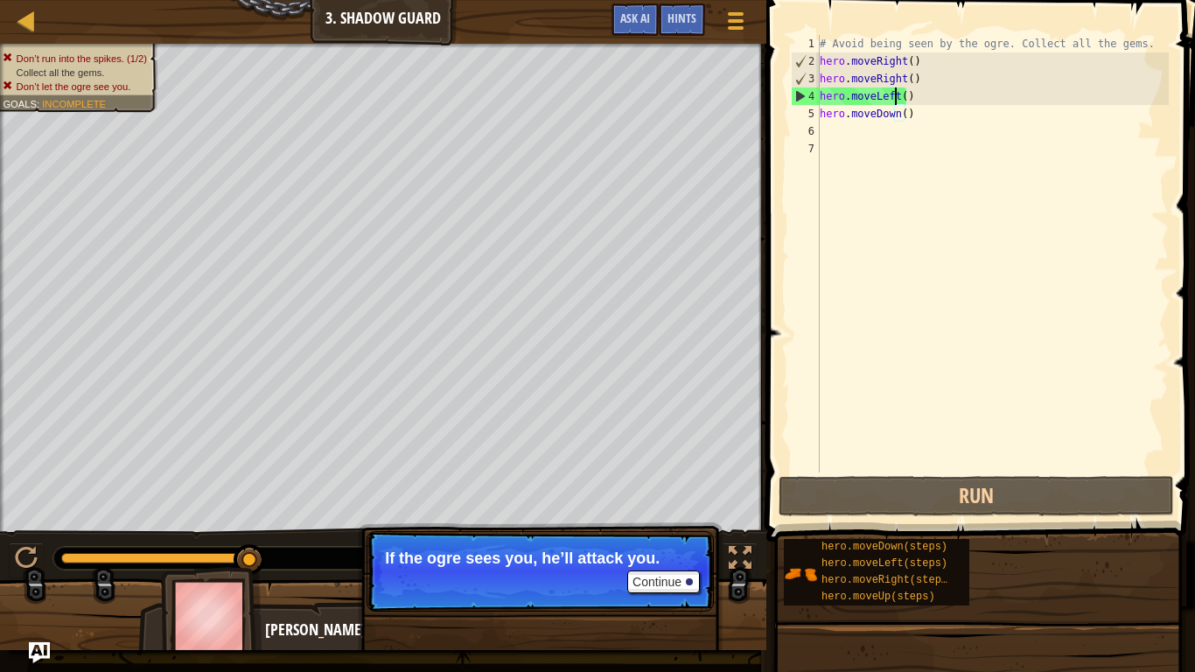
click at [893, 100] on div "# Avoid being seen by the ogre. Collect all the gems. hero . moveRight ( ) hero…" at bounding box center [992, 271] width 353 height 473
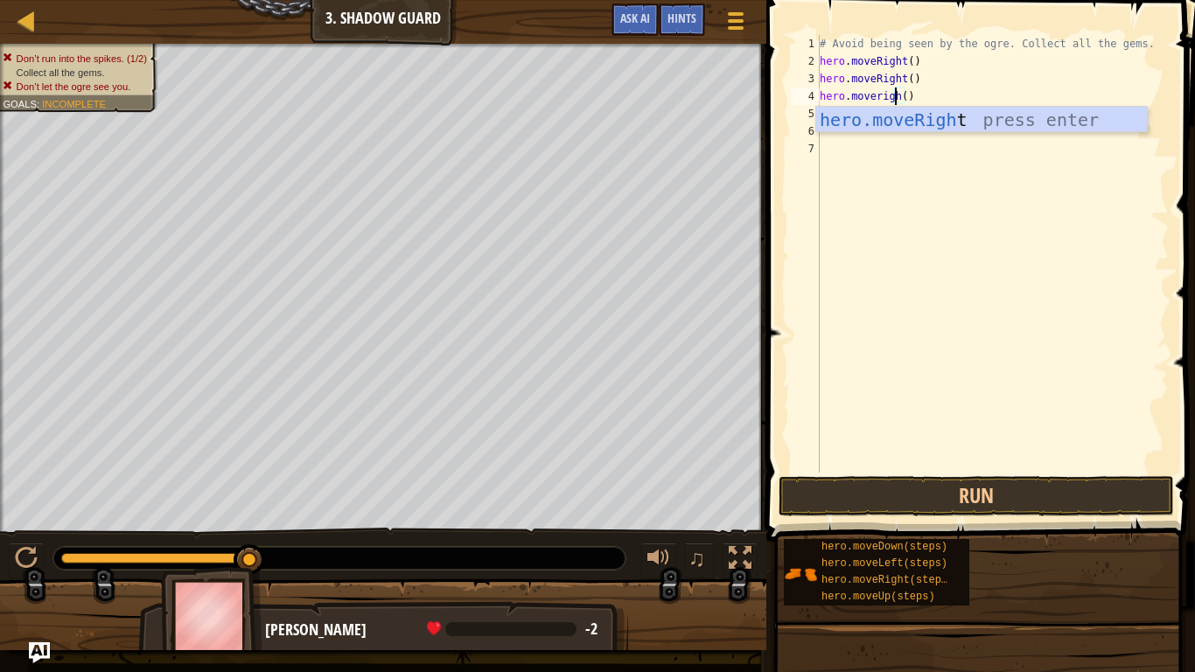
scroll to position [8, 7]
click at [909, 119] on div "hero.moveRight press enter" at bounding box center [981, 146] width 331 height 79
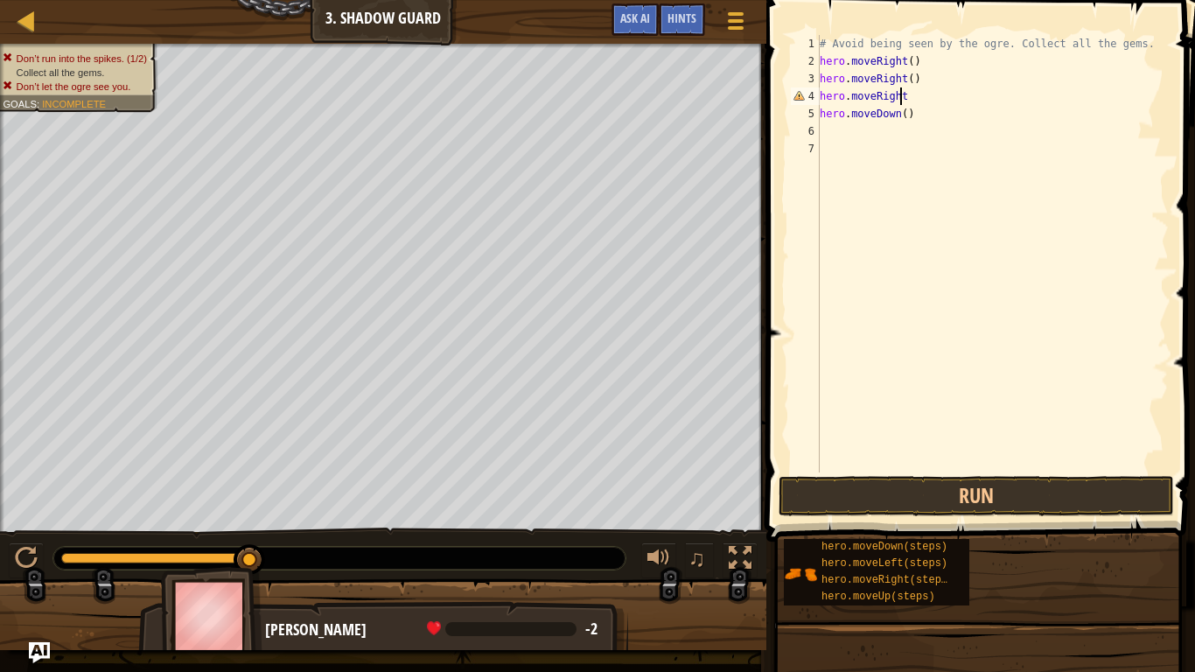
click at [960, 90] on div "# Avoid being seen by the ogre. Collect all the gems. hero . moveRight ( ) hero…" at bounding box center [992, 271] width 353 height 473
click at [971, 115] on div "# Avoid being seen by the ogre. Collect all the gems. hero . moveRight ( ) hero…" at bounding box center [992, 271] width 353 height 473
type textarea "h"
click at [1031, 490] on button "Run" at bounding box center [977, 496] width 396 height 40
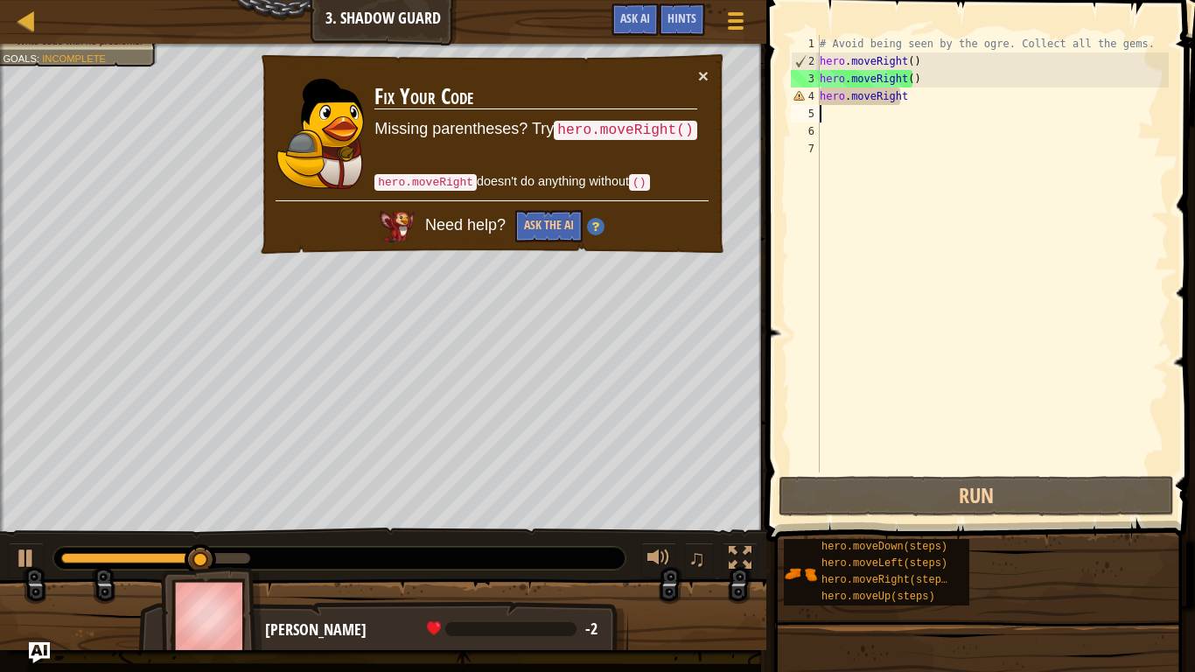
click at [921, 99] on div "# Avoid being seen by the ogre. Collect all the gems. hero . moveRight ( ) hero…" at bounding box center [992, 271] width 353 height 473
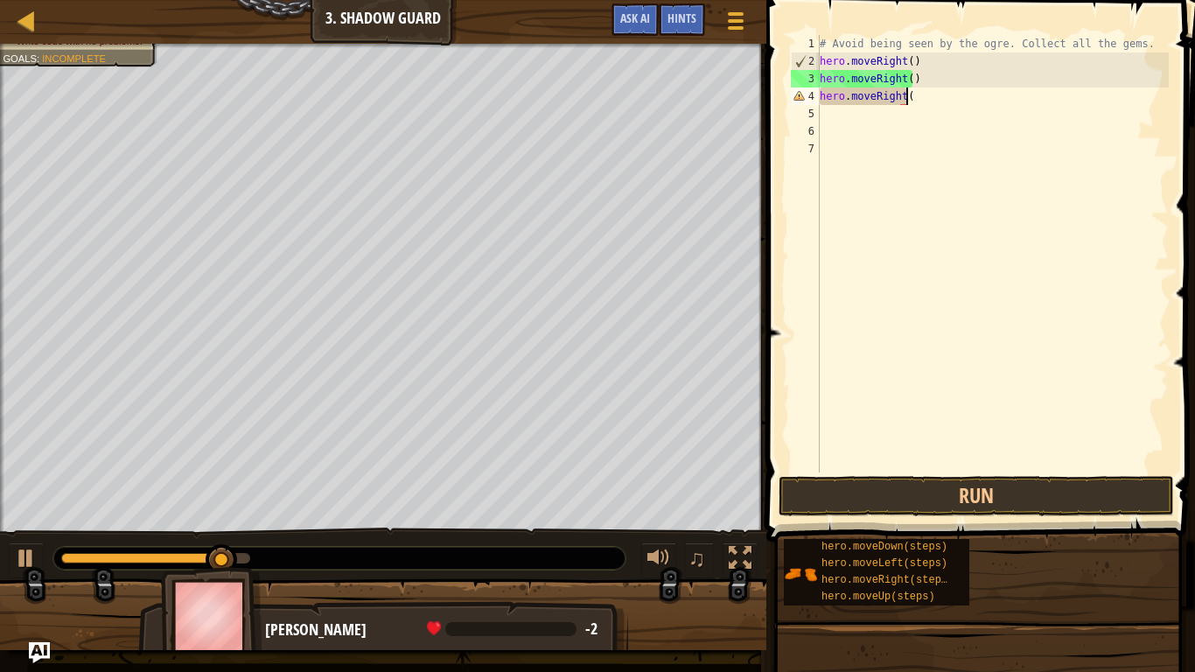
scroll to position [8, 7]
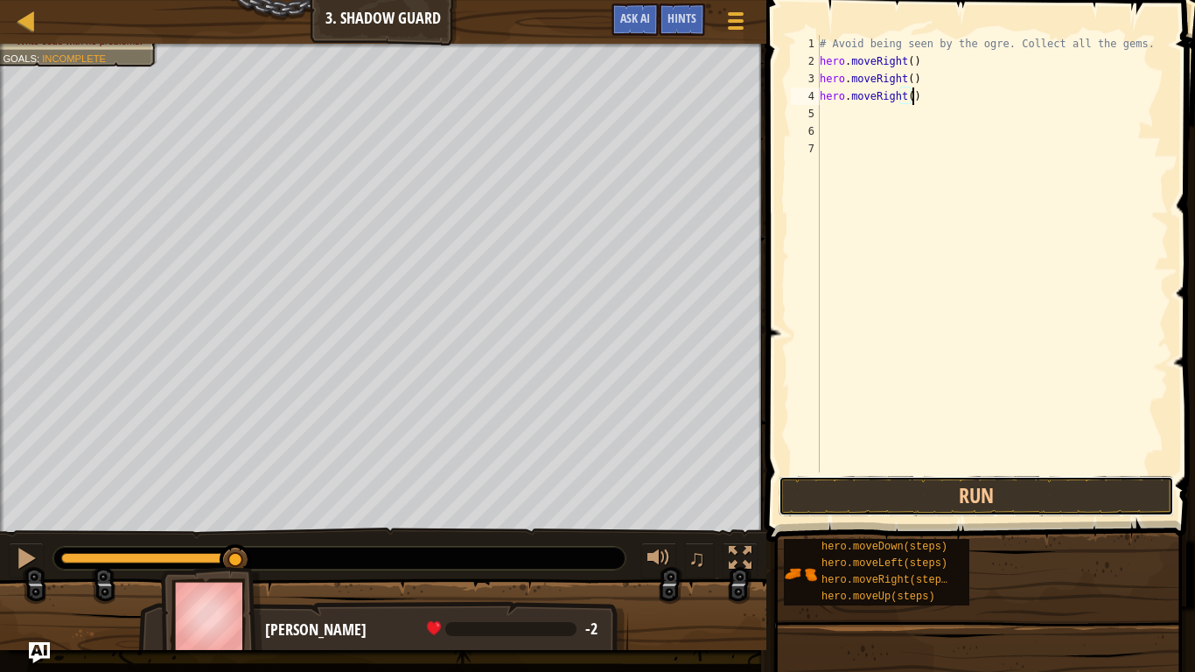
click at [1047, 506] on button "Run" at bounding box center [977, 496] width 396 height 40
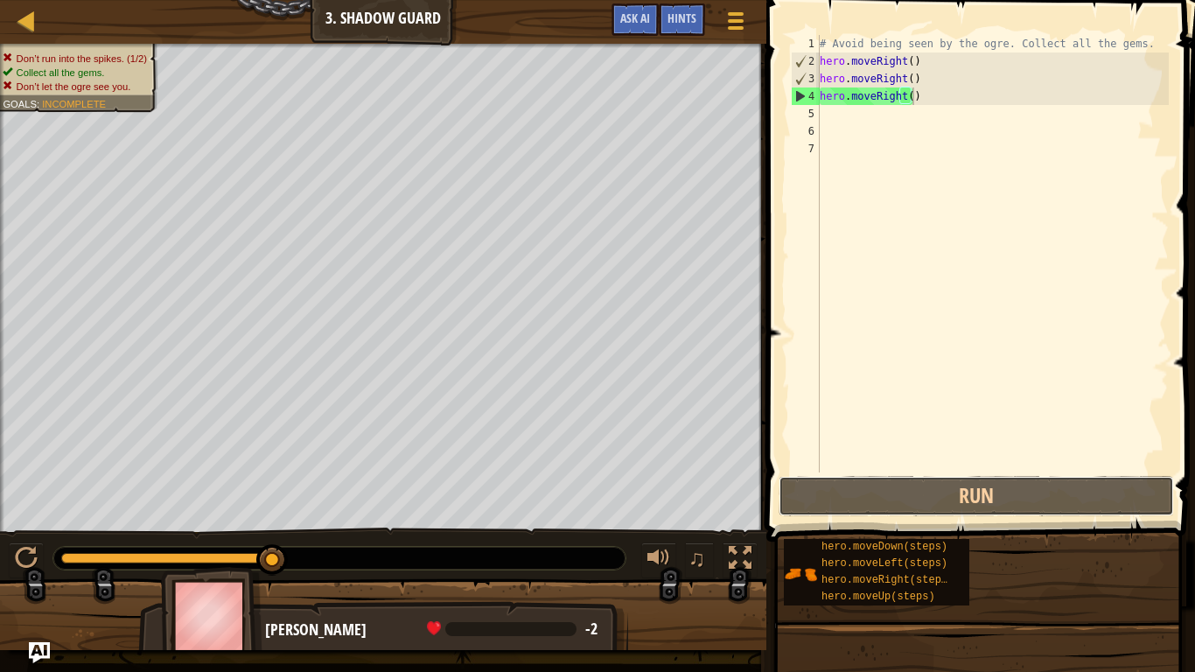
click at [1005, 488] on button "Run" at bounding box center [977, 496] width 396 height 40
click at [895, 81] on div "# Avoid being seen by the ogre. Collect all the gems. hero . moveRight ( ) hero…" at bounding box center [992, 271] width 353 height 473
click at [907, 80] on div "# Avoid being seen by the ogre. Collect all the gems. hero . moveRight ( ) hero…" at bounding box center [992, 271] width 353 height 473
click at [901, 81] on div "# Avoid being seen by the ogre. Collect all the gems. hero . moveRight ( ) hero…" at bounding box center [992, 271] width 353 height 473
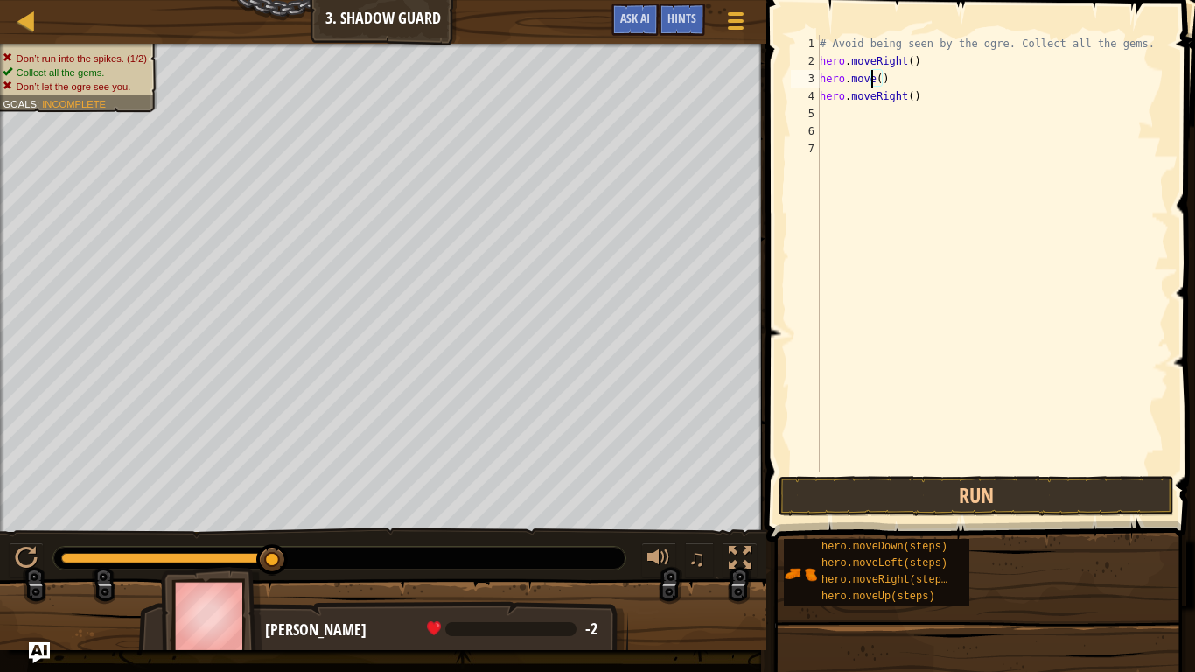
scroll to position [8, 5]
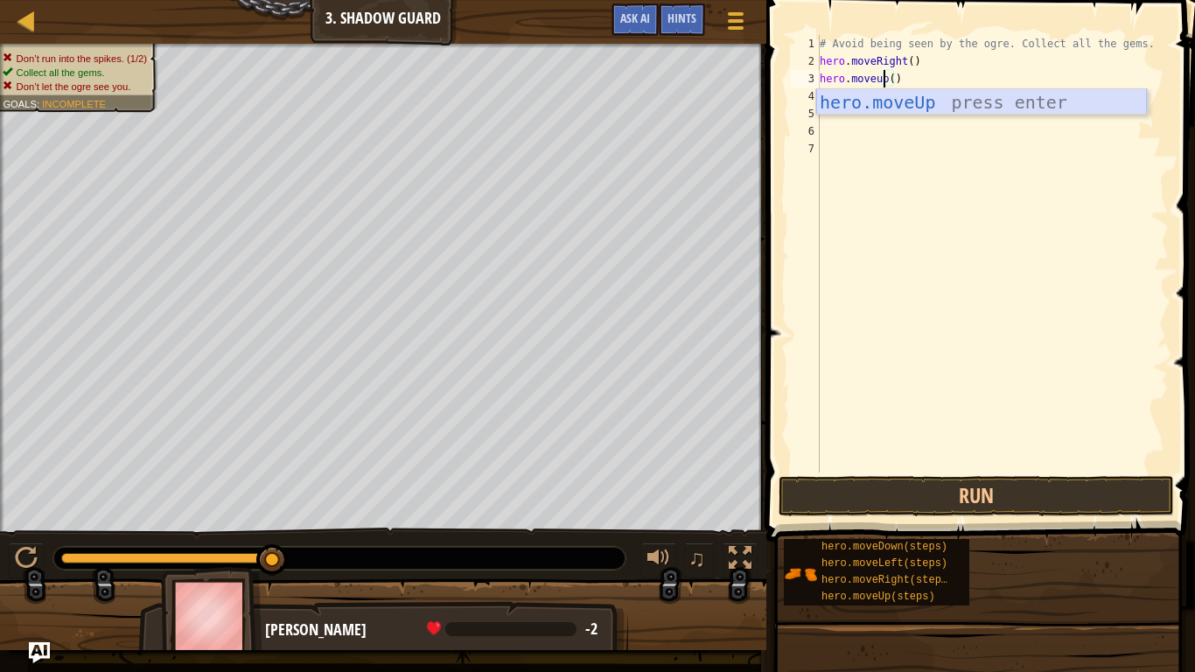
click at [912, 102] on div "hero.moveUp press enter" at bounding box center [981, 128] width 331 height 79
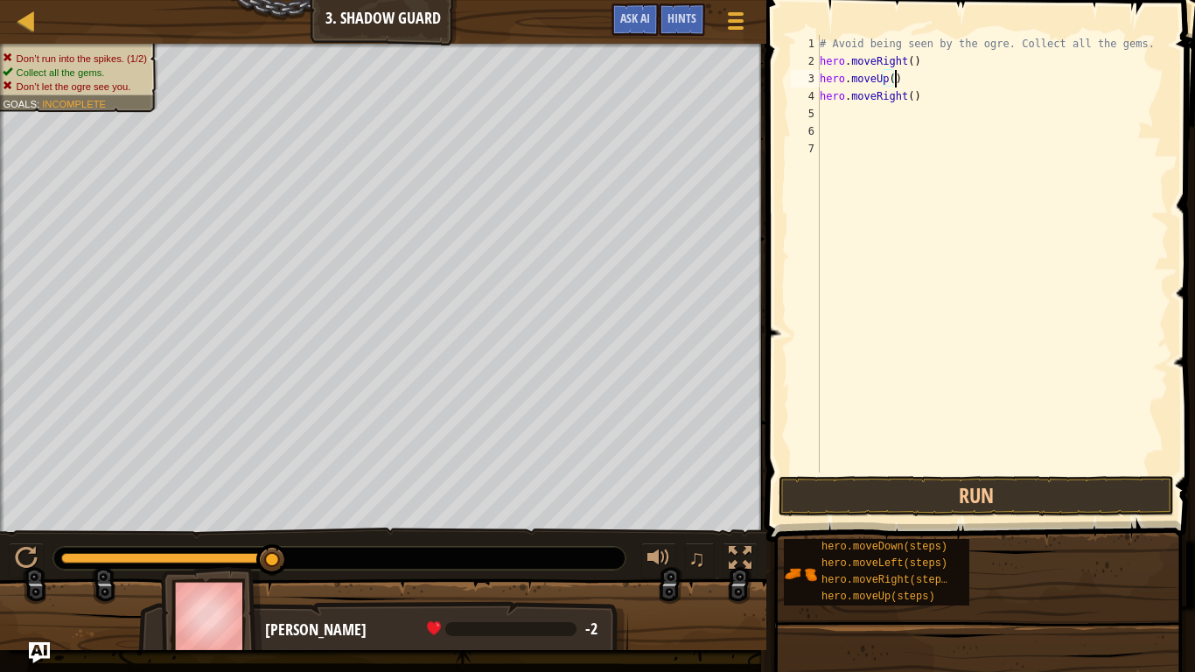
type textarea "hero.moveUp()"
click at [971, 501] on button "Run" at bounding box center [977, 496] width 396 height 40
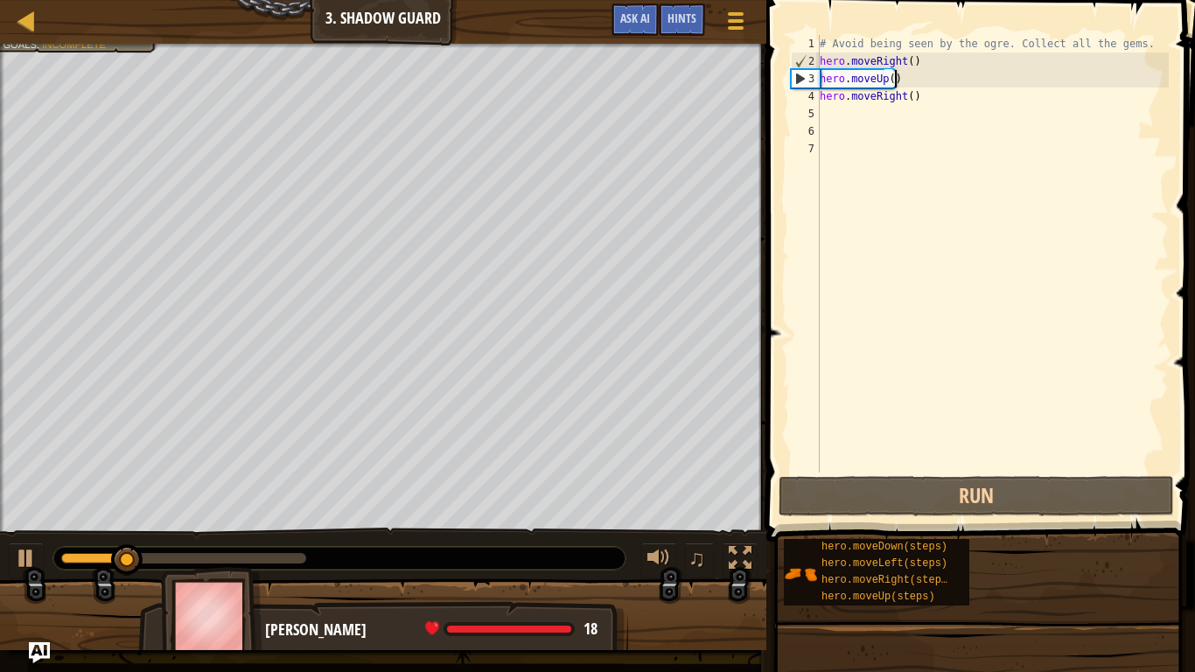
click at [901, 111] on div "# Avoid being seen by the ogre. Collect all the gems. hero . moveRight ( ) hero…" at bounding box center [992, 271] width 353 height 473
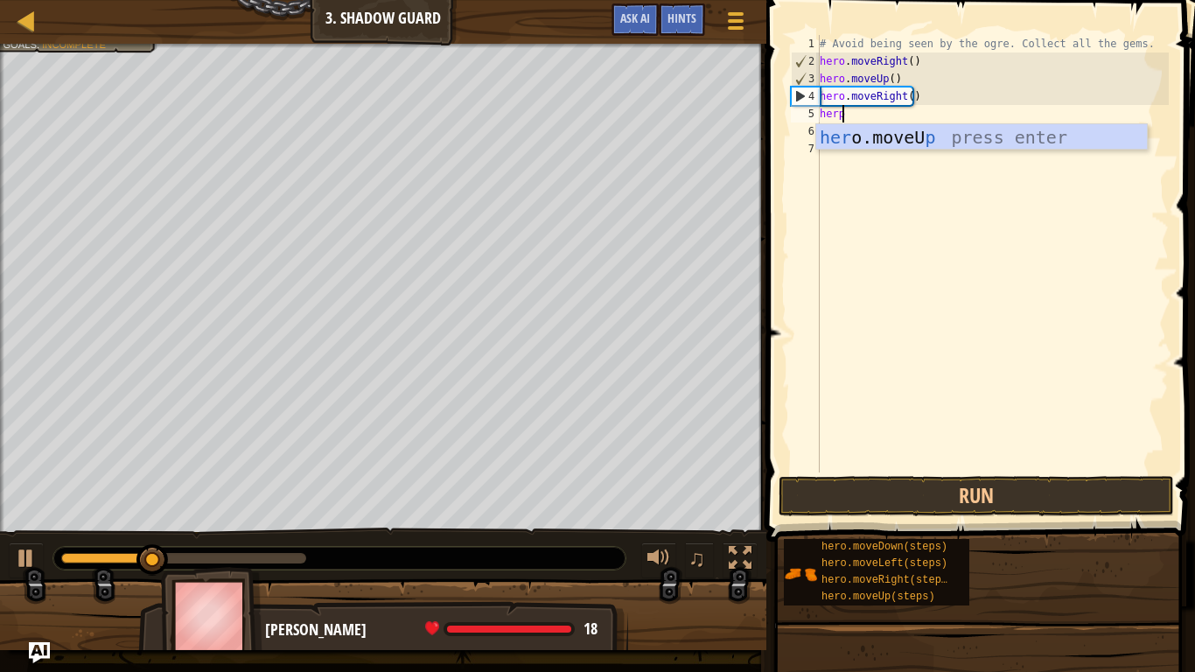
scroll to position [8, 1]
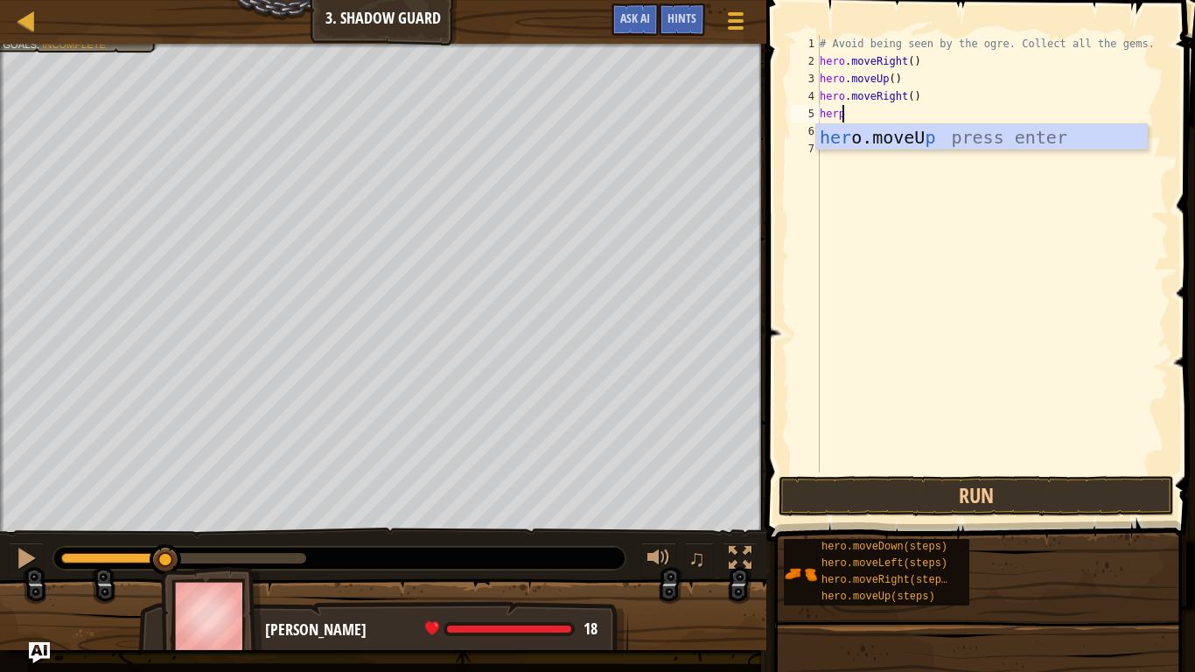
type textarea "her"
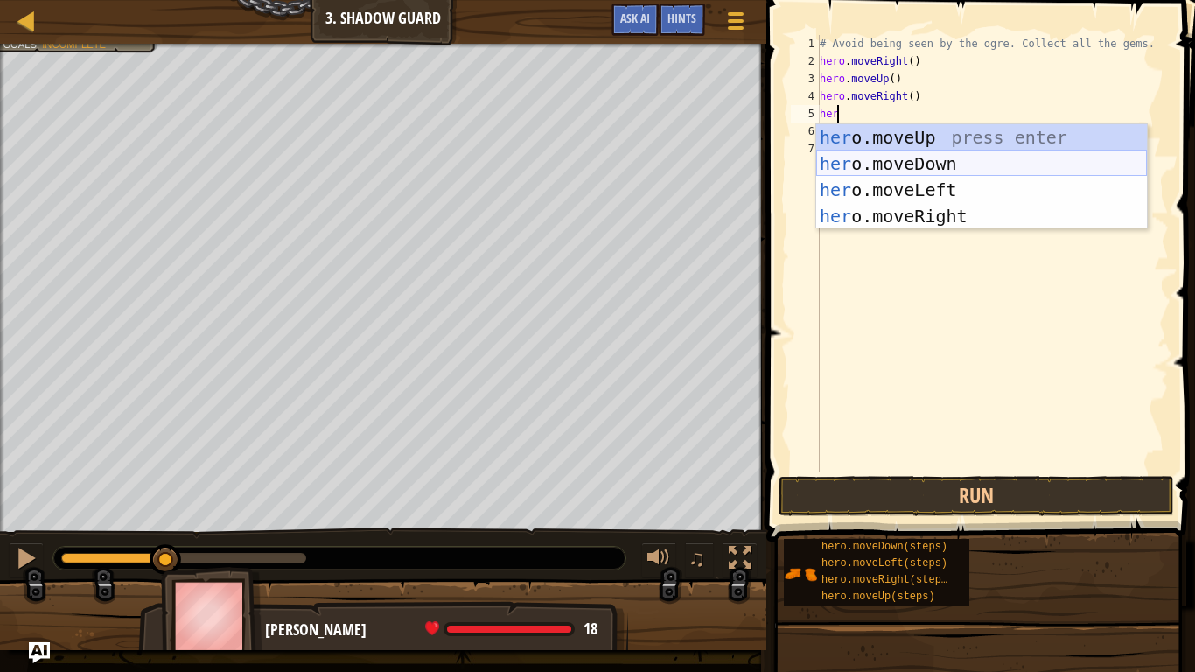
click at [925, 166] on div "her o.moveUp press enter her o.moveDown press enter her o.moveLeft press enter …" at bounding box center [981, 203] width 331 height 158
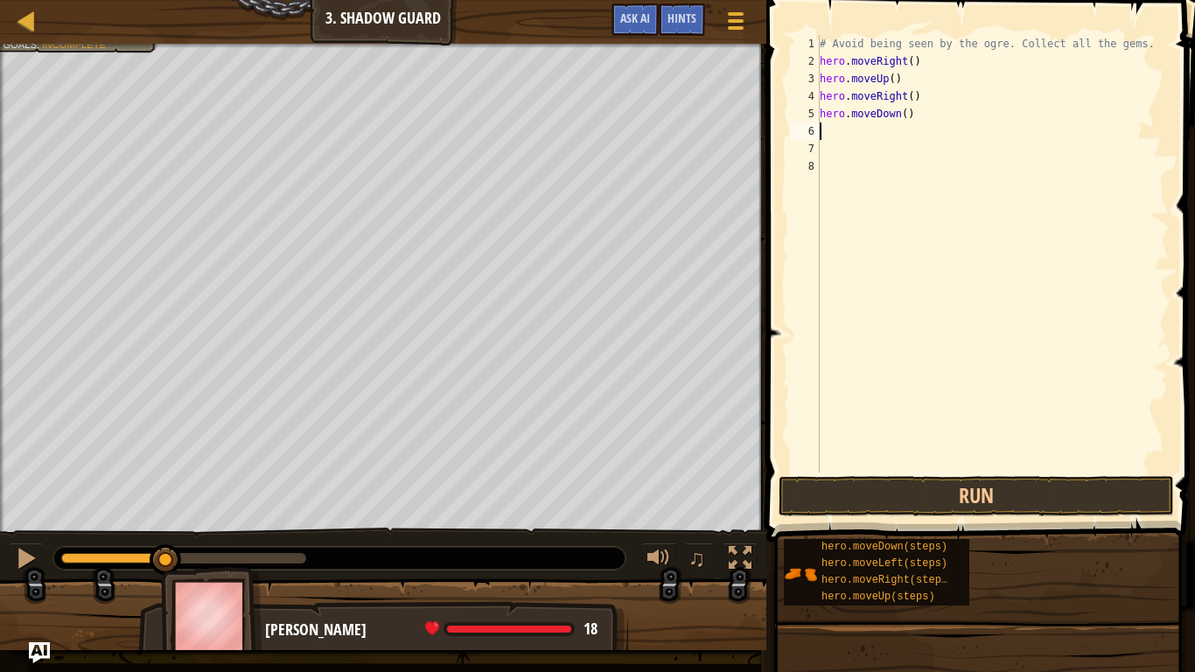
scroll to position [8, 0]
click at [851, 489] on button "Run" at bounding box center [977, 496] width 396 height 40
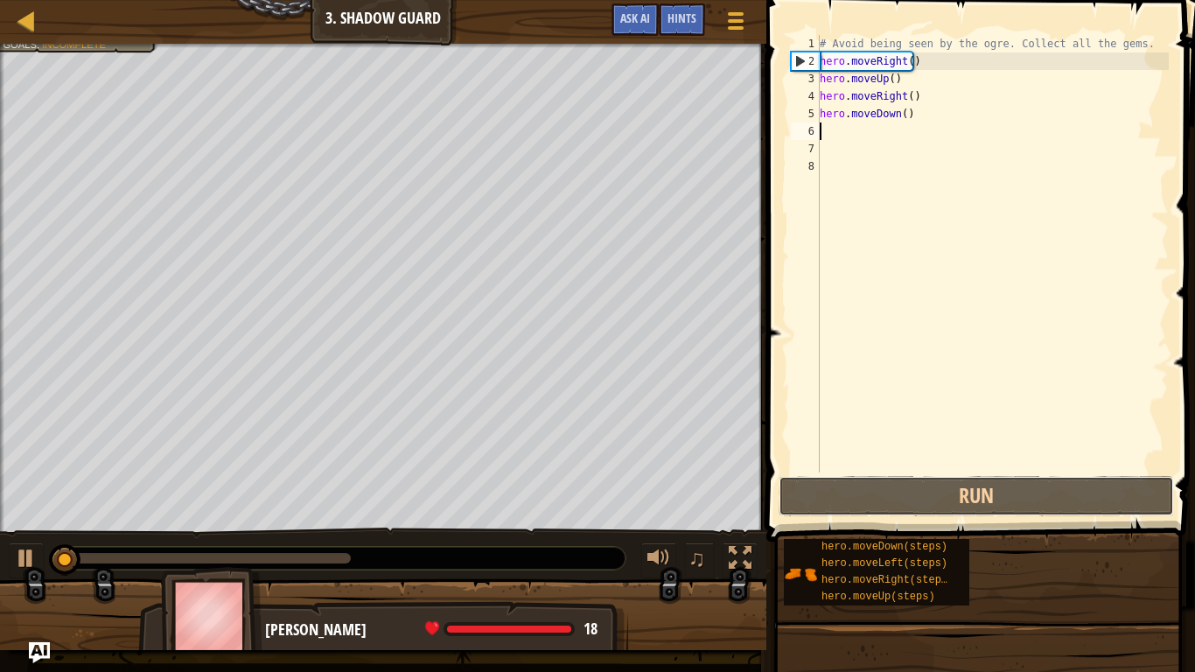
click at [851, 489] on button "Run" at bounding box center [977, 496] width 396 height 40
click at [851, 489] on button "Running" at bounding box center [977, 496] width 396 height 40
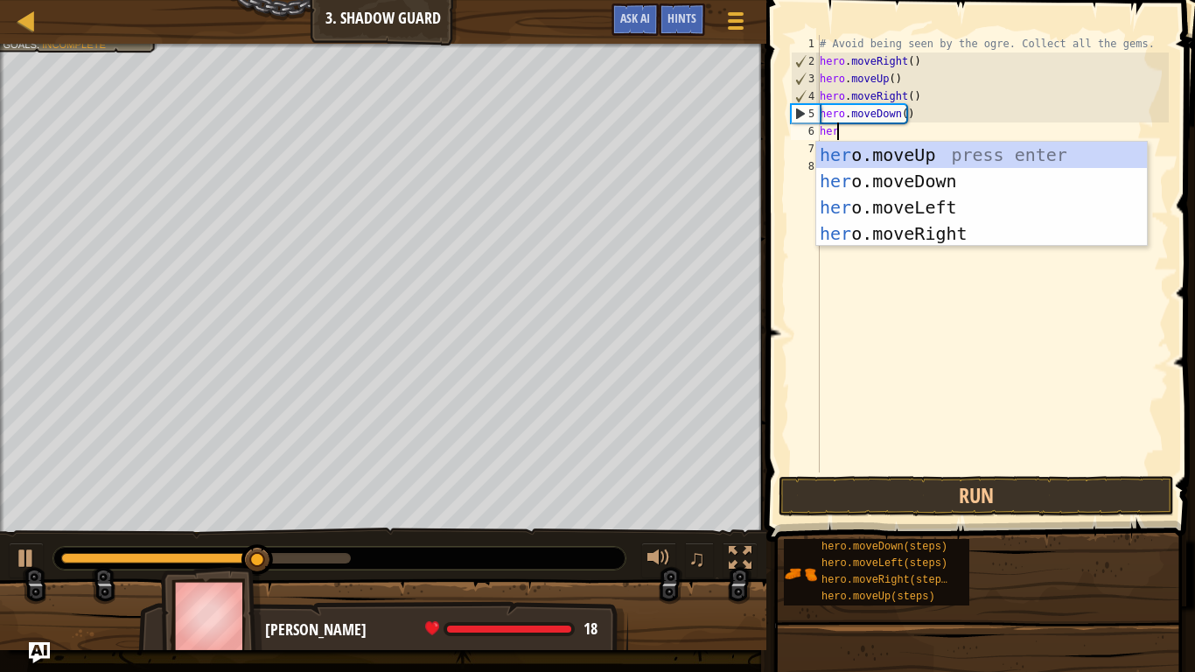
type textarea "hero"
click at [868, 235] on div "hero .moveUp press enter hero .moveDown press enter hero .moveLeft press enter …" at bounding box center [981, 221] width 331 height 158
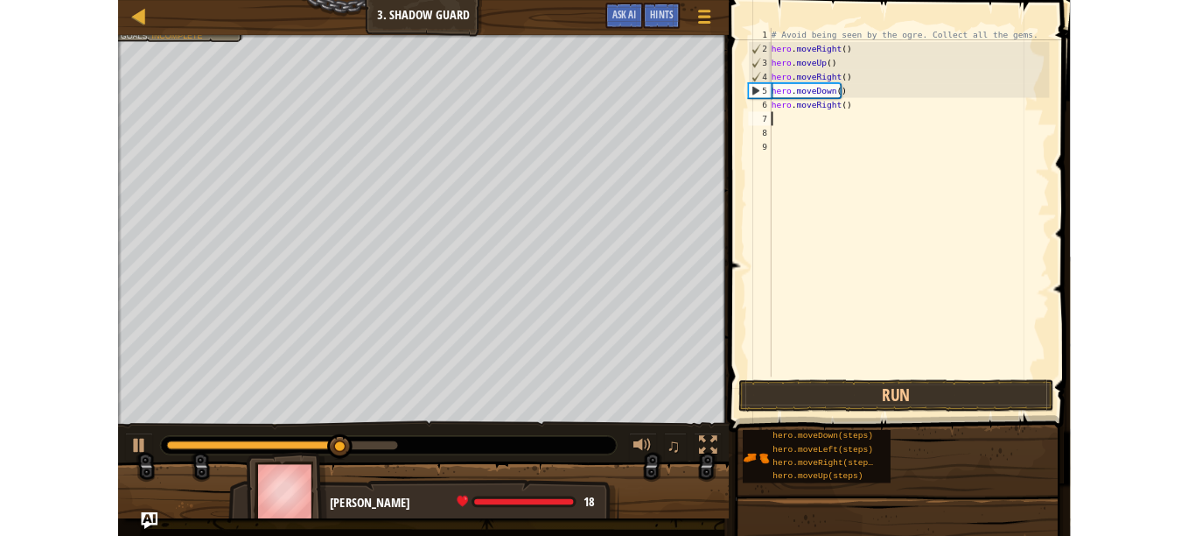
scroll to position [8, 0]
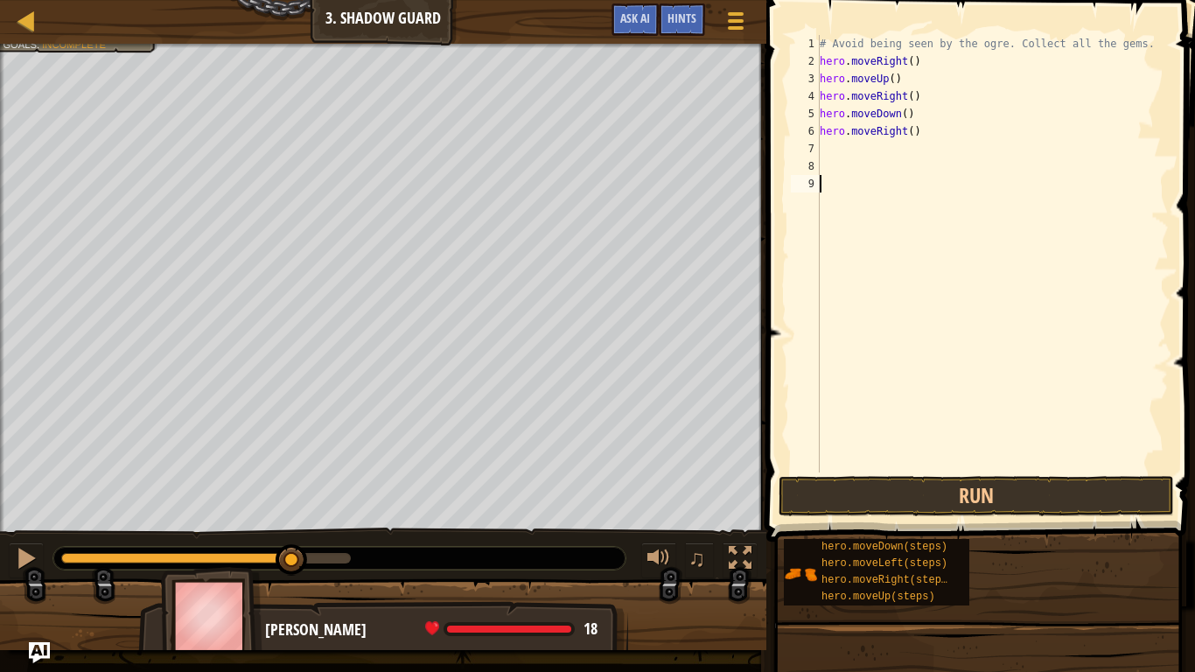
click at [960, 470] on div "# Avoid being seen by the ogre. Collect all the gems. hero . moveRight ( ) hero…" at bounding box center [992, 271] width 353 height 473
click at [985, 507] on button "Run" at bounding box center [977, 496] width 396 height 40
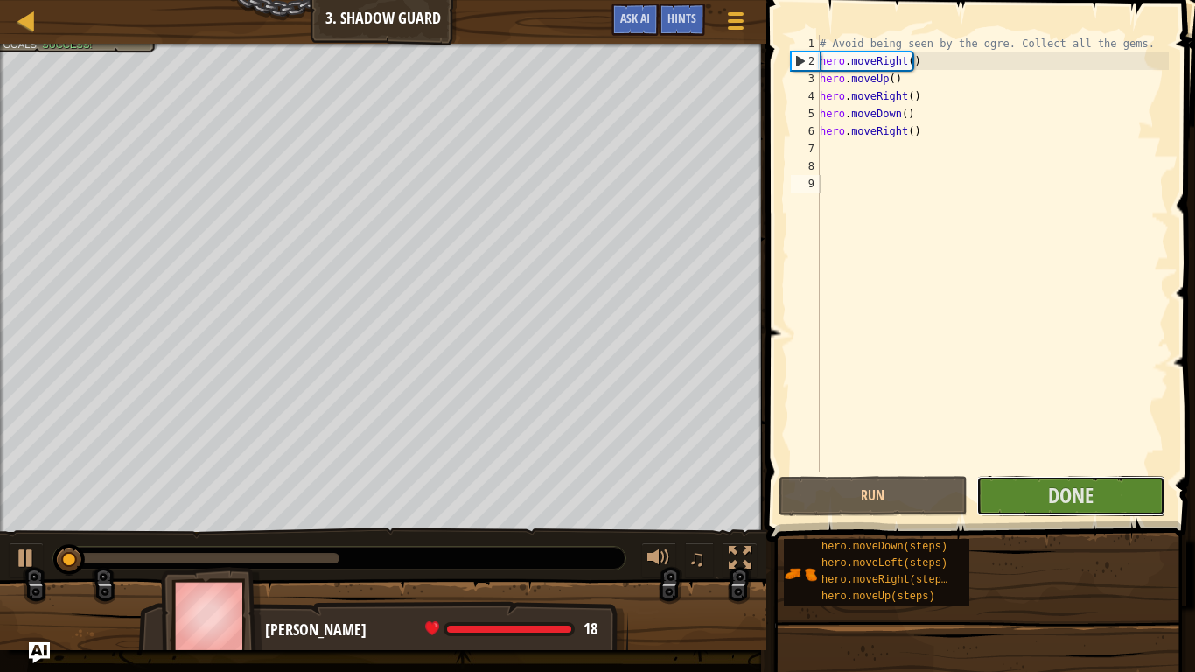
click at [977, 501] on button "Done" at bounding box center [1071, 496] width 189 height 40
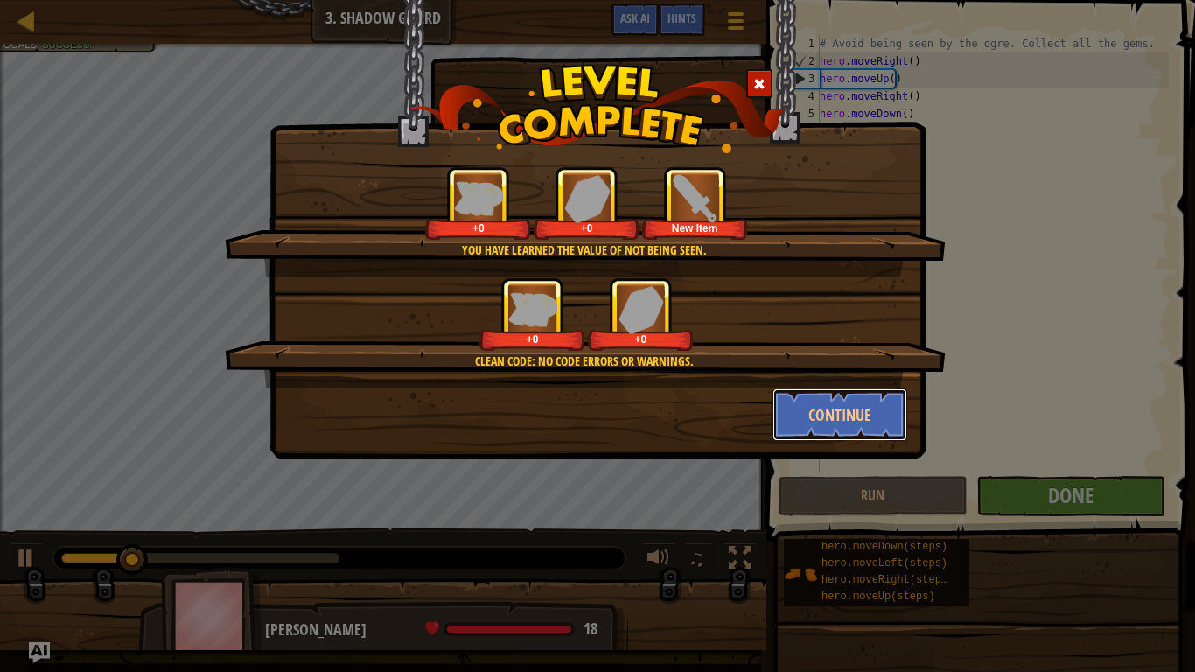
click at [855, 418] on button "Continue" at bounding box center [841, 415] width 136 height 53
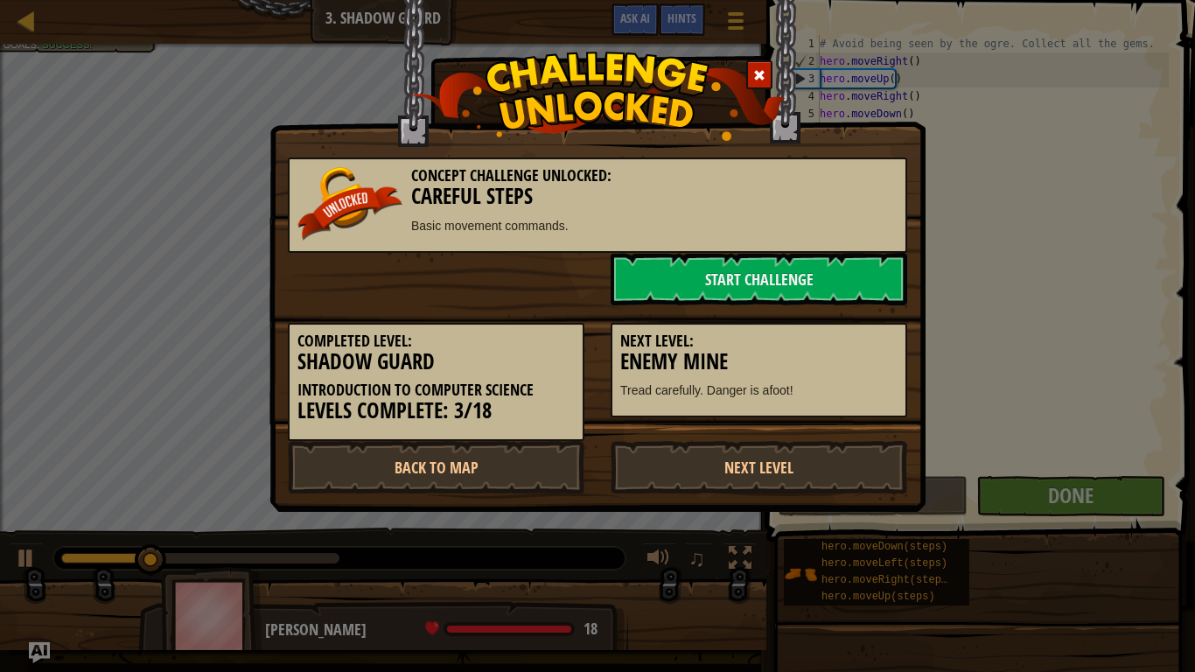
click at [1061, 472] on div "Concept Challenge Unlocked: Careful Steps Basic movement commands. Start Challe…" at bounding box center [597, 336] width 1195 height 672
click at [830, 464] on link "Next Level" at bounding box center [759, 467] width 297 height 53
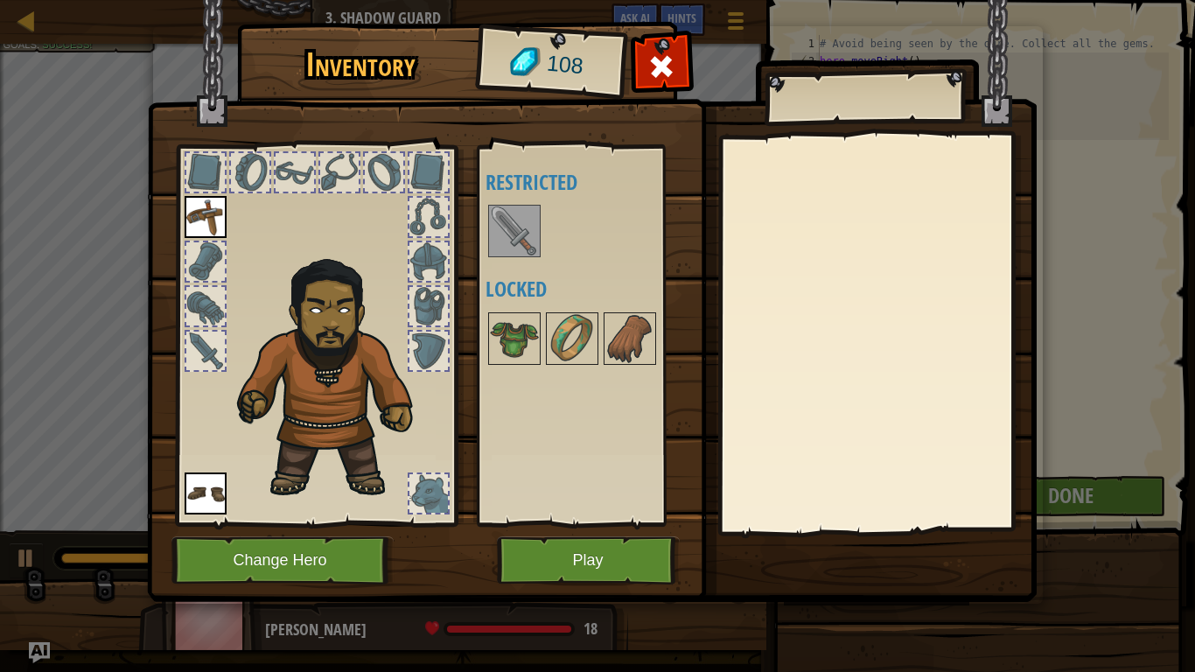
click at [499, 222] on img at bounding box center [514, 231] width 49 height 49
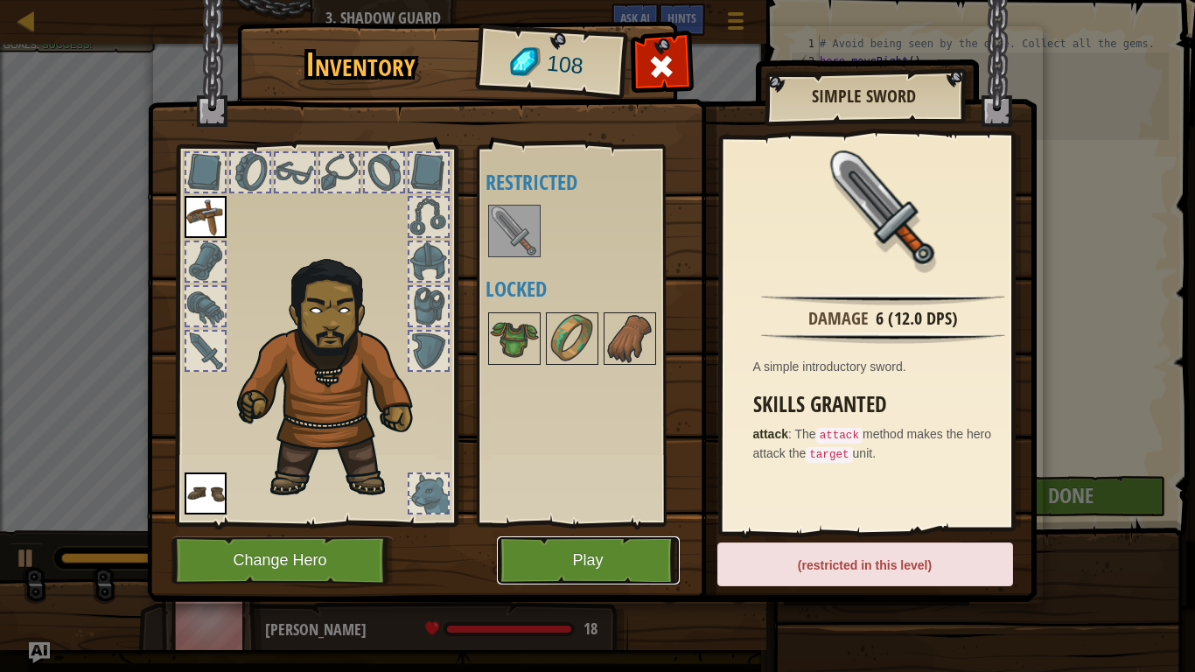
click at [632, 535] on button "Play" at bounding box center [588, 560] width 183 height 48
